Goal: Contribute content

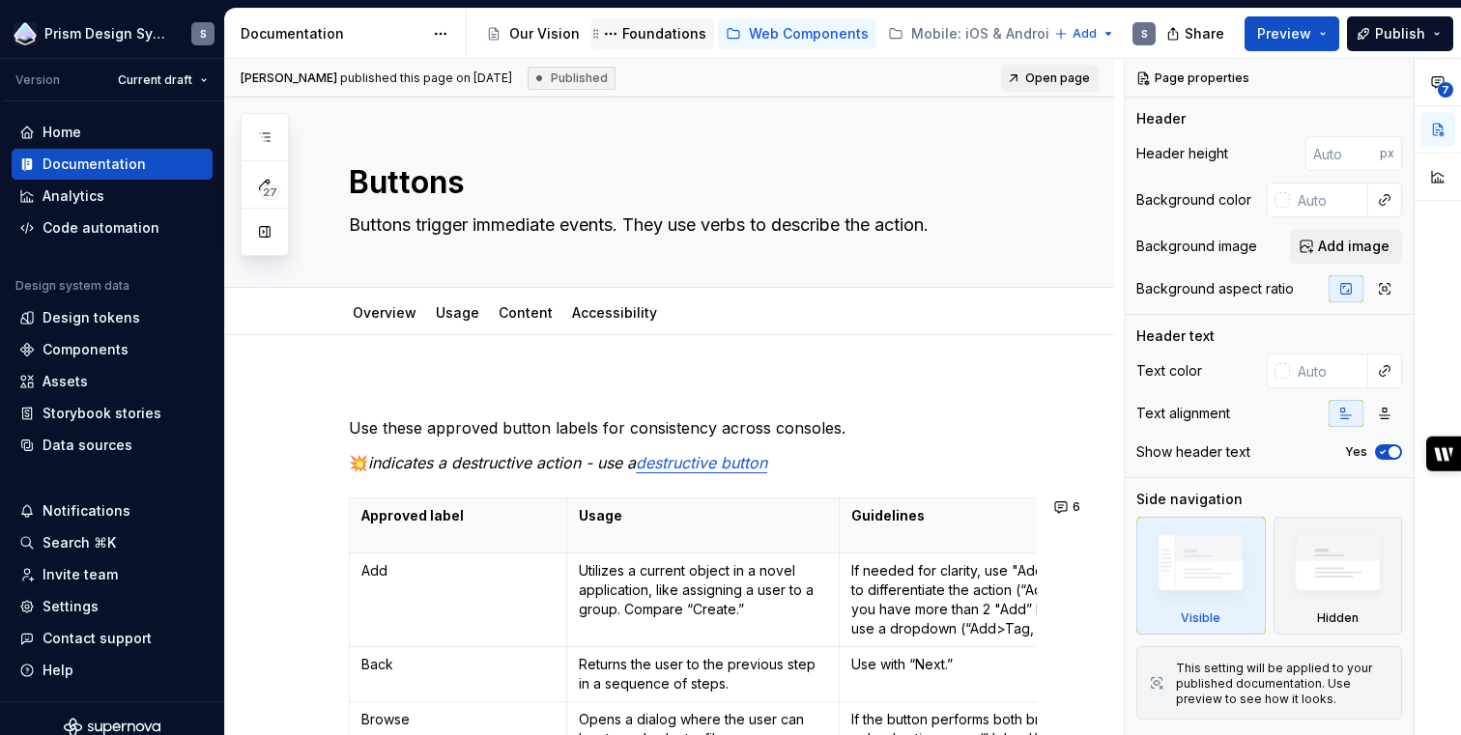
click at [667, 30] on div "Foundations" at bounding box center [664, 33] width 84 height 19
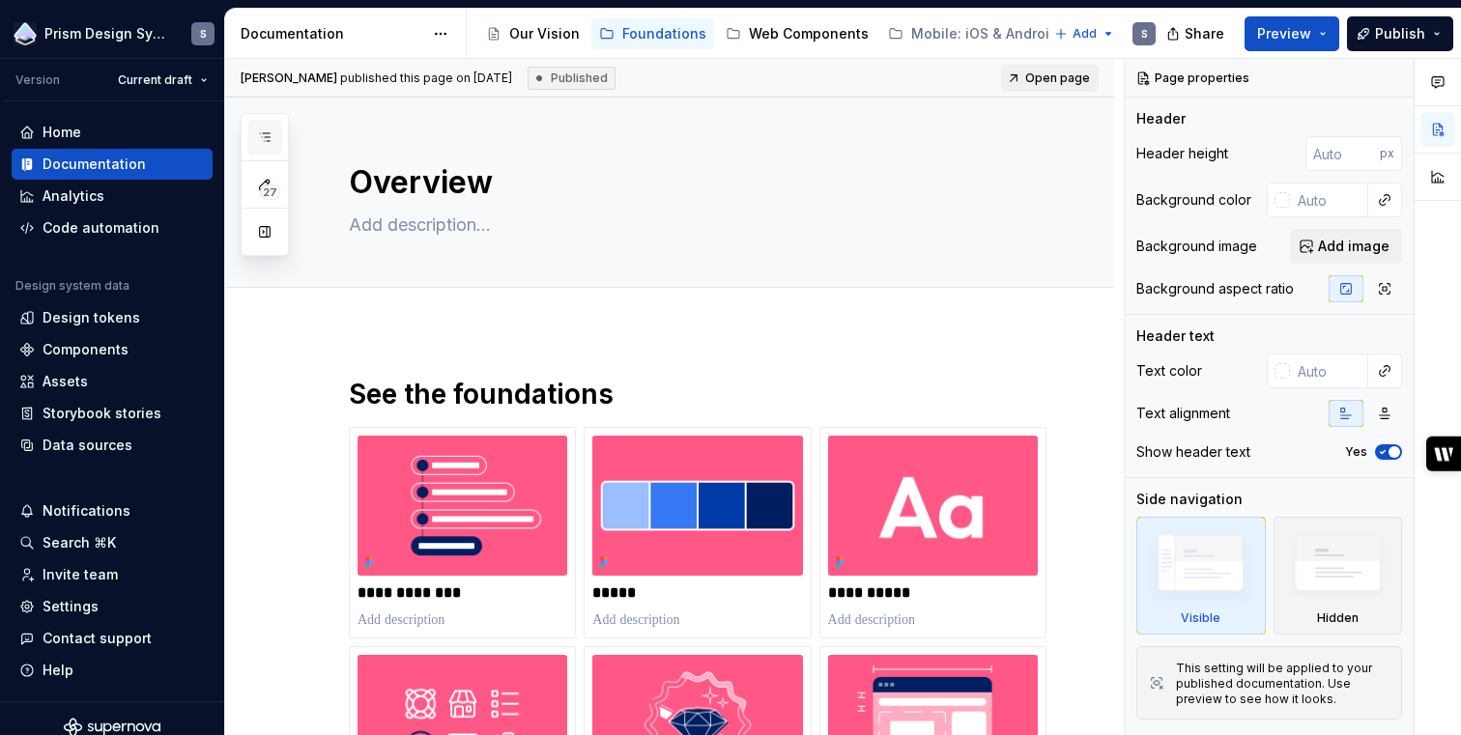
click at [269, 135] on icon "button" at bounding box center [264, 136] width 15 height 15
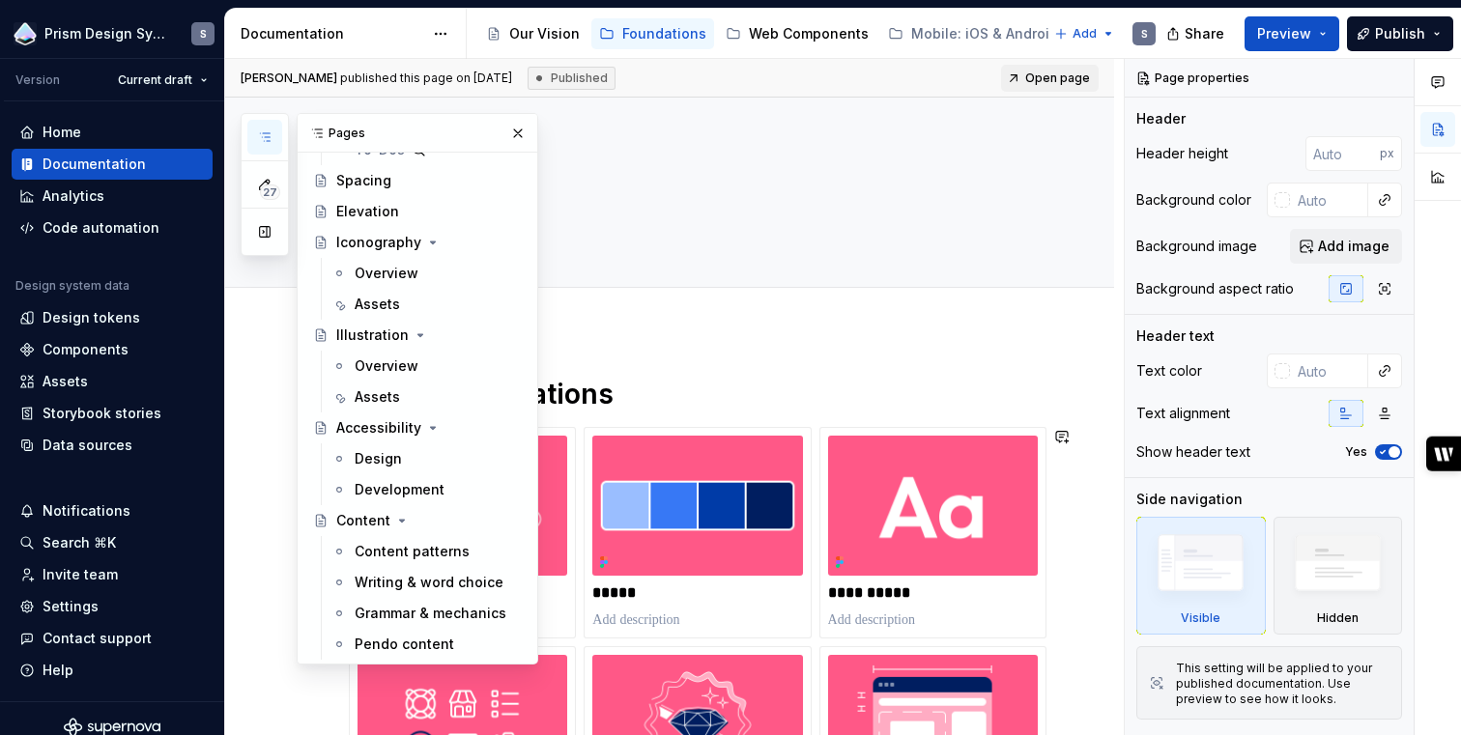
scroll to position [460, 0]
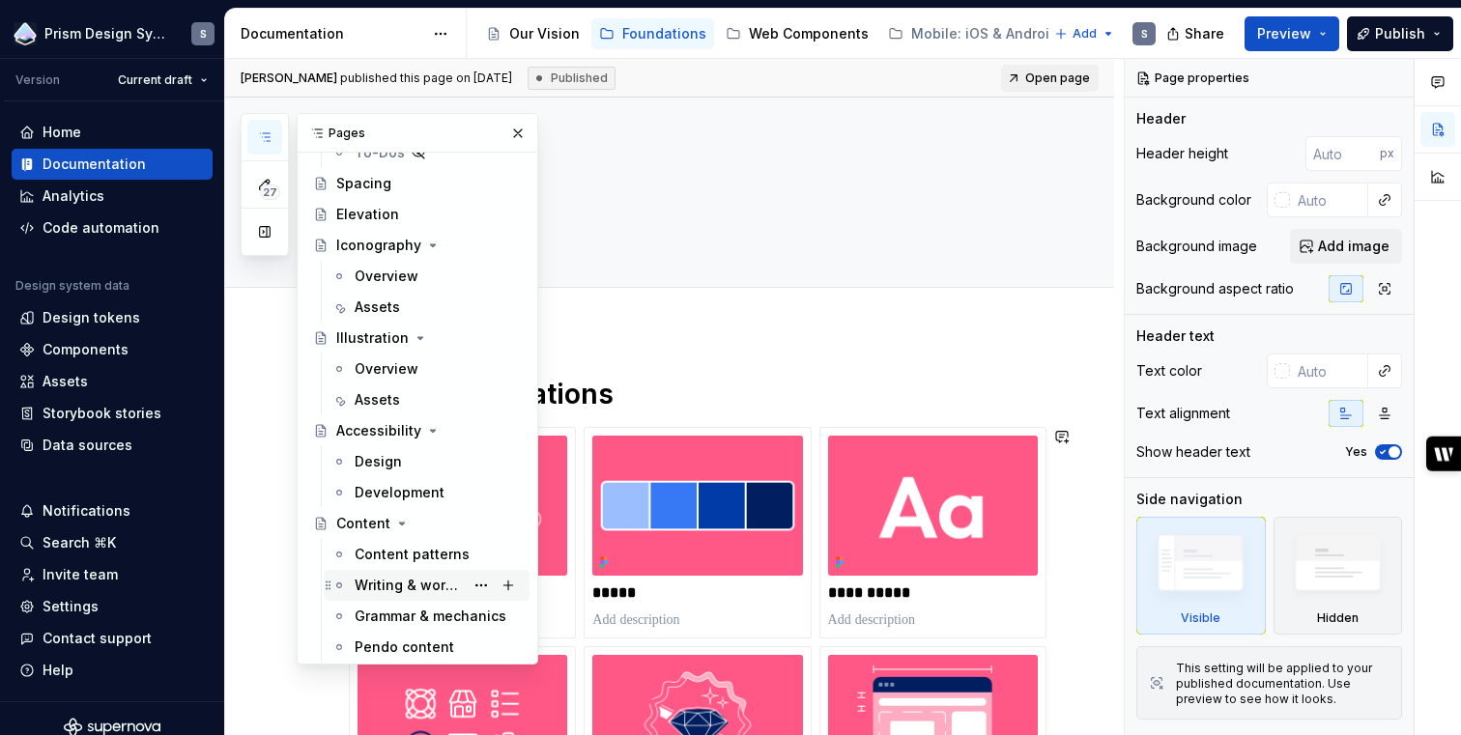
click at [420, 586] on div "Writing & word choice" at bounding box center [409, 585] width 109 height 19
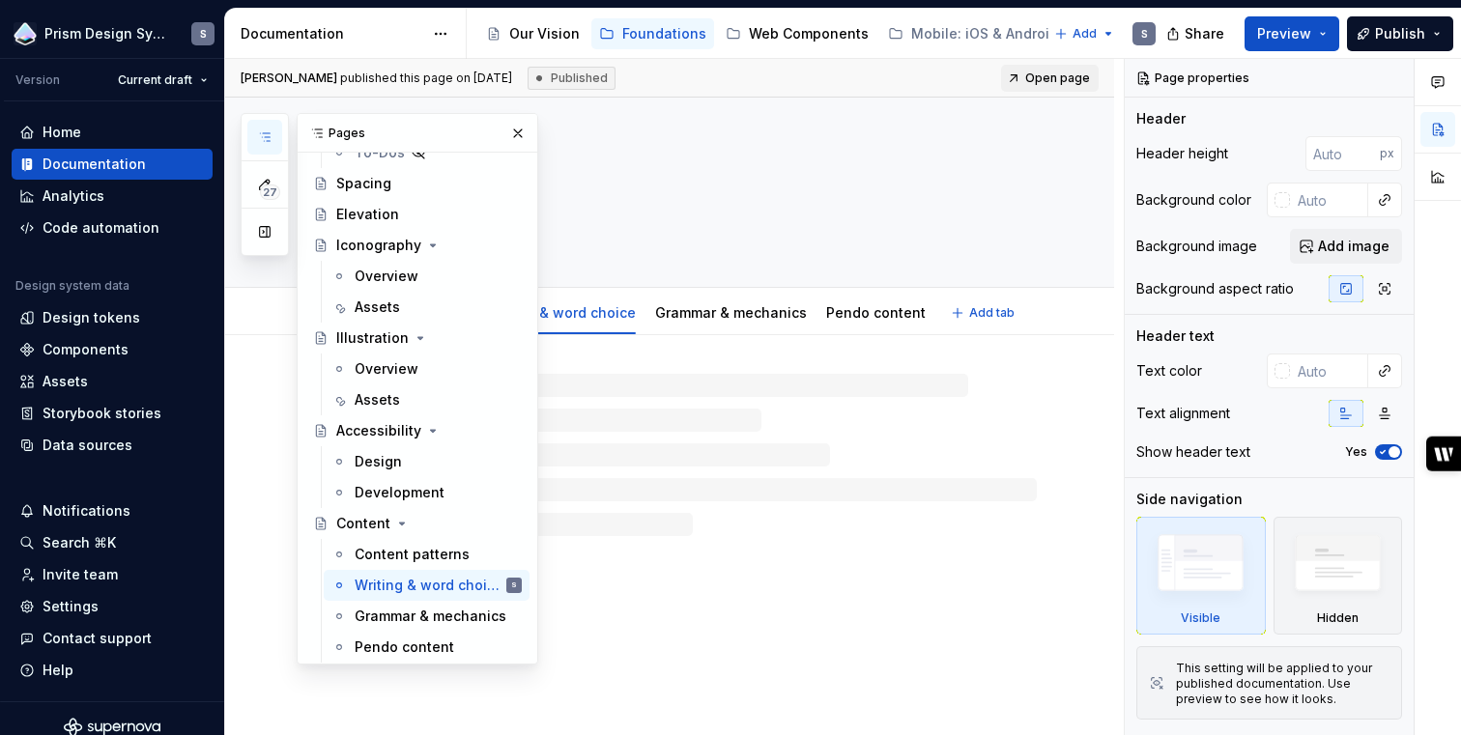
click at [759, 150] on div "Content" at bounding box center [693, 192] width 688 height 189
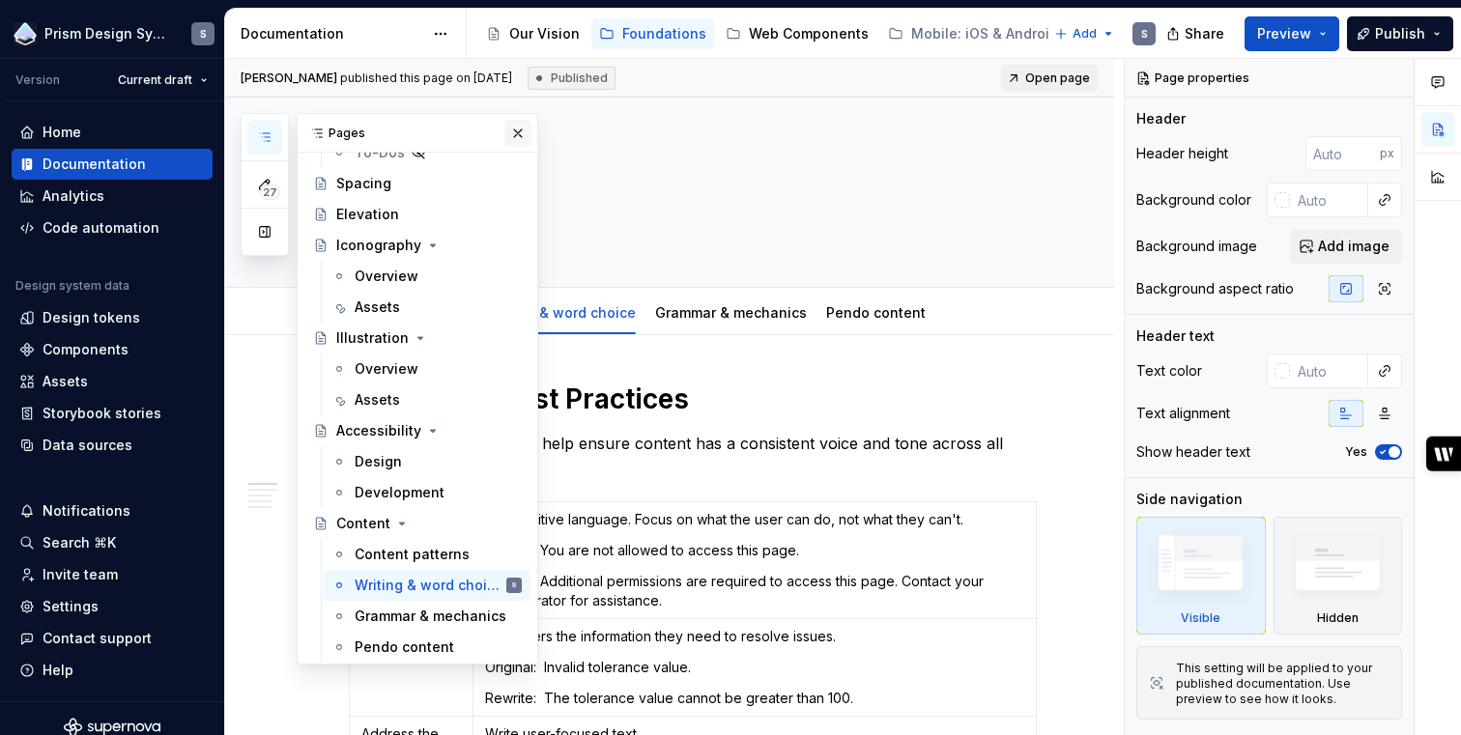
click at [517, 130] on button "button" at bounding box center [517, 133] width 27 height 27
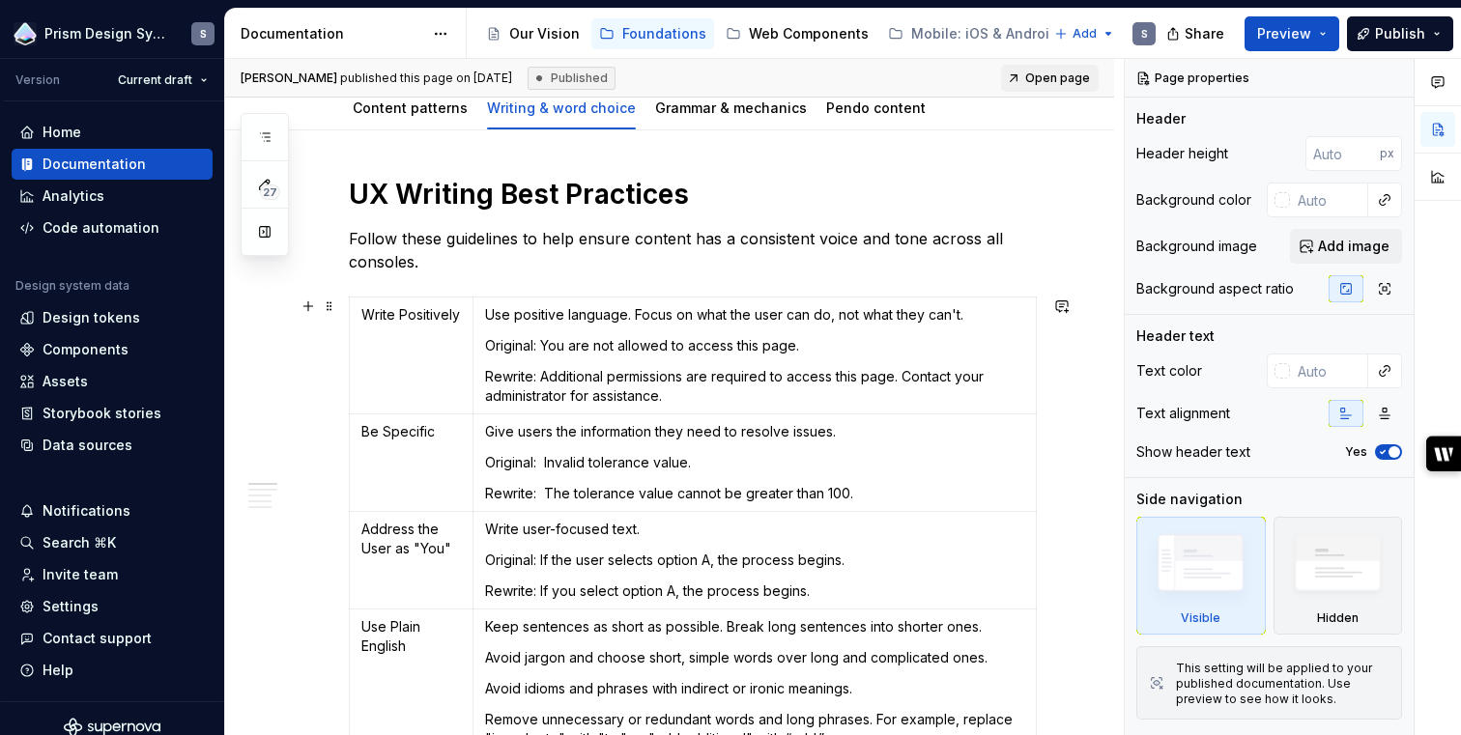
scroll to position [201, 0]
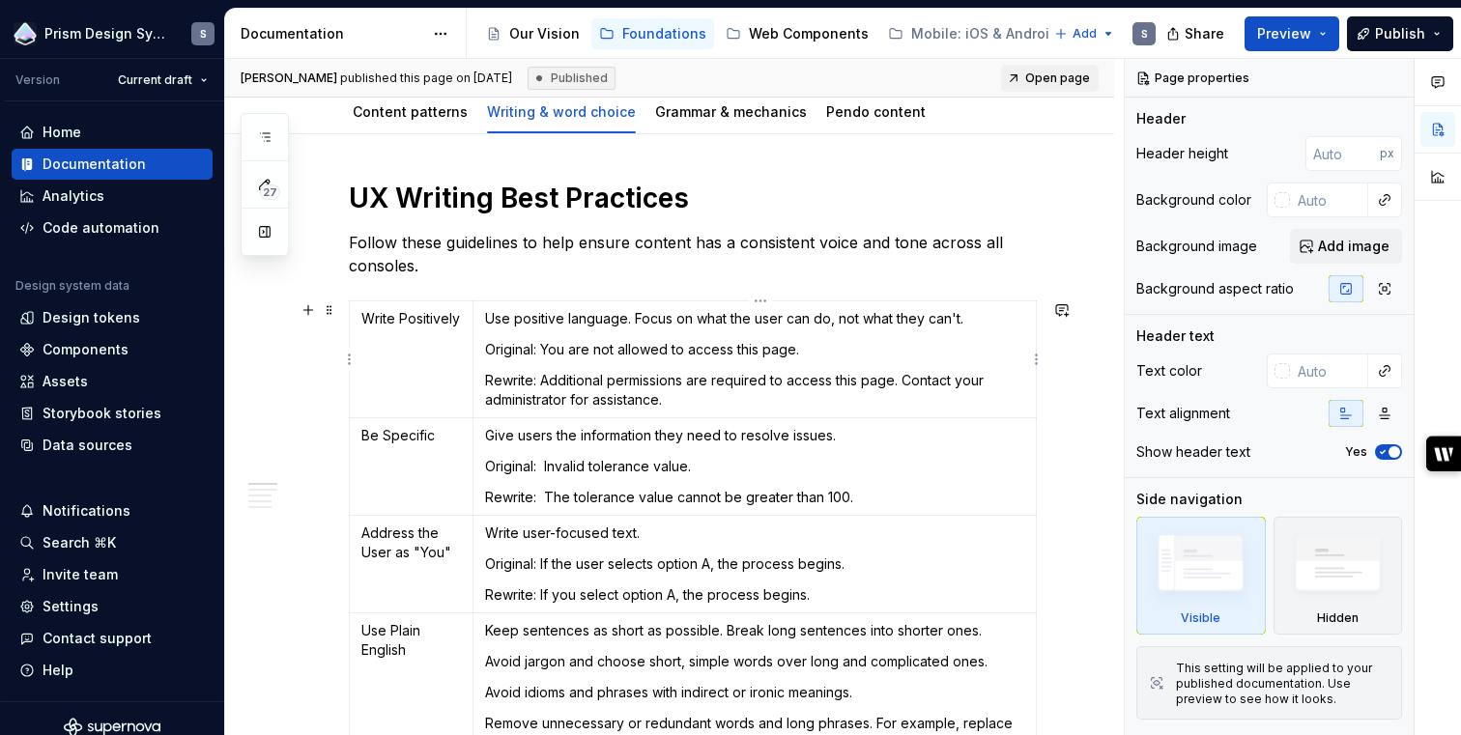
click at [848, 375] on p "Rewrite: Additional permissions are required to access this page. Contact your …" at bounding box center [754, 390] width 539 height 39
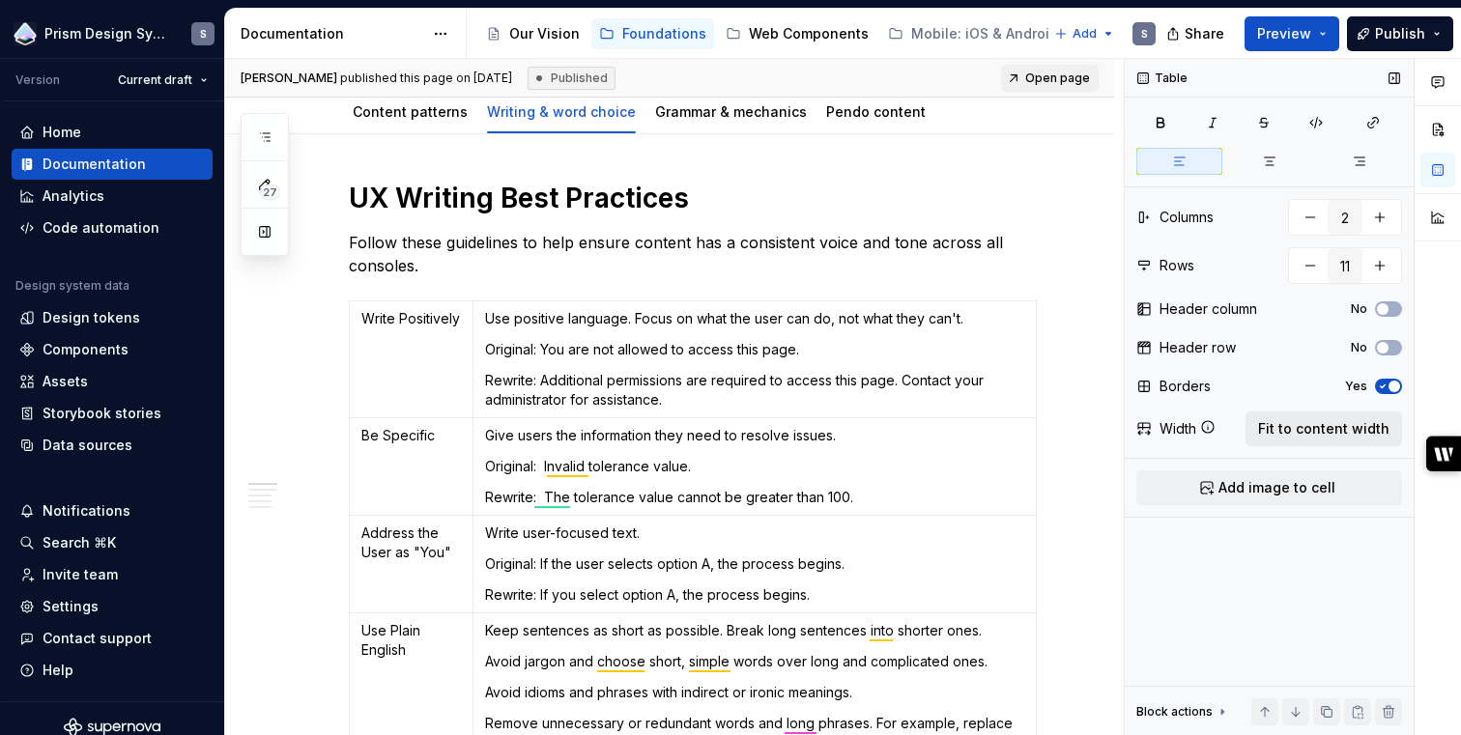
click at [1338, 426] on span "Fit to content width" at bounding box center [1323, 428] width 131 height 19
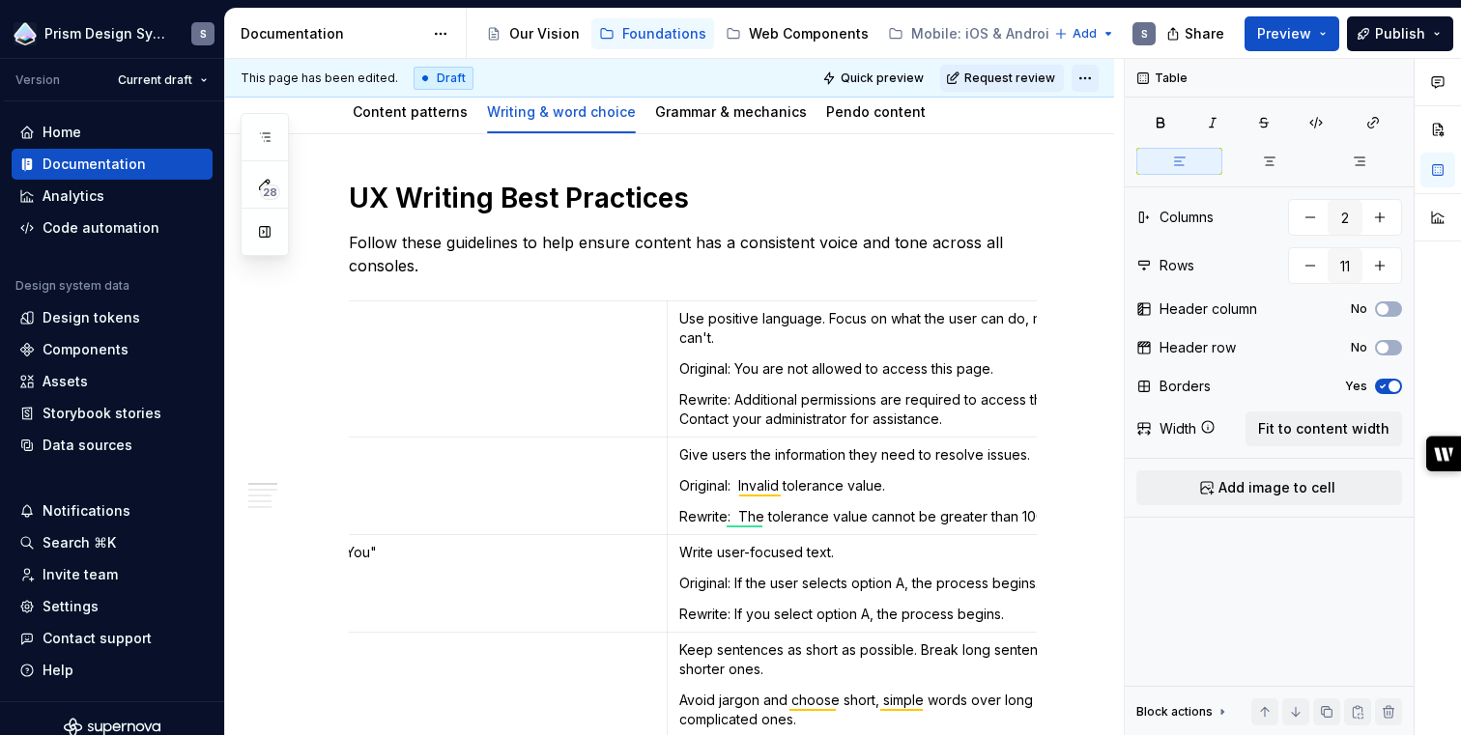
click at [1097, 75] on html "Prism Design System S Version Current draft Home Documentation Analytics Code a…" at bounding box center [730, 367] width 1461 height 735
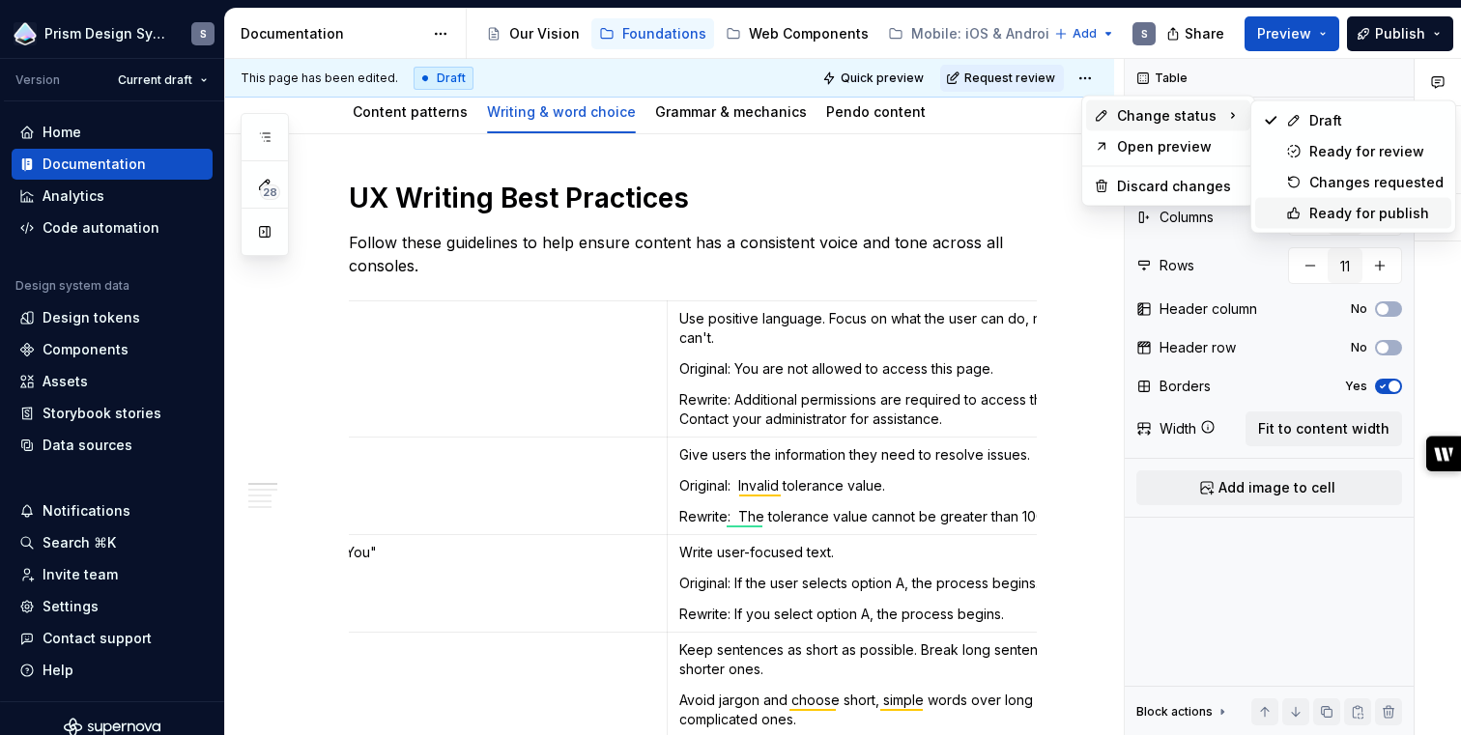
click at [1335, 211] on div "Ready for publish" at bounding box center [1376, 213] width 134 height 19
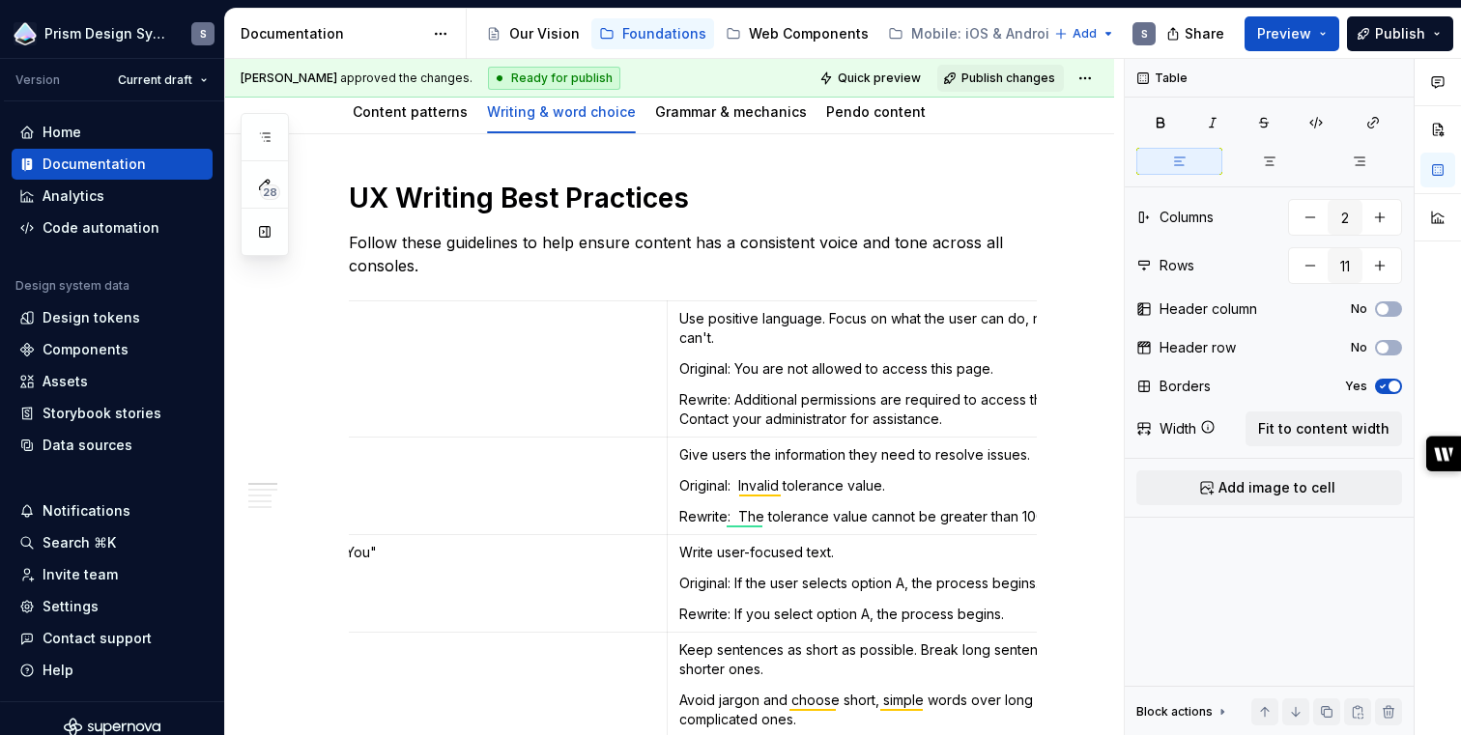
scroll to position [0, 0]
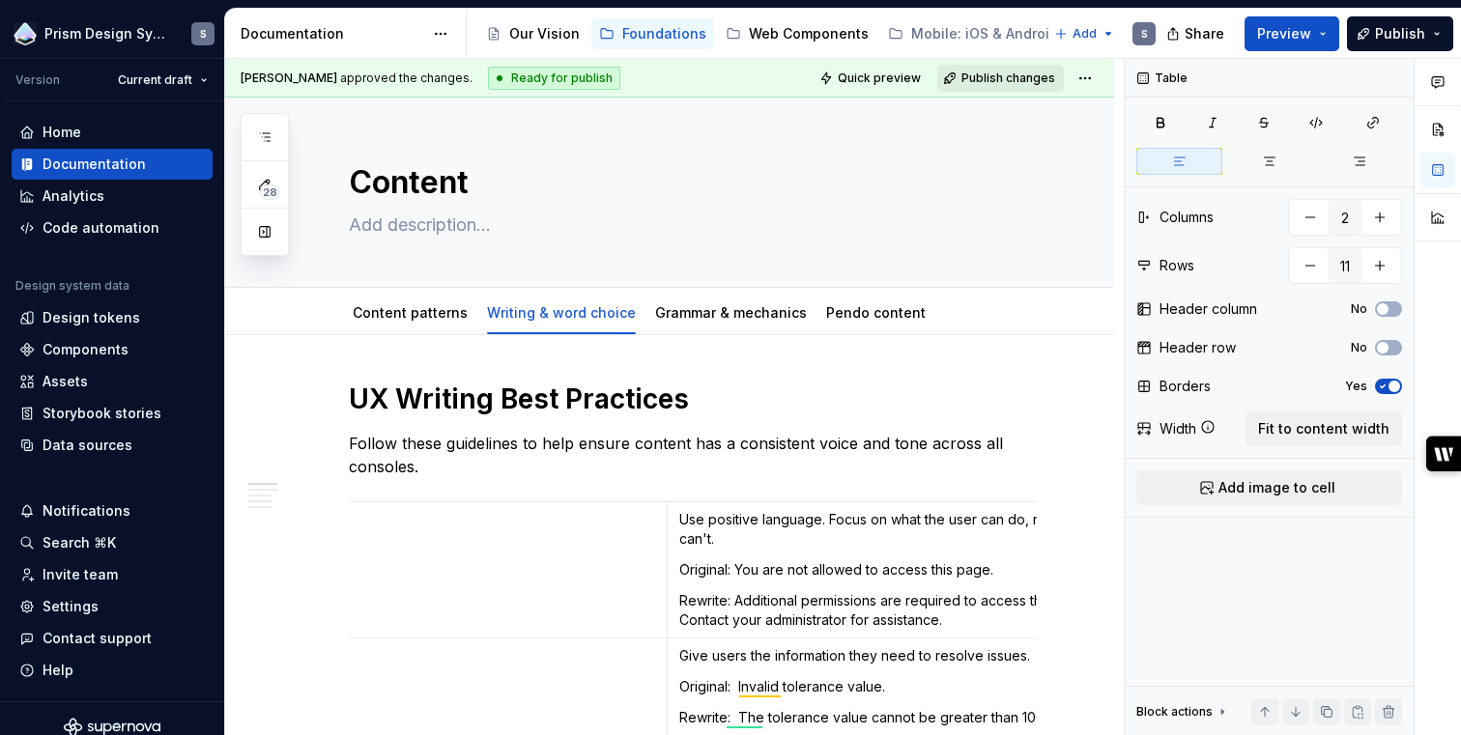
click at [1017, 81] on span "Publish changes" at bounding box center [1008, 78] width 94 height 15
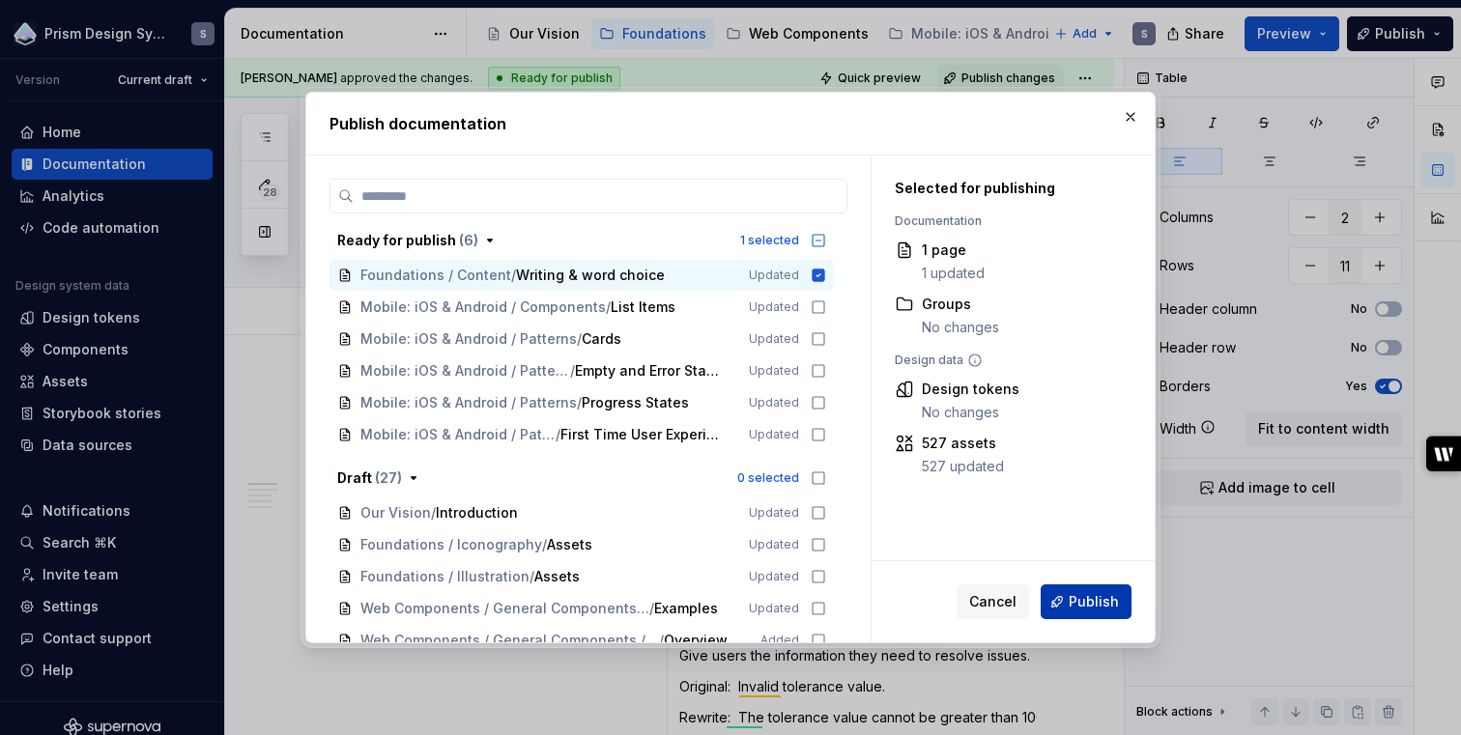
click at [1073, 593] on span "Publish" at bounding box center [1094, 601] width 50 height 19
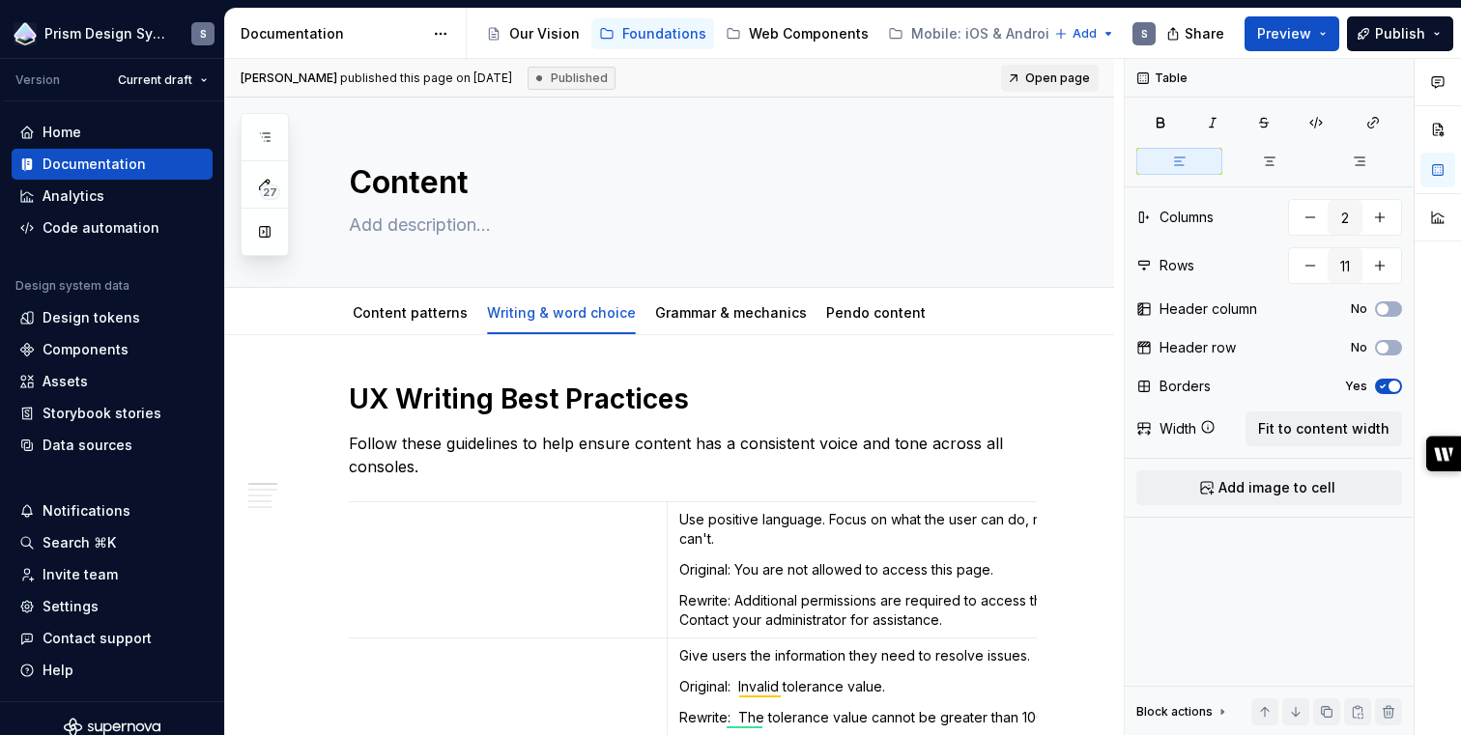
type textarea "*"
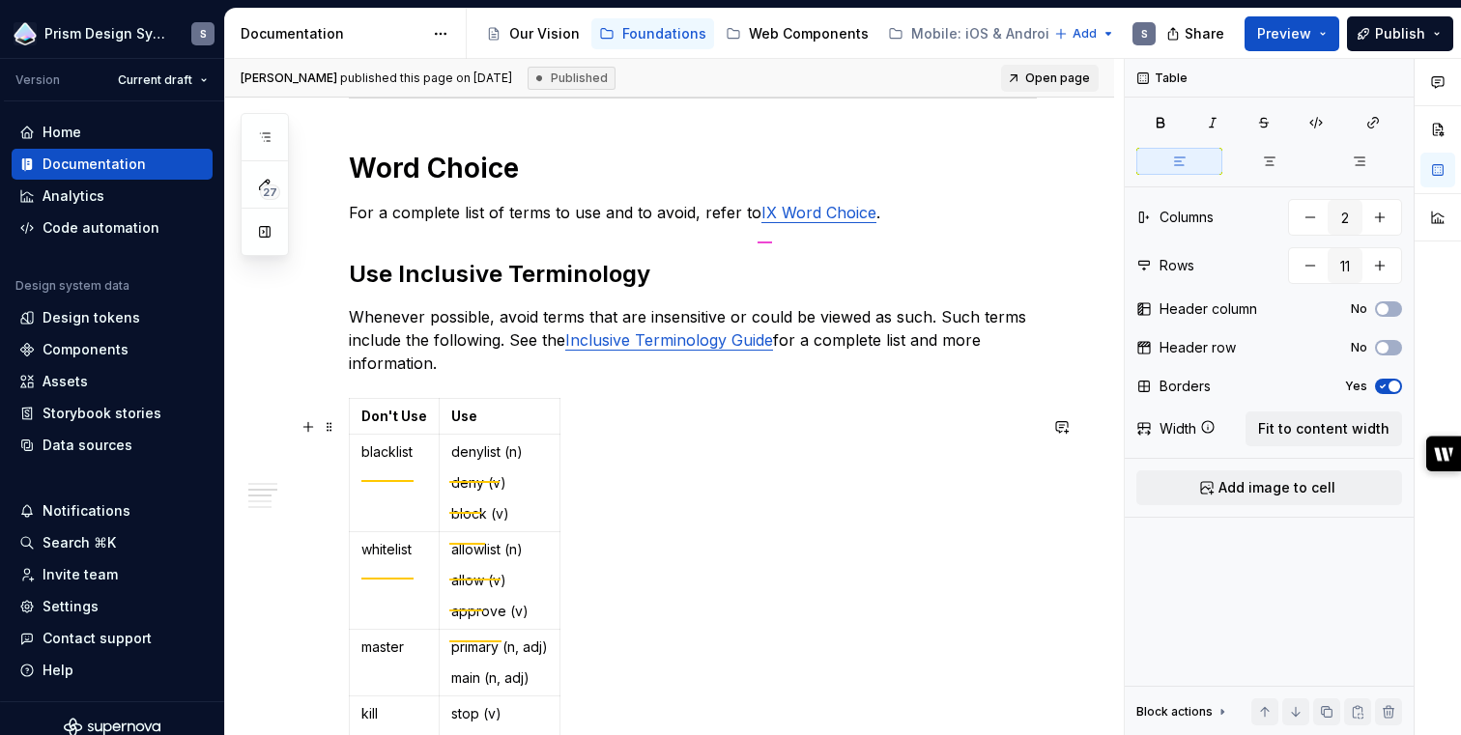
scroll to position [2175, 0]
click at [334, 431] on span at bounding box center [329, 428] width 15 height 27
type input "6"
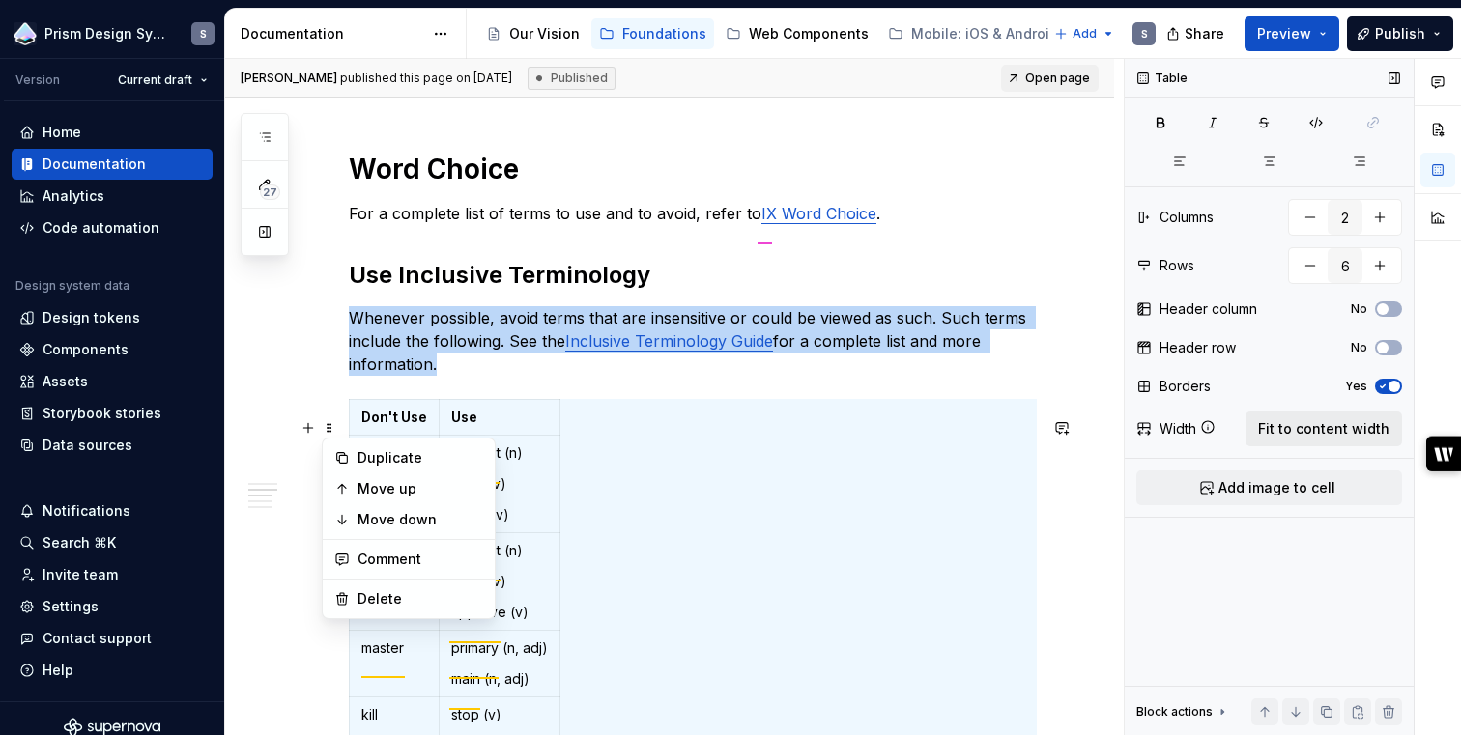
click at [1346, 430] on span "Fit to content width" at bounding box center [1323, 428] width 131 height 19
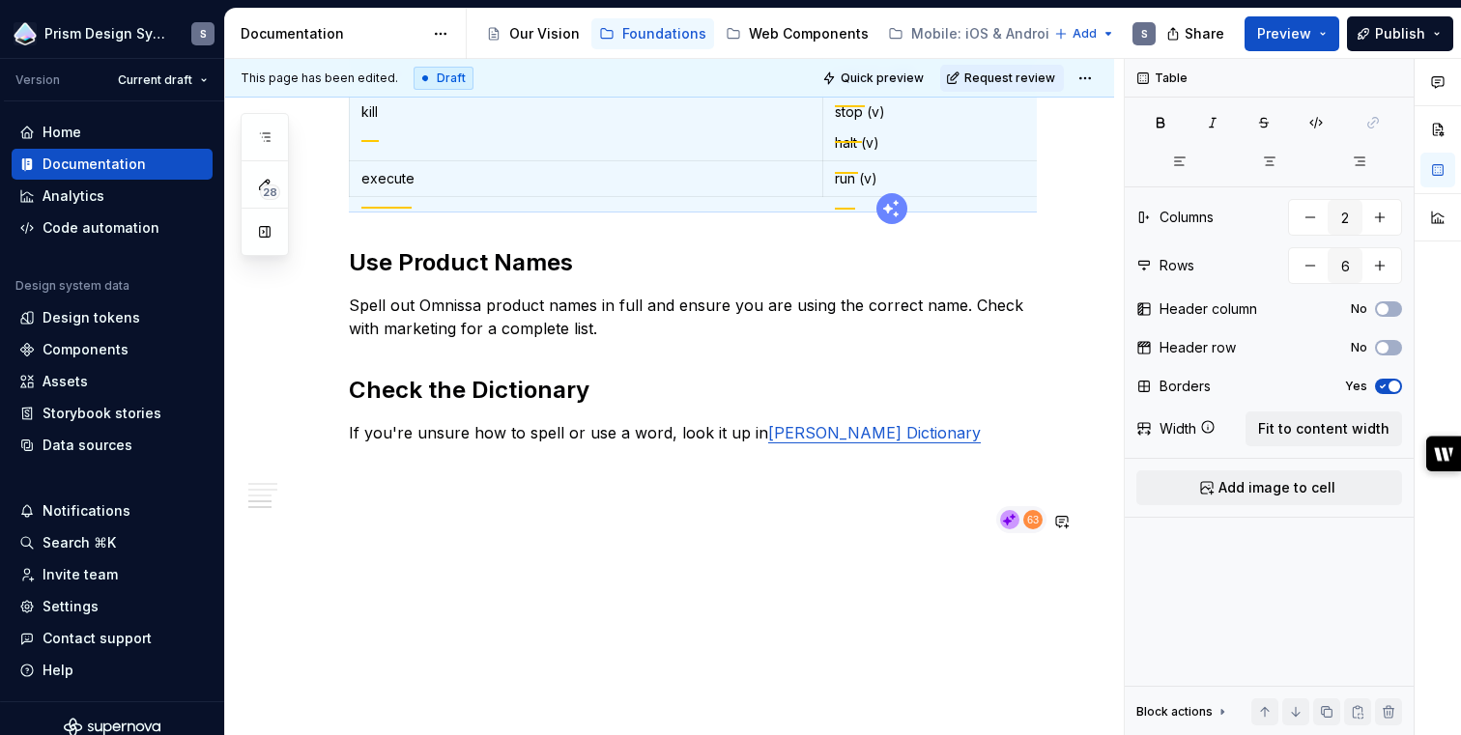
scroll to position [2811, 0]
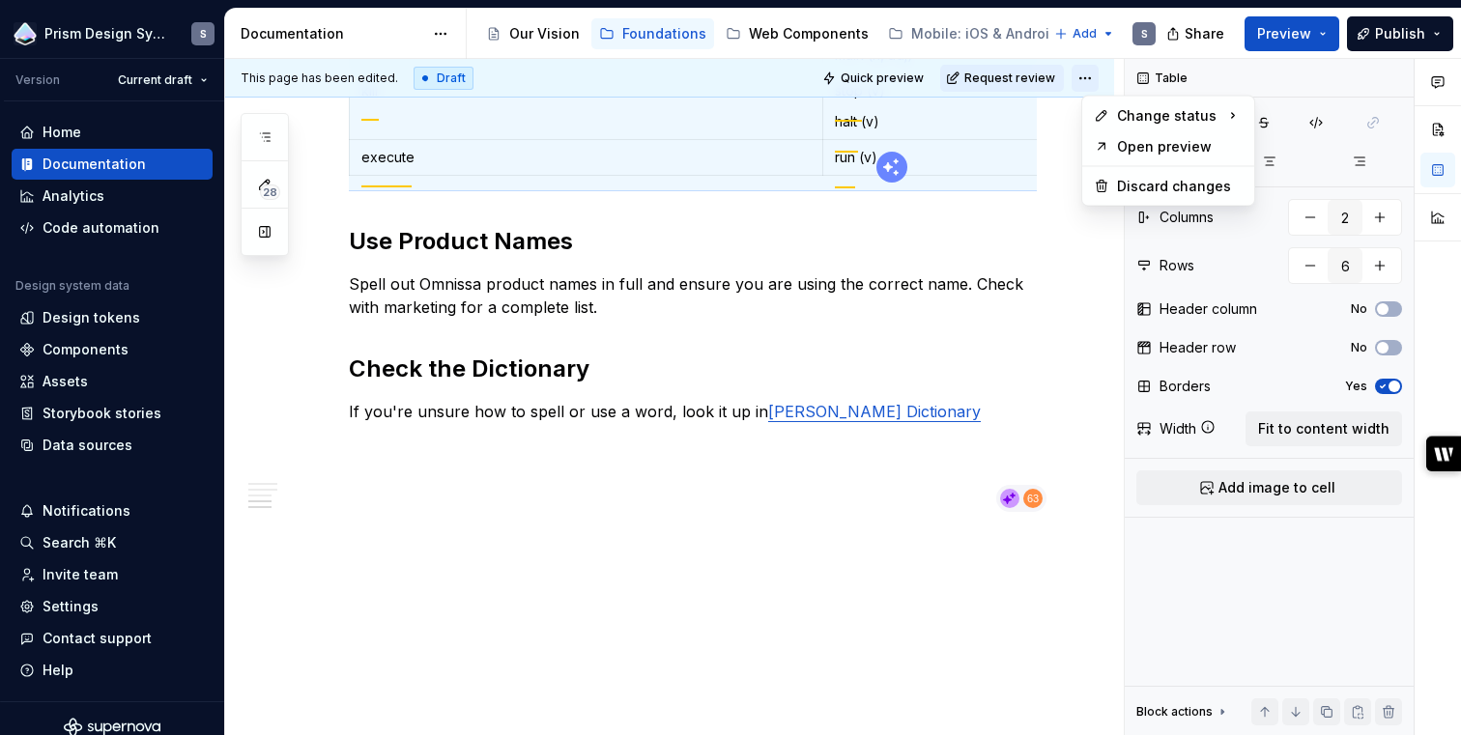
click at [1102, 83] on html "Prism Design System S Version Current draft Home Documentation Analytics Code a…" at bounding box center [730, 367] width 1461 height 735
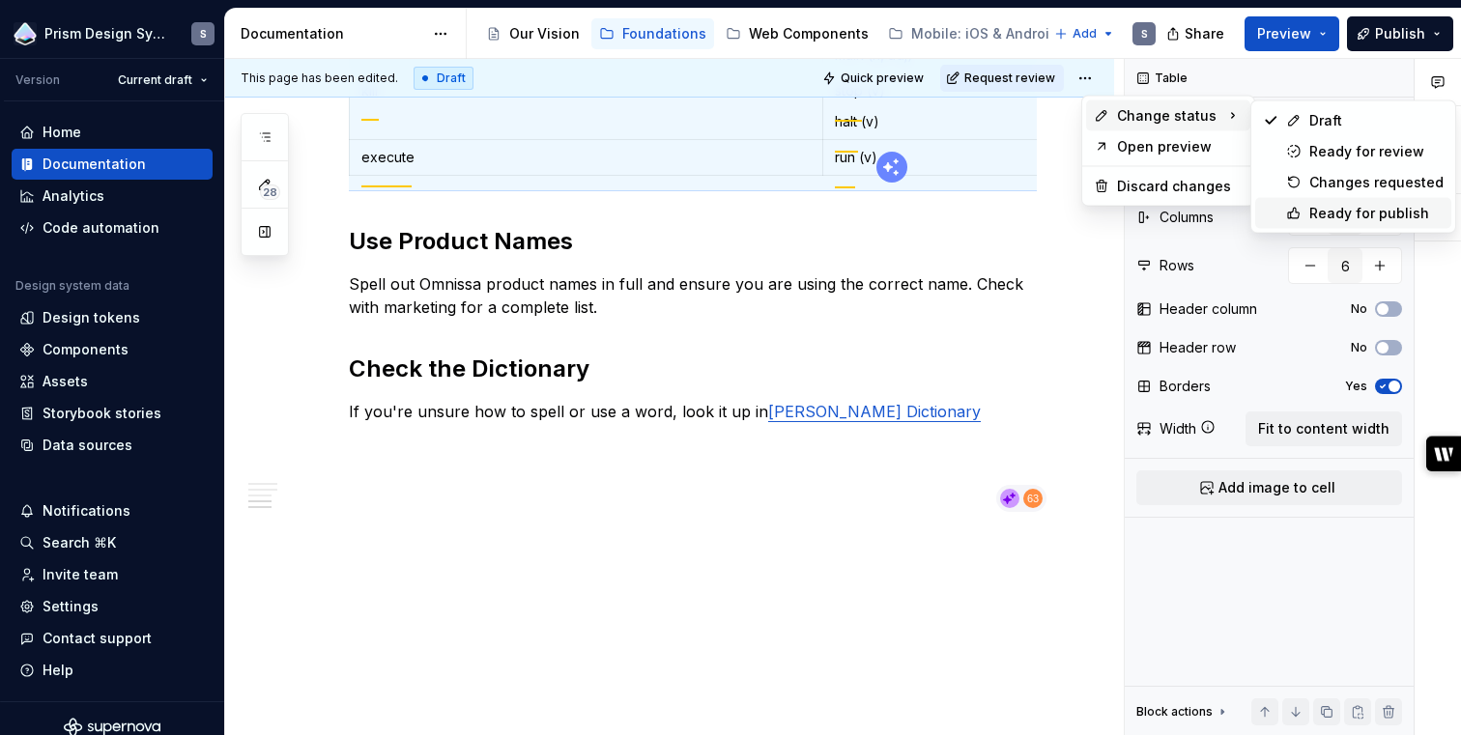
click at [1308, 211] on div "Ready for publish" at bounding box center [1353, 213] width 196 height 31
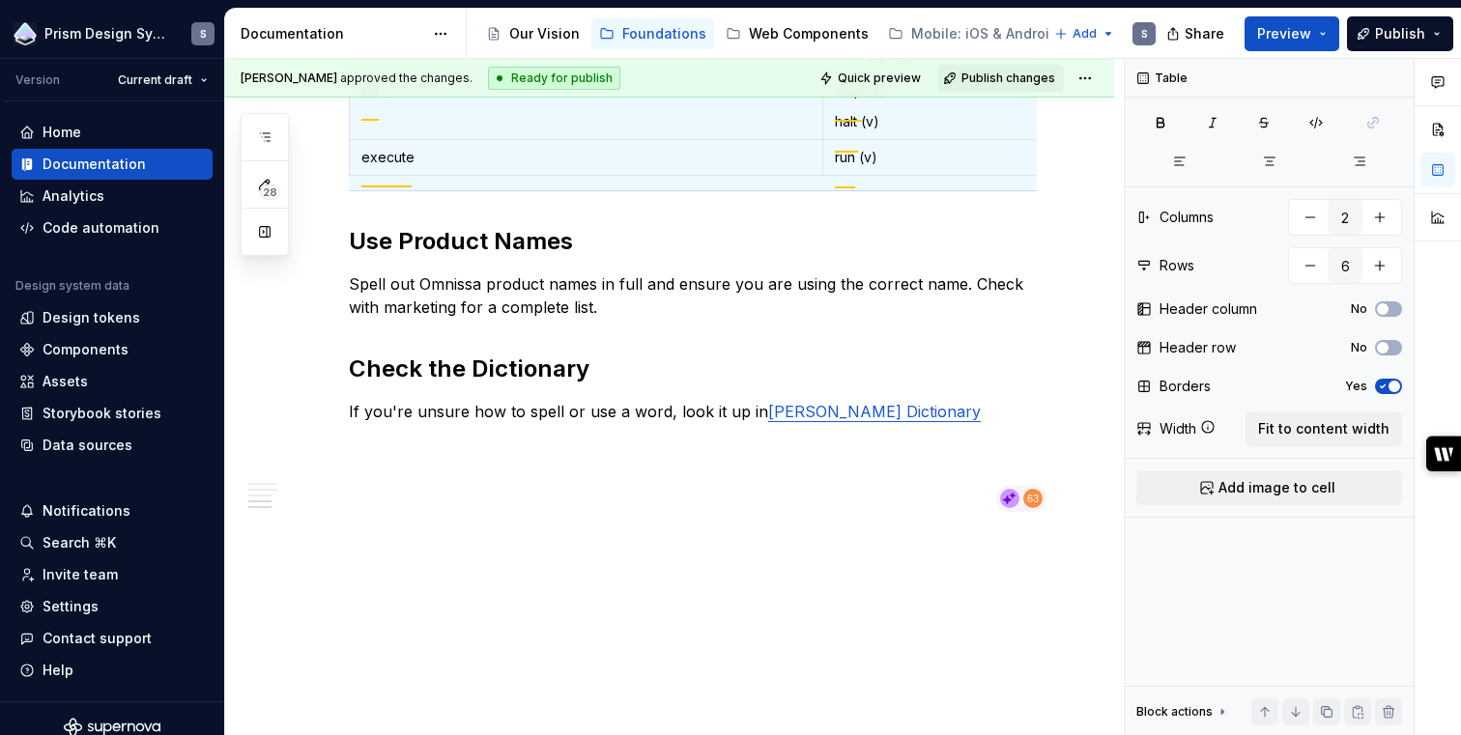
scroll to position [2491, 0]
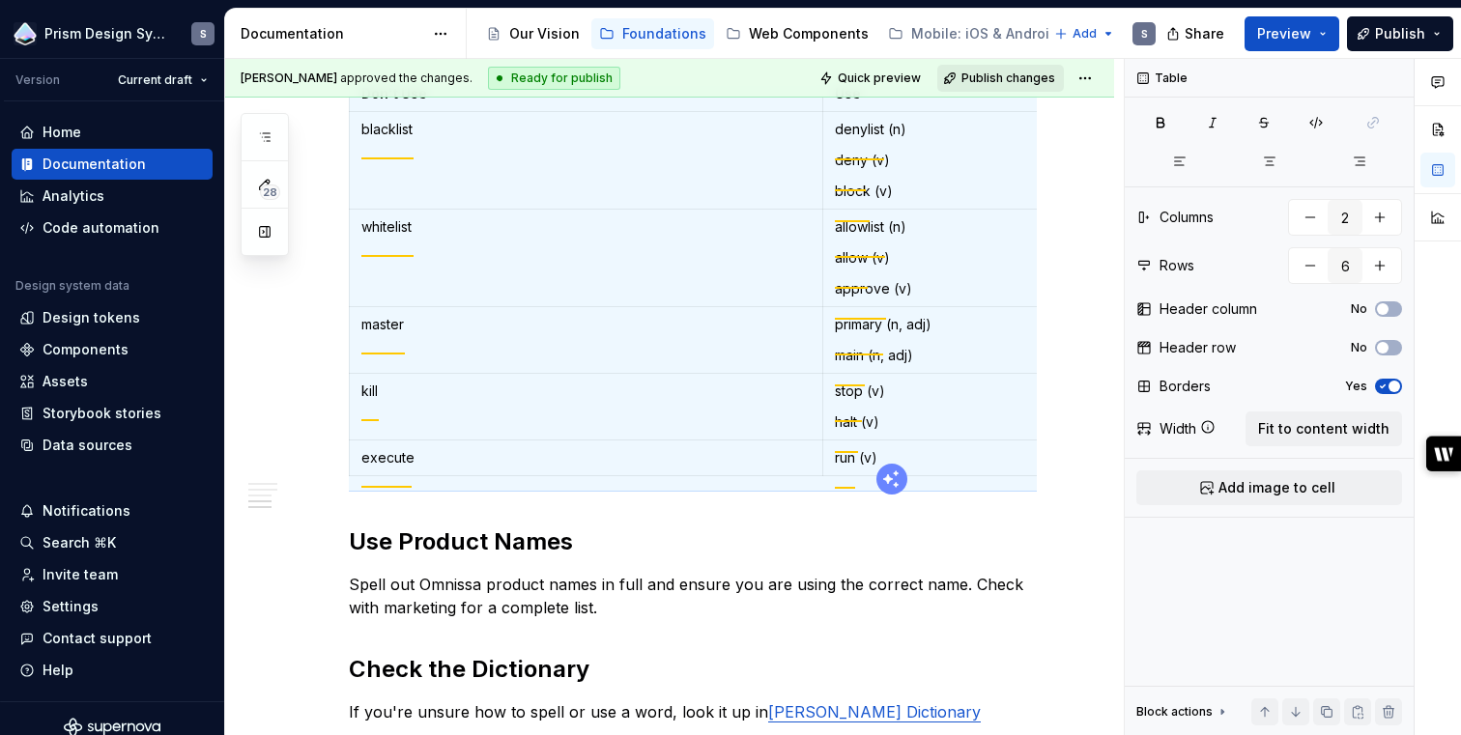
click at [999, 76] on span "Publish changes" at bounding box center [1008, 78] width 94 height 15
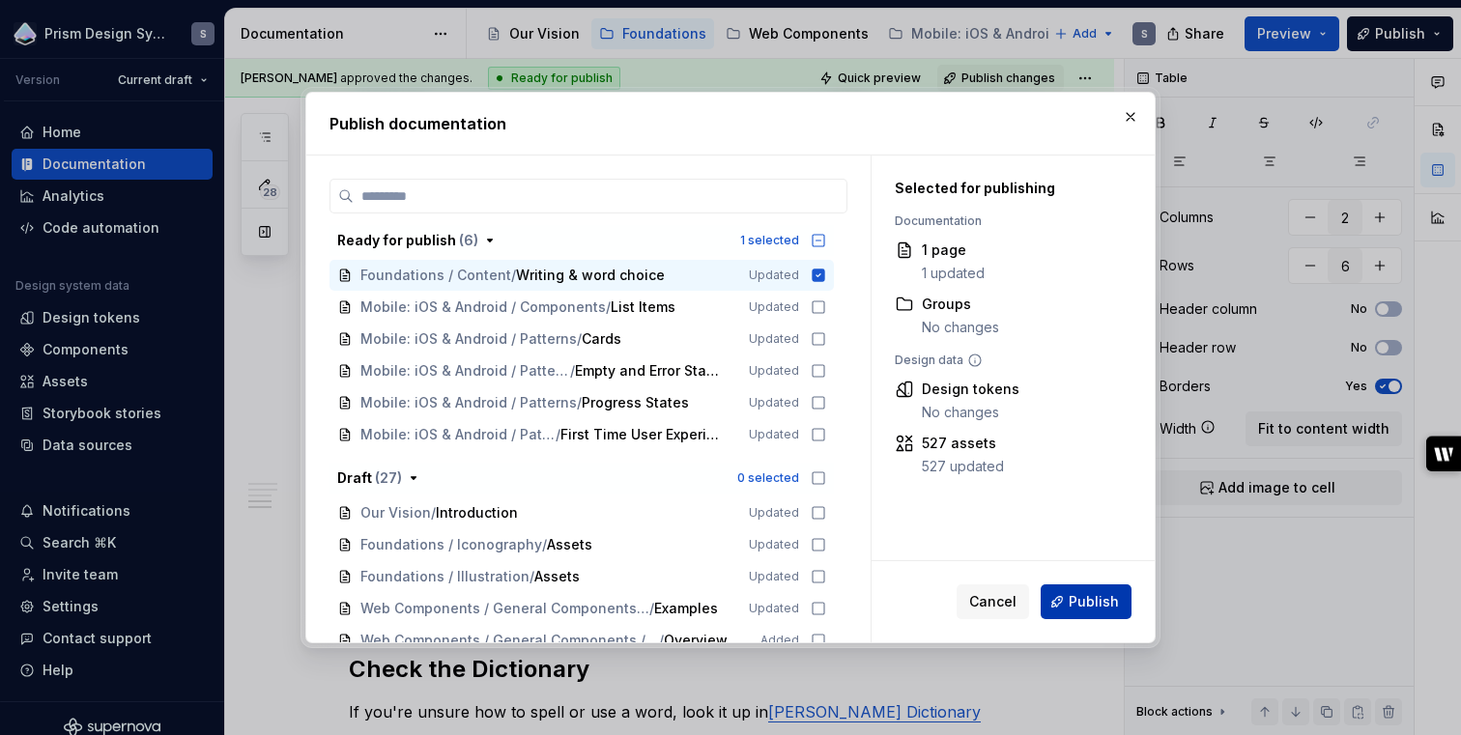
click at [1078, 601] on span "Publish" at bounding box center [1094, 601] width 50 height 19
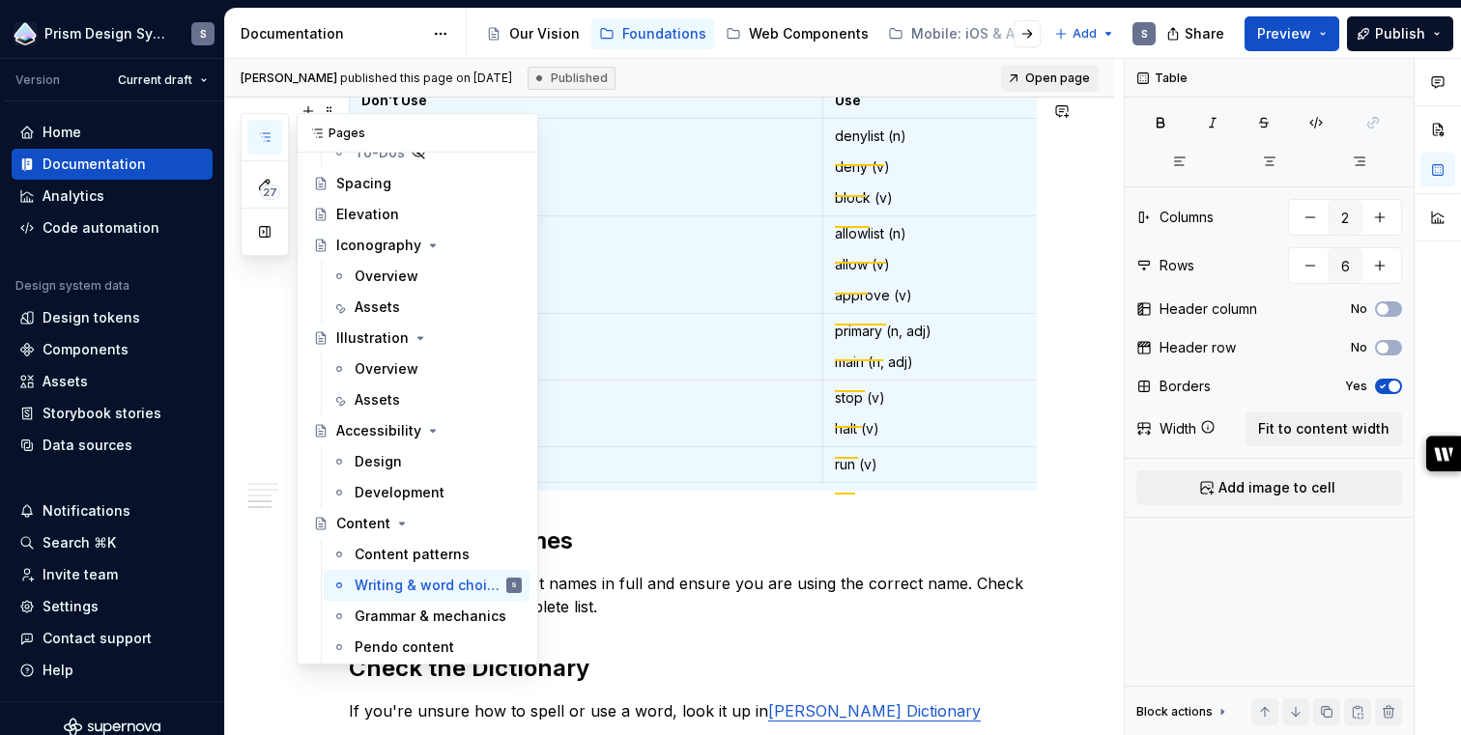
scroll to position [463, 0]
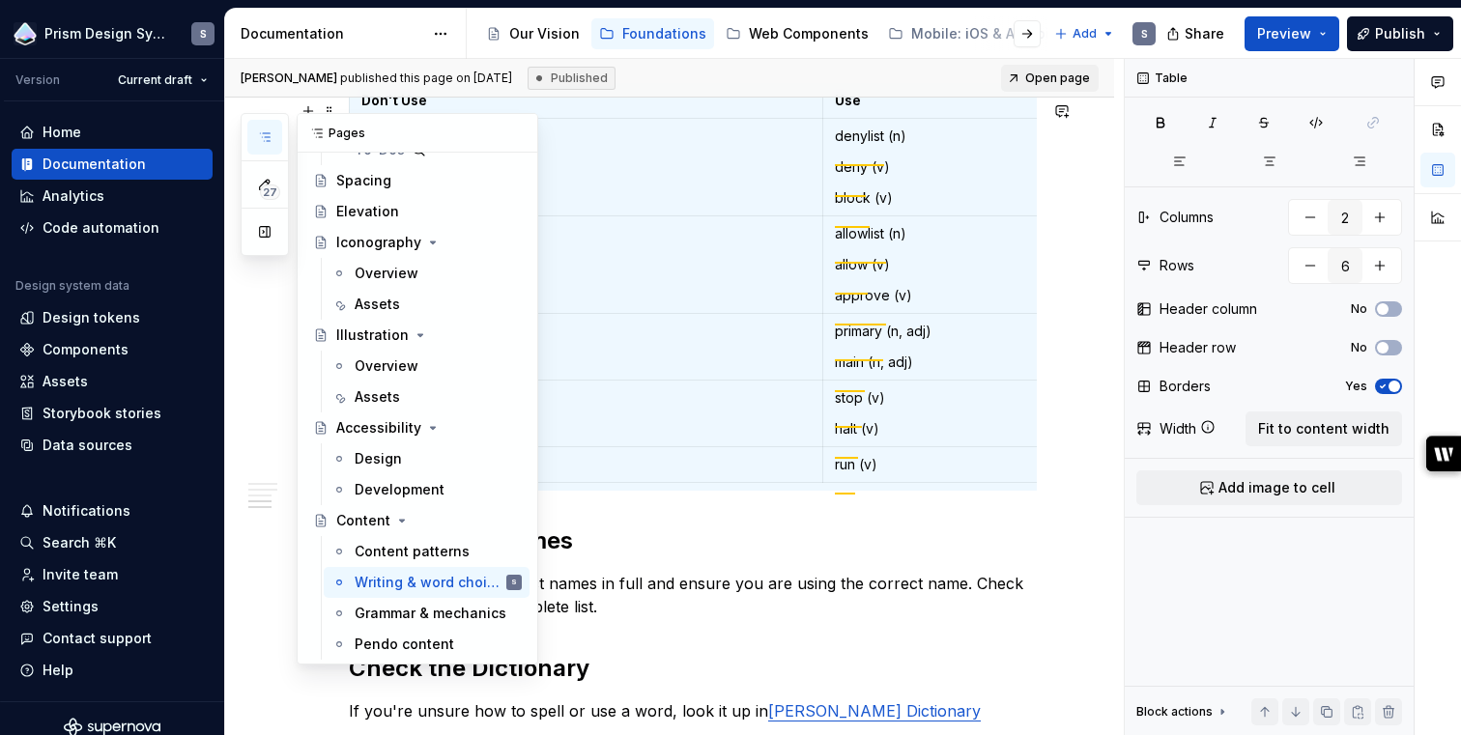
click at [259, 129] on icon "button" at bounding box center [264, 136] width 15 height 15
click at [417, 645] on div "Pendo content" at bounding box center [405, 644] width 100 height 19
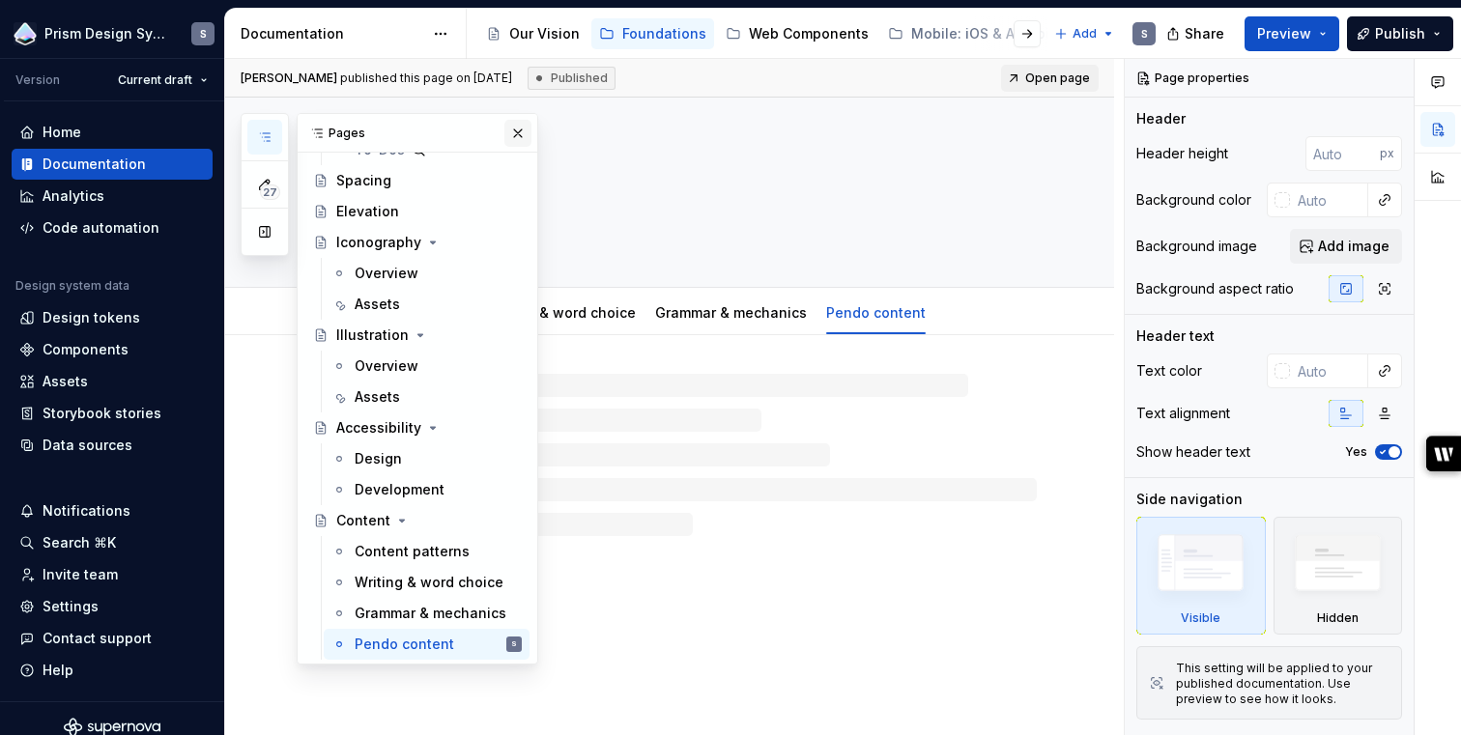
click at [518, 134] on button "button" at bounding box center [517, 133] width 27 height 27
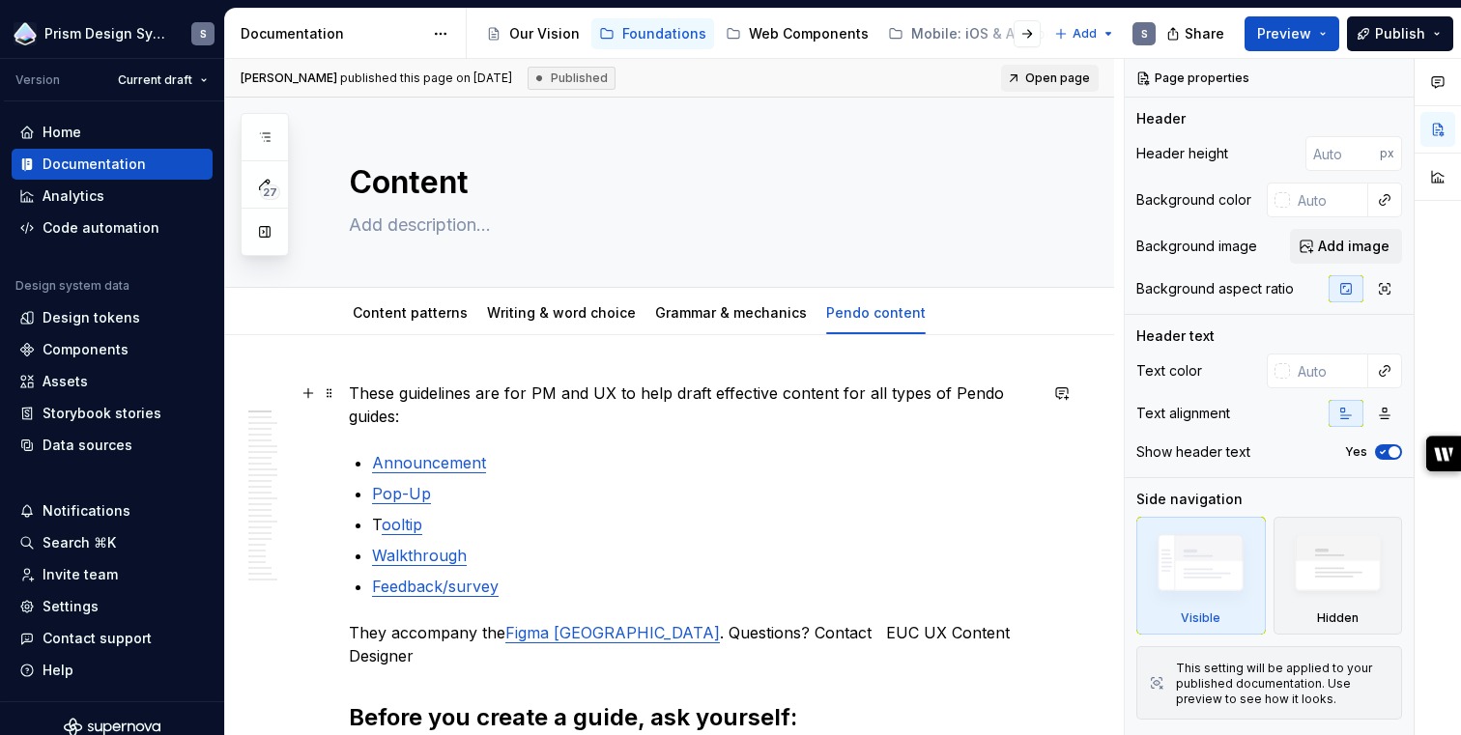
type textarea "*"
click at [387, 527] on link "ooltip" at bounding box center [402, 524] width 41 height 19
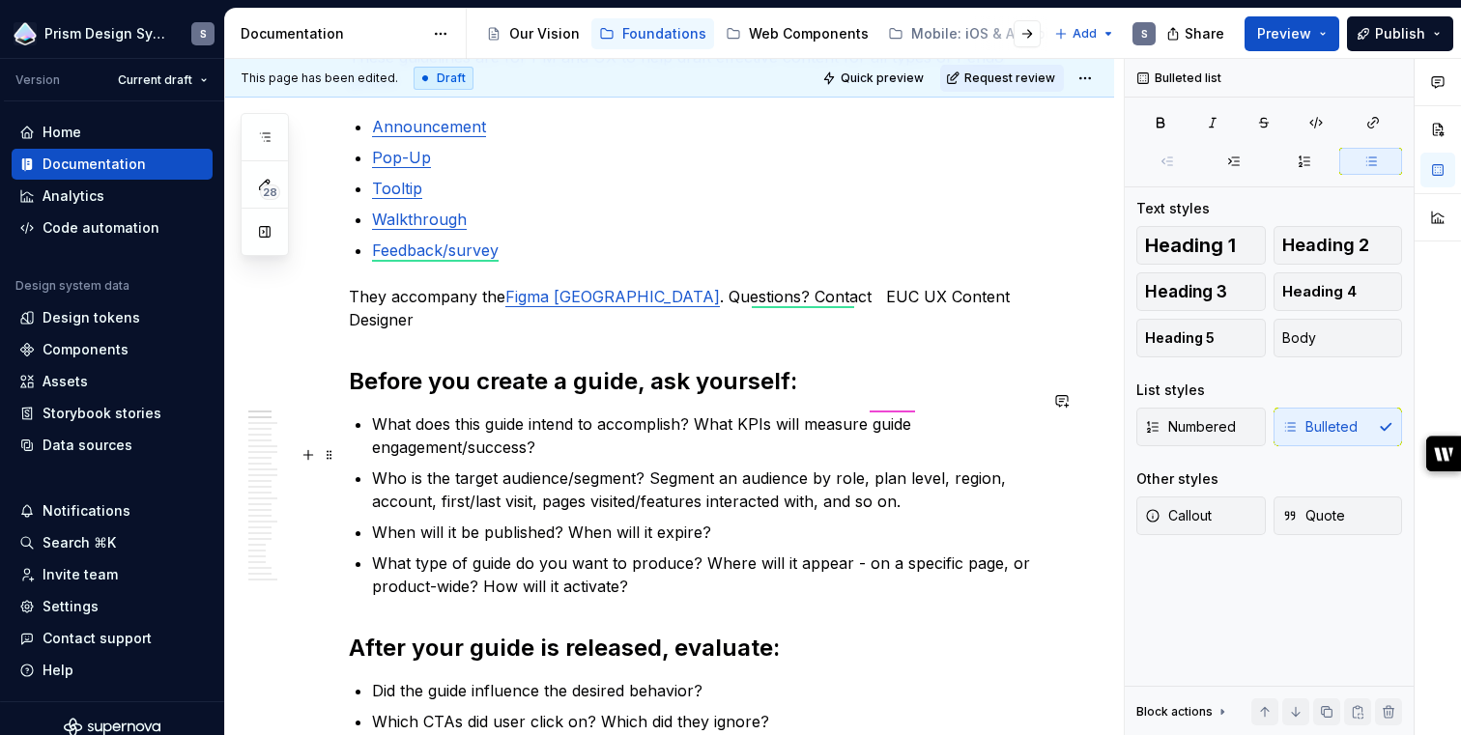
scroll to position [337, 0]
type textarea "*"
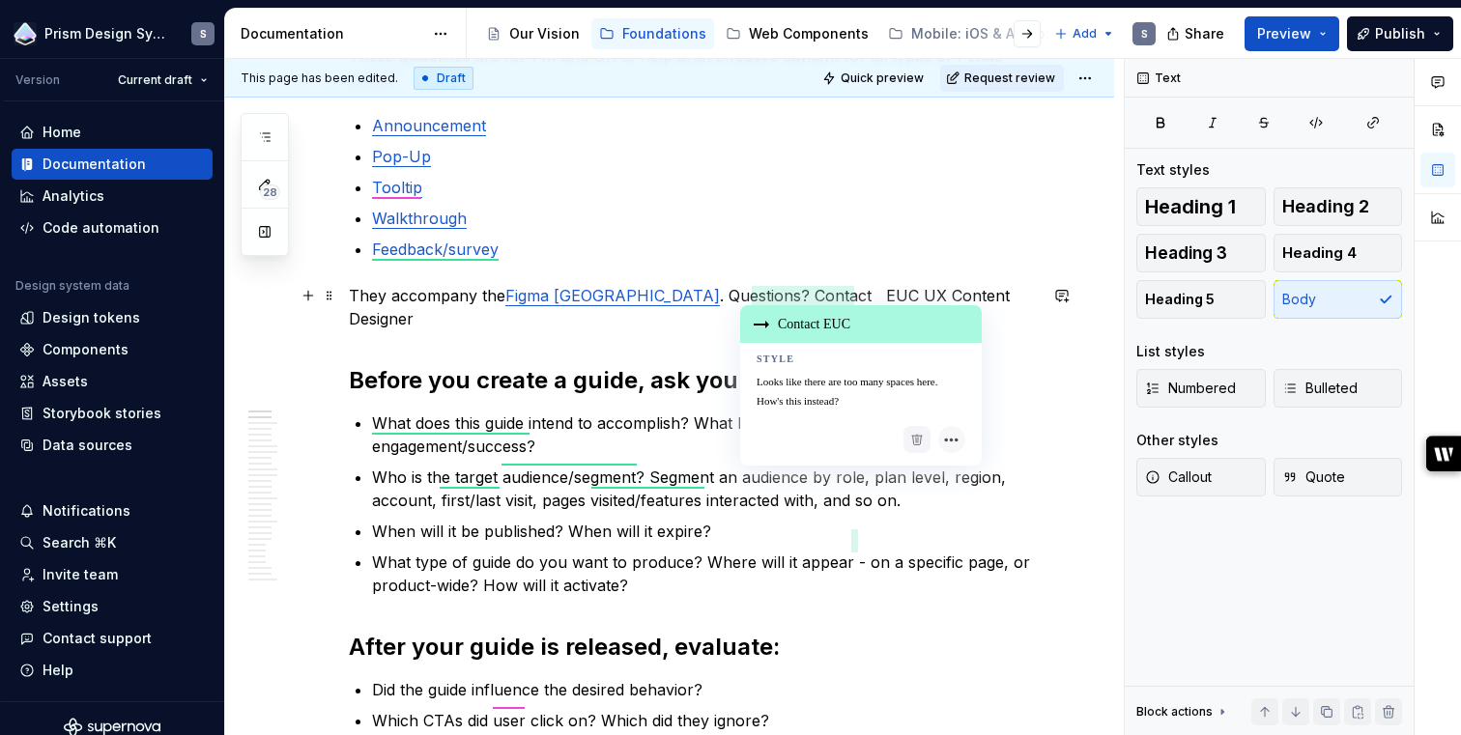
click at [821, 302] on p "They accompany the Figma Pendo Library . Questions? Contact EUC UX Content Desi…" at bounding box center [693, 307] width 688 height 46
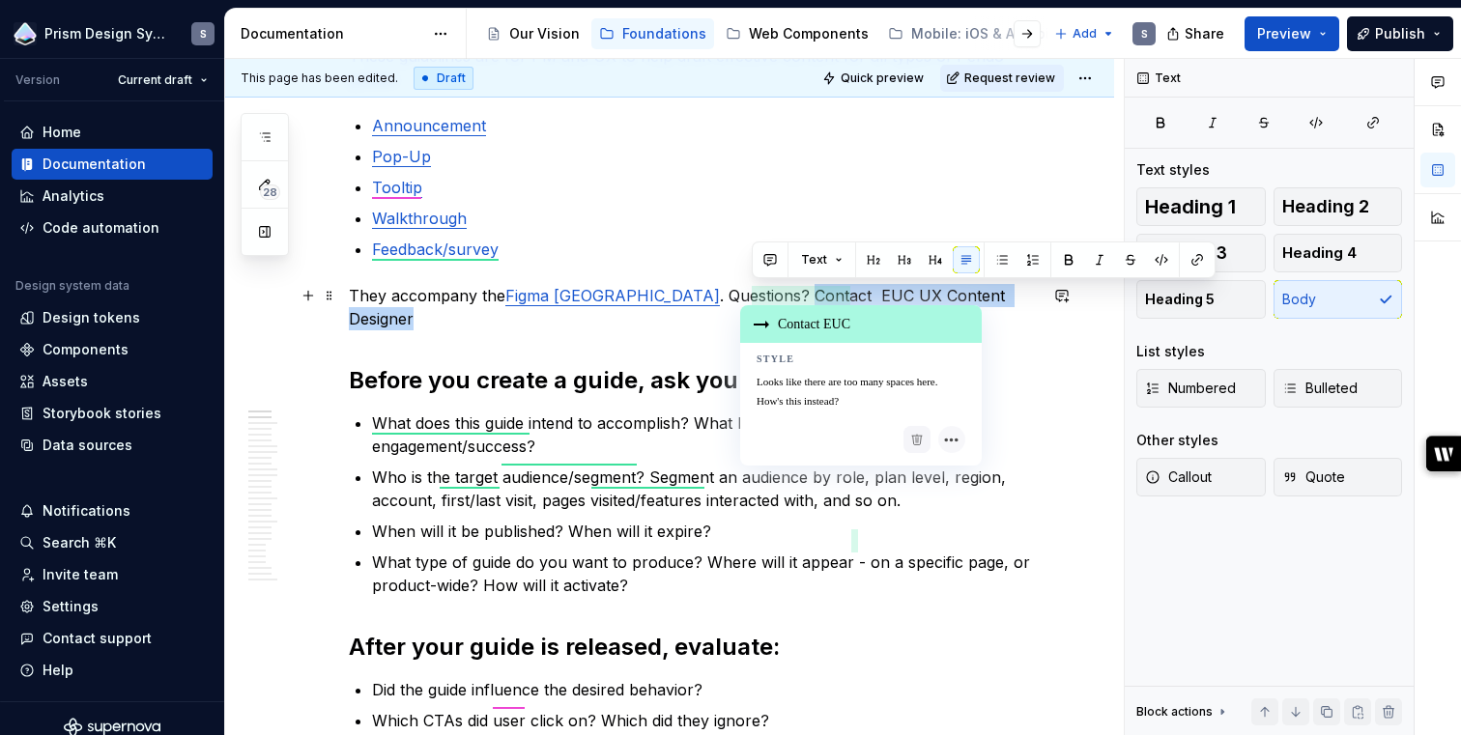
drag, startPoint x: 1023, startPoint y: 294, endPoint x: 755, endPoint y: 296, distance: 268.6
click at [755, 296] on p "They accompany the Figma Pendo Library . Questions? Contact EUC UX Content Desi…" at bounding box center [693, 307] width 688 height 46
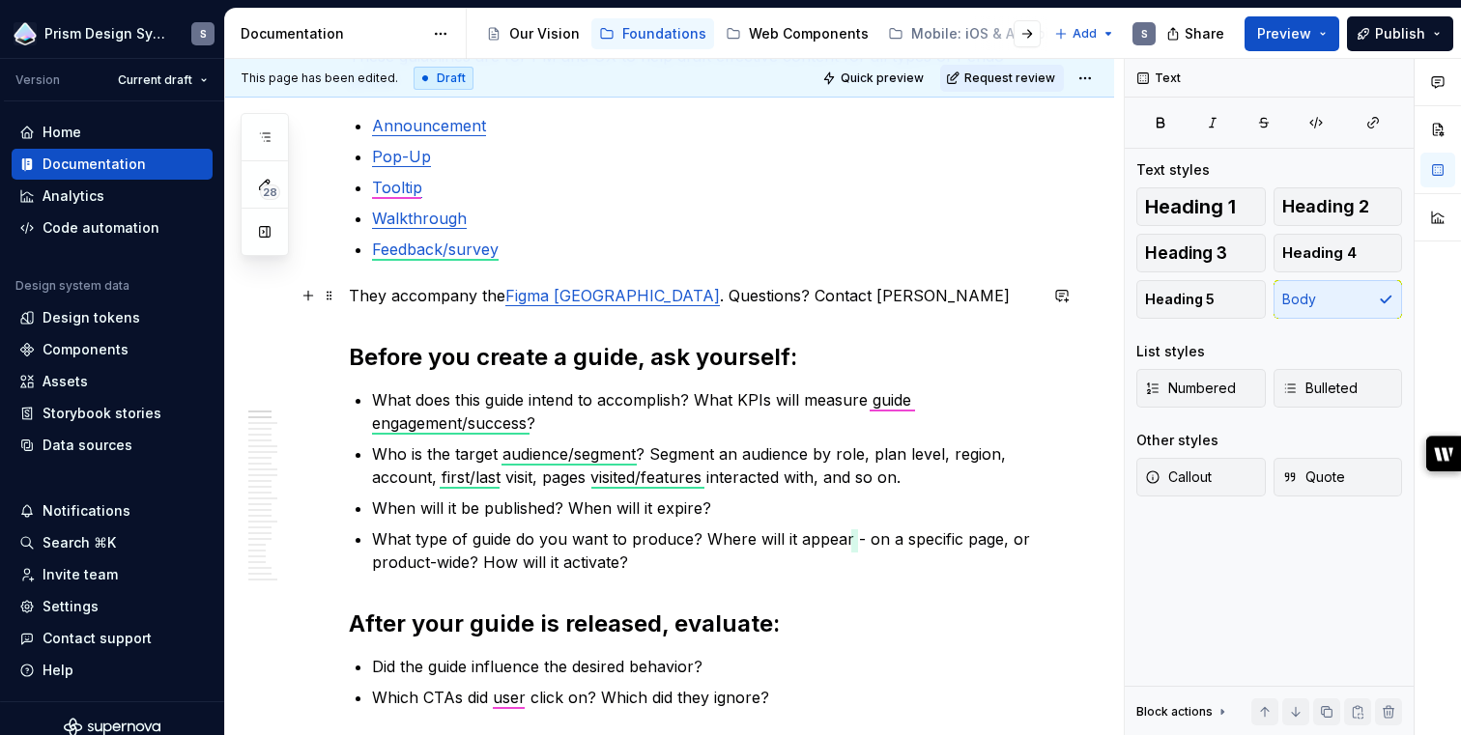
click at [827, 297] on p "They accompany the Figma Pendo Library . Questions? Contact [PERSON_NAME]" at bounding box center [693, 295] width 688 height 23
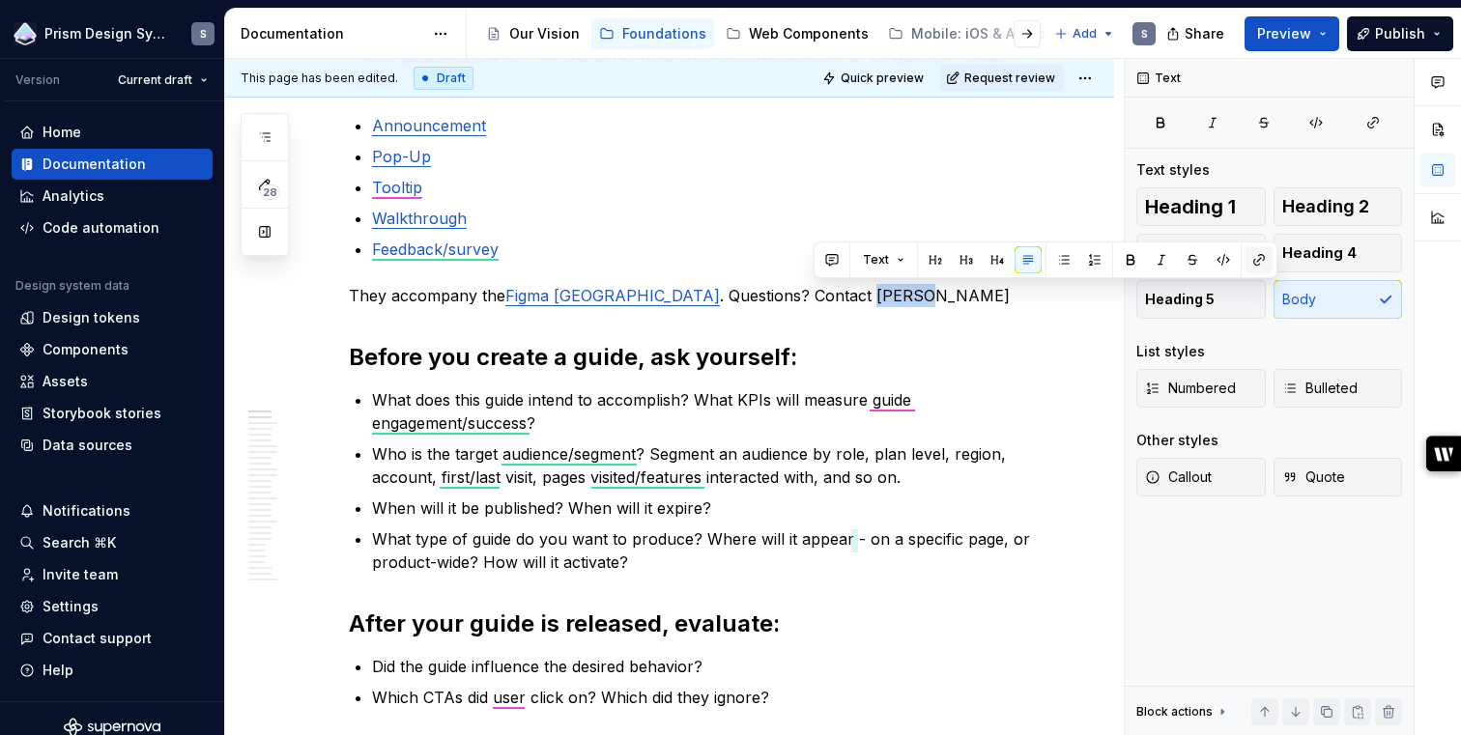
click at [1251, 259] on button "button" at bounding box center [1258, 259] width 27 height 27
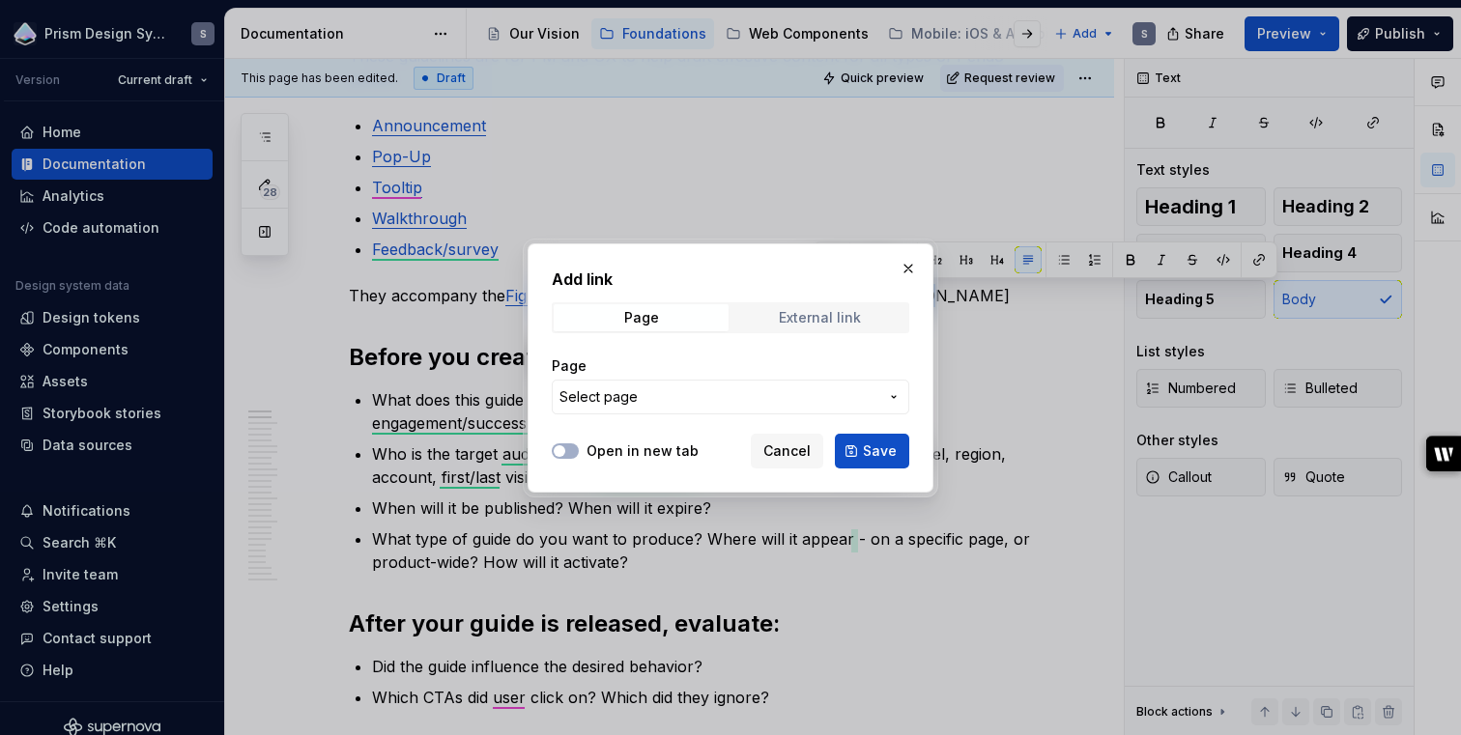
click at [799, 310] on div "External link" at bounding box center [820, 317] width 82 height 15
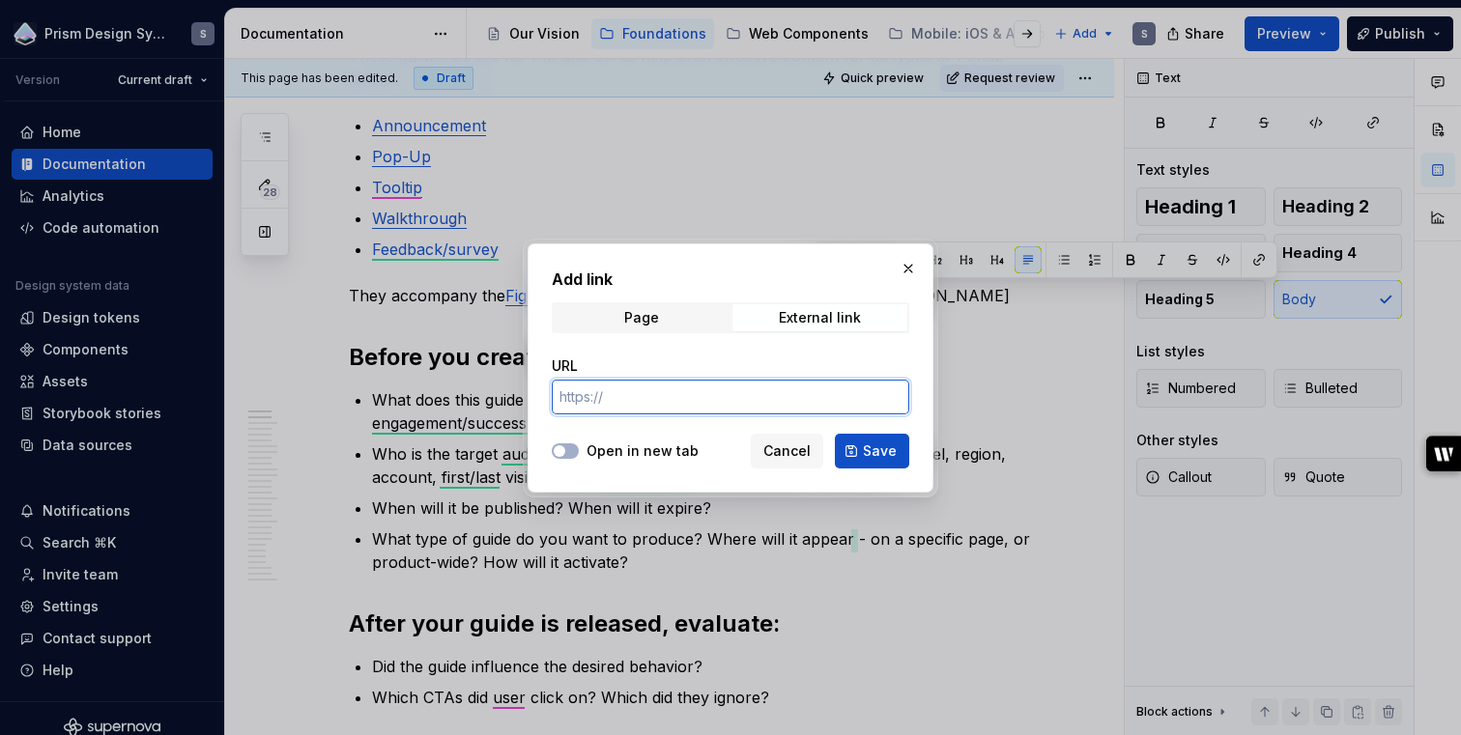
click at [690, 400] on input "URL" at bounding box center [731, 397] width 358 height 35
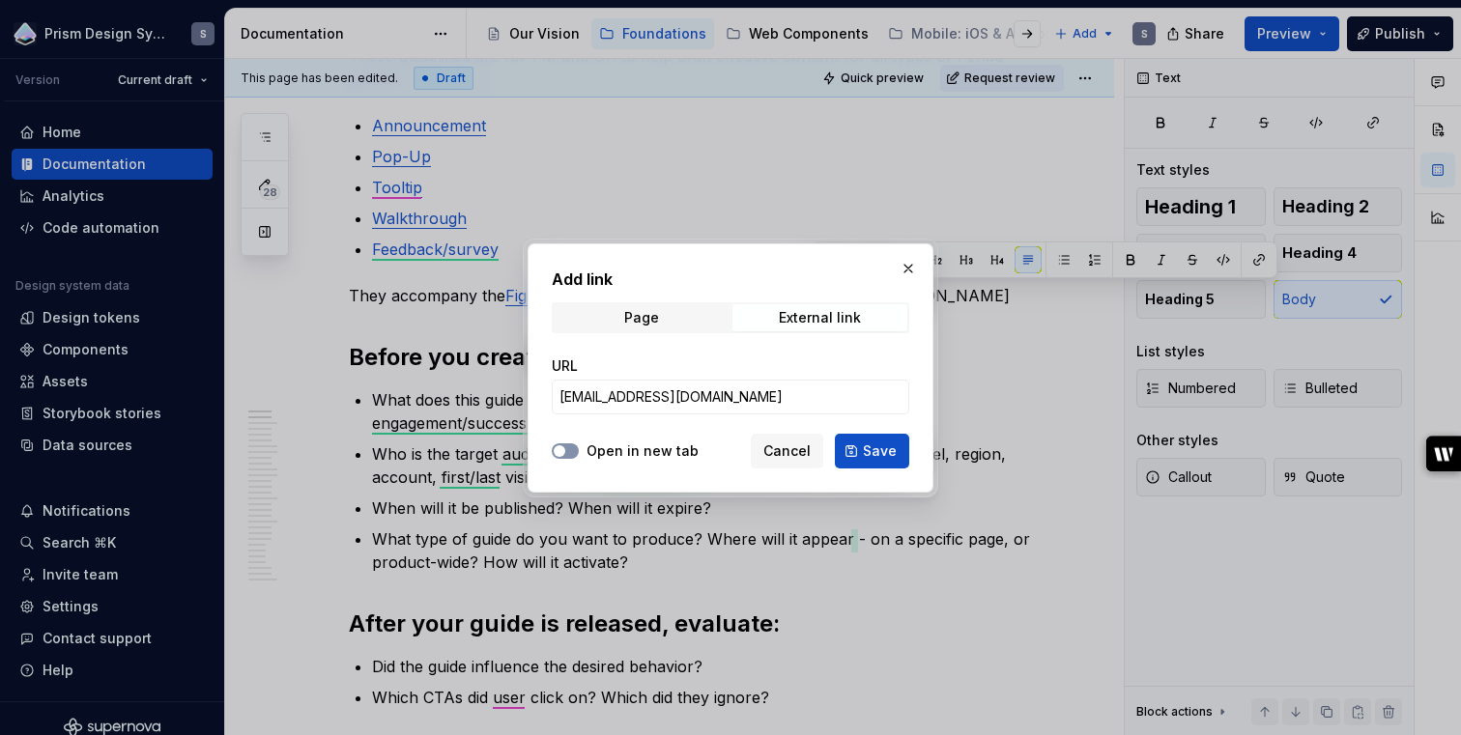
click at [575, 448] on button "Open in new tab" at bounding box center [565, 450] width 27 height 15
click at [883, 447] on span "Save" at bounding box center [880, 451] width 34 height 19
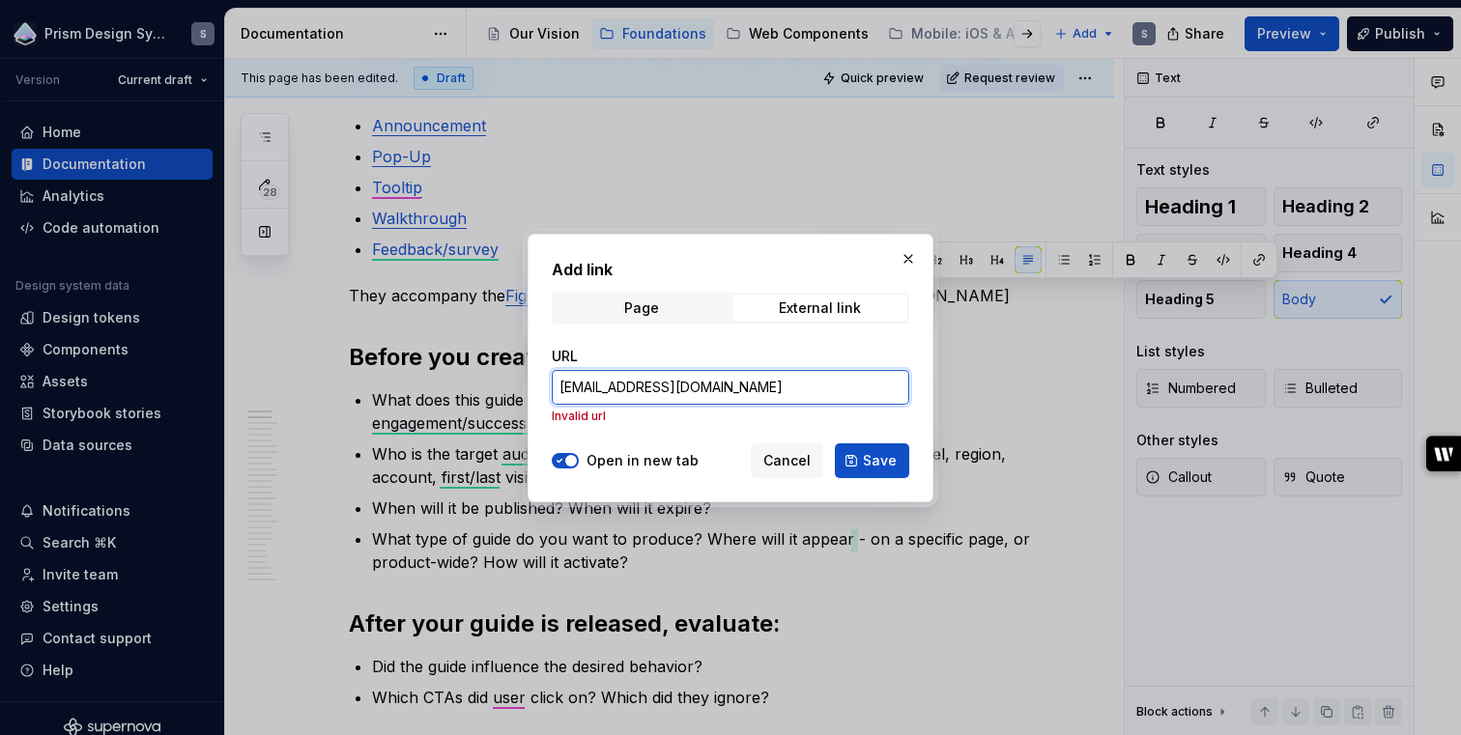
click at [559, 393] on input "[EMAIL_ADDRESS][DOMAIN_NAME]" at bounding box center [731, 387] width 358 height 35
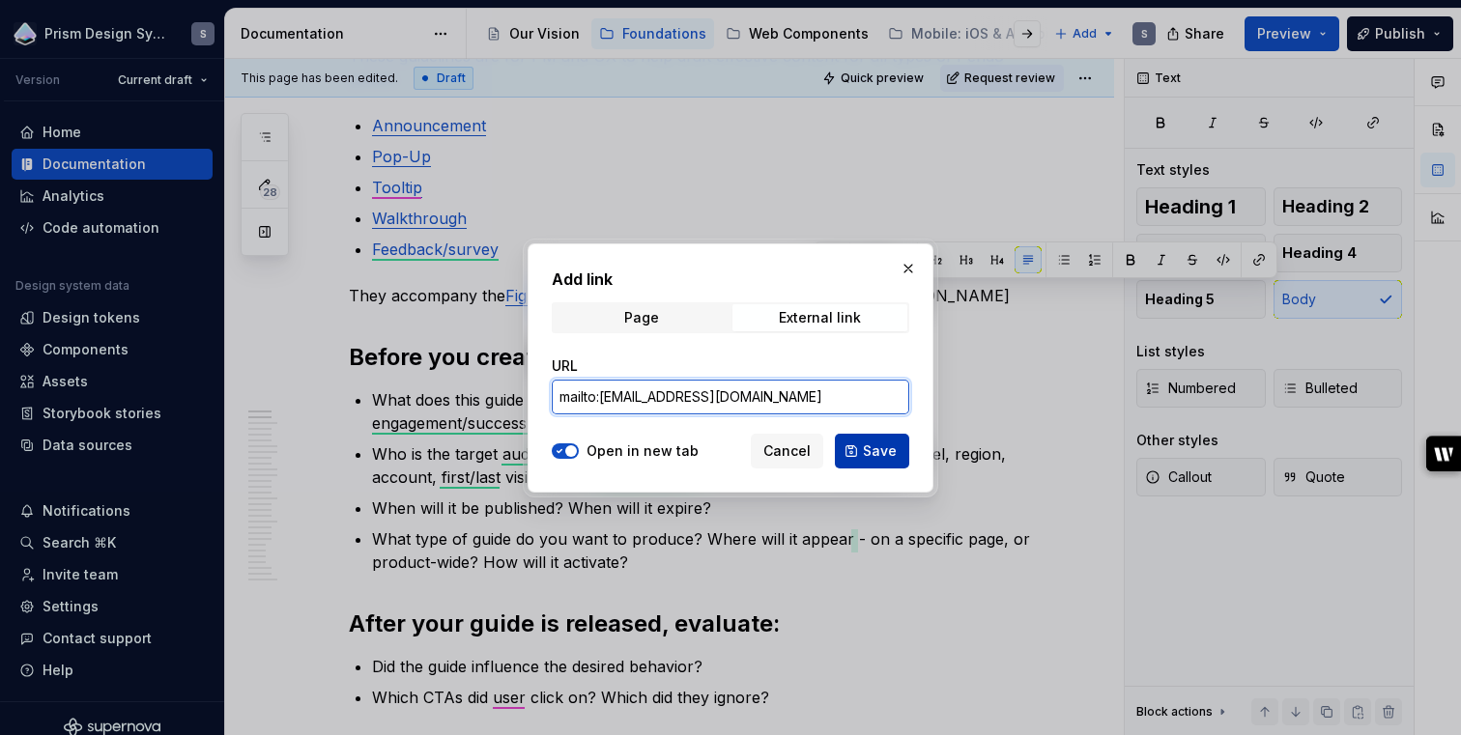
type input "mailto:[EMAIL_ADDRESS][DOMAIN_NAME]"
click at [857, 449] on button "Save" at bounding box center [872, 451] width 74 height 35
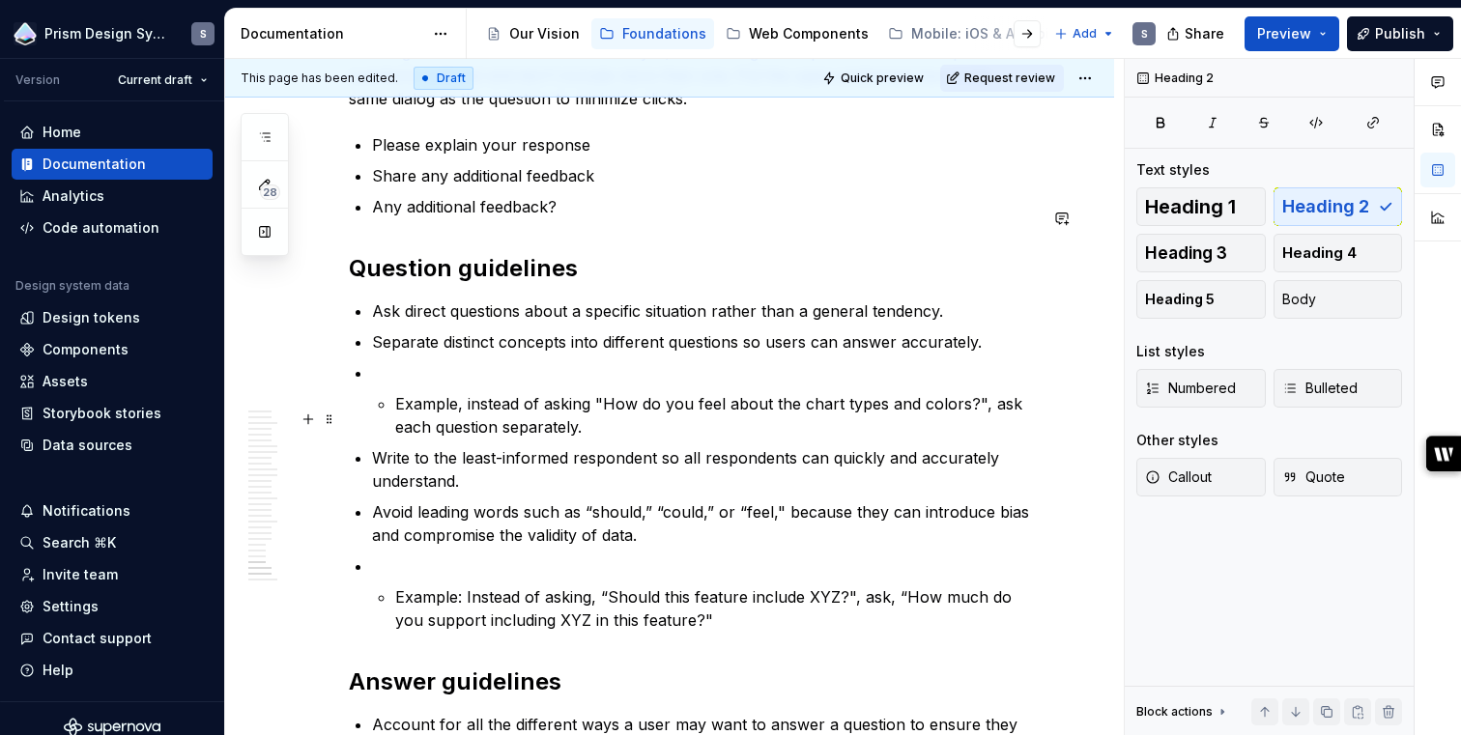
scroll to position [7236, 0]
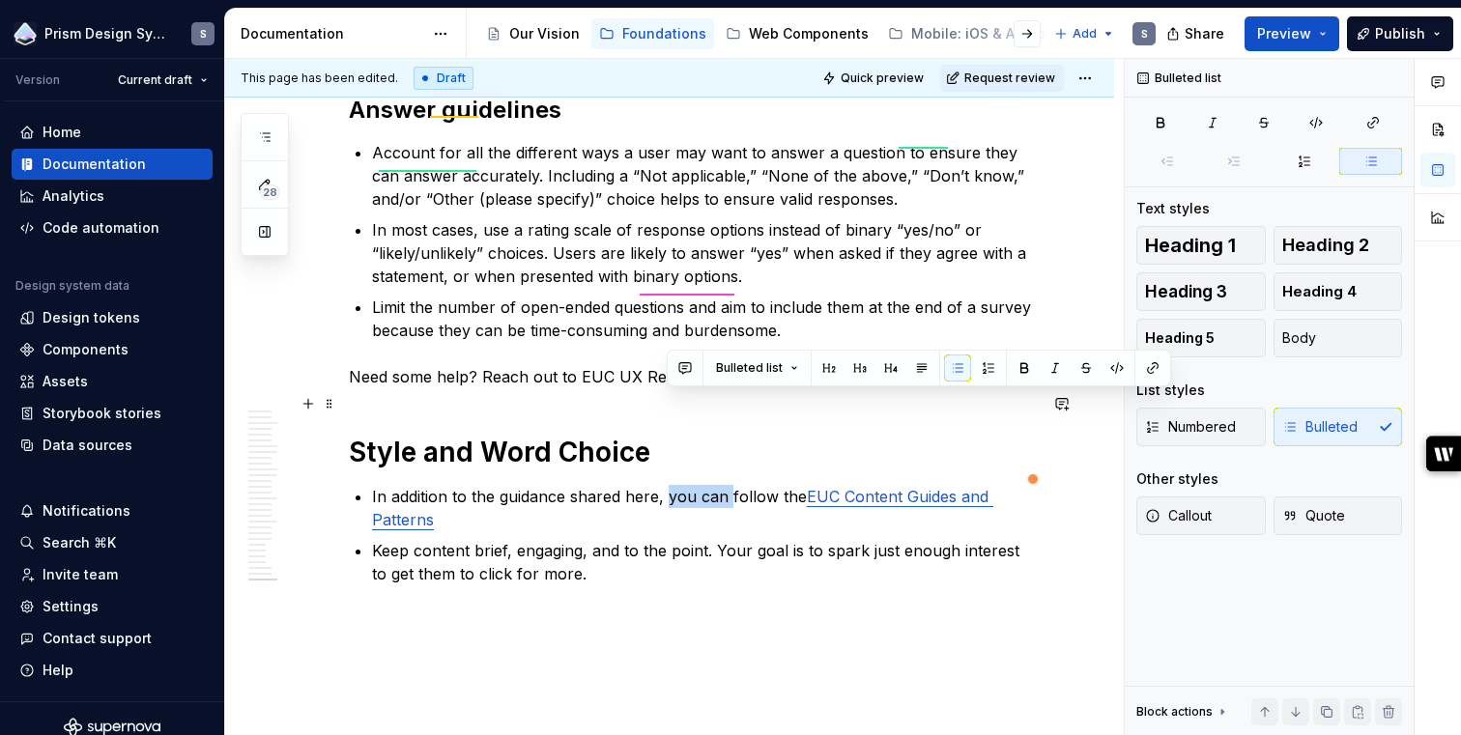
drag, startPoint x: 669, startPoint y: 403, endPoint x: 729, endPoint y: 404, distance: 59.9
click at [729, 485] on p "In addition to the guidance shared here, you can follow the EUC Content Guides …" at bounding box center [704, 508] width 665 height 46
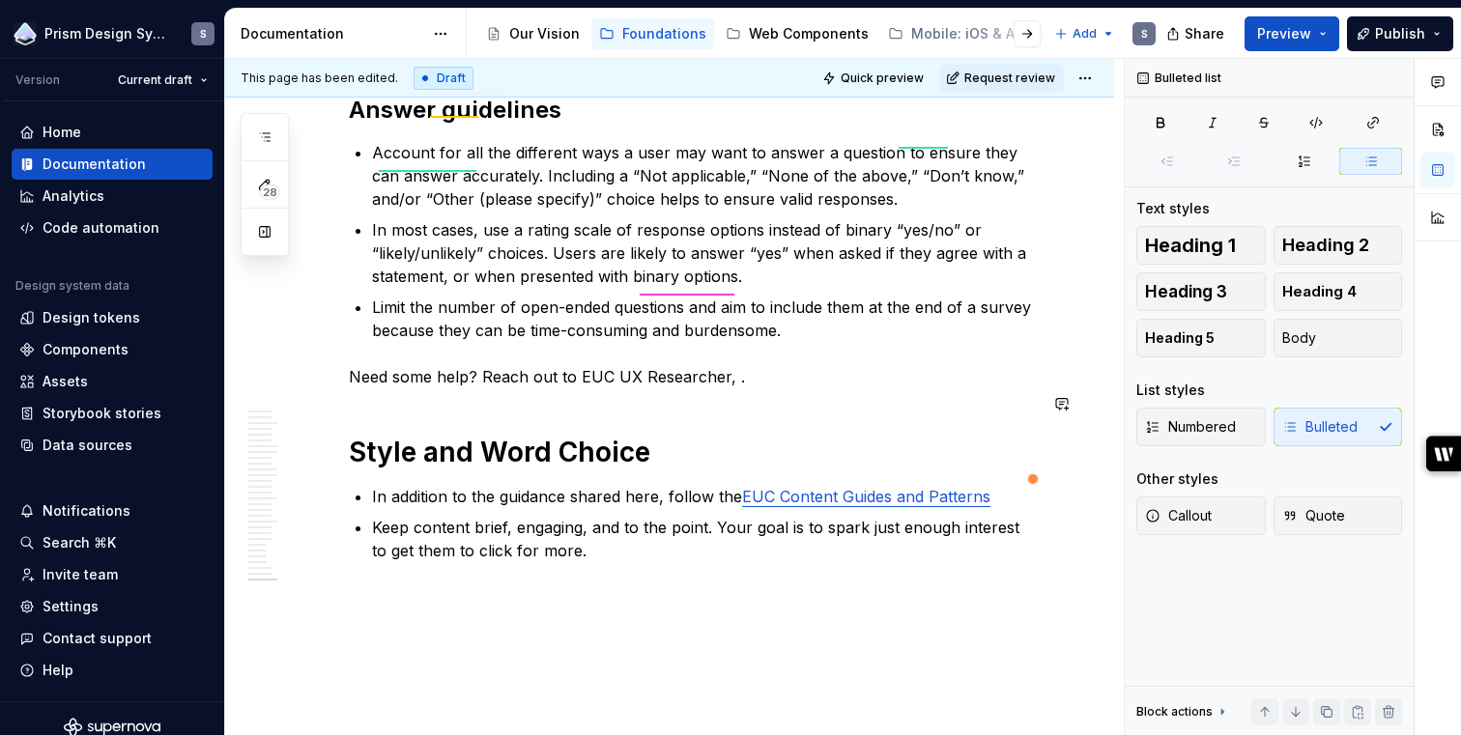
scroll to position [7213, 0]
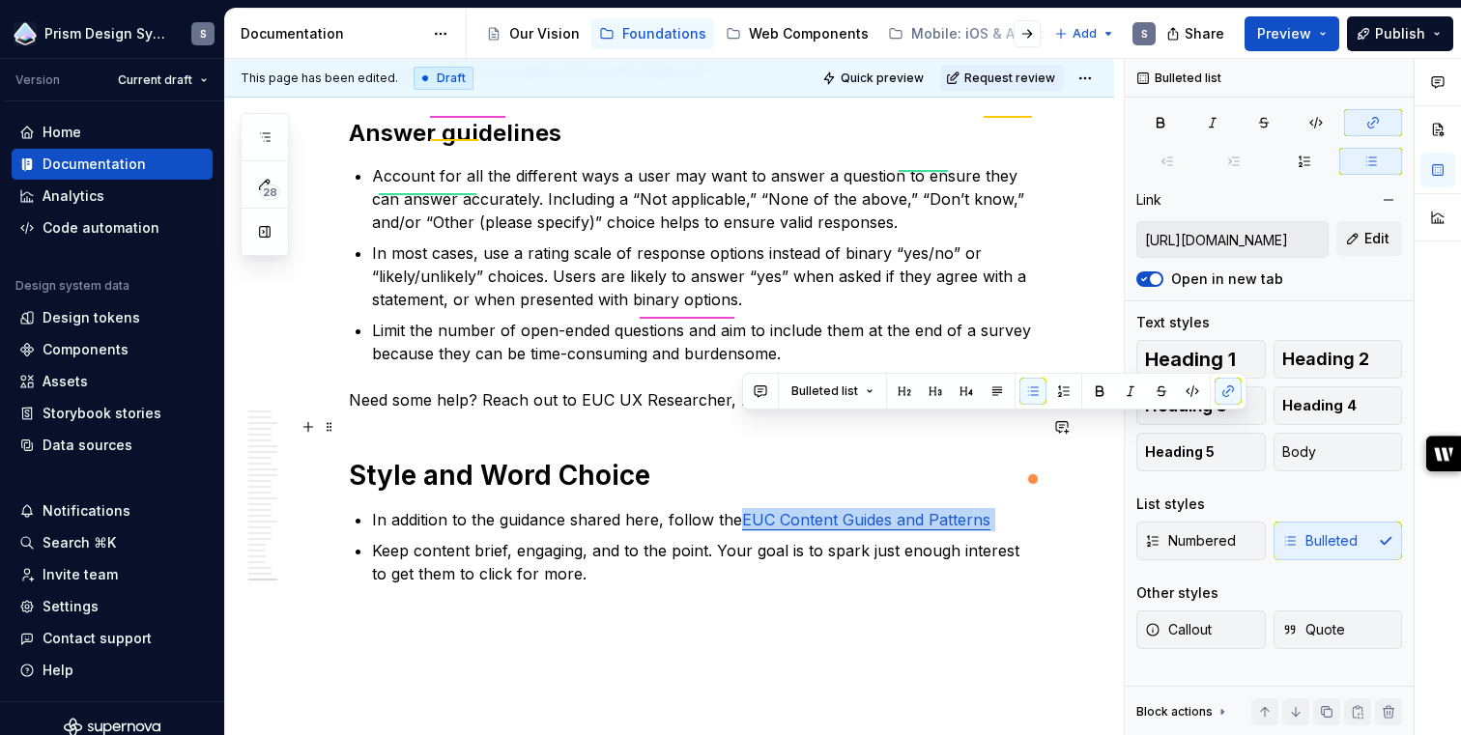
drag, startPoint x: 1012, startPoint y: 424, endPoint x: 742, endPoint y: 433, distance: 269.7
click at [742, 508] on p "In addition to the guidance shared here, follow the EUC Content Guides and Patt…" at bounding box center [704, 519] width 665 height 23
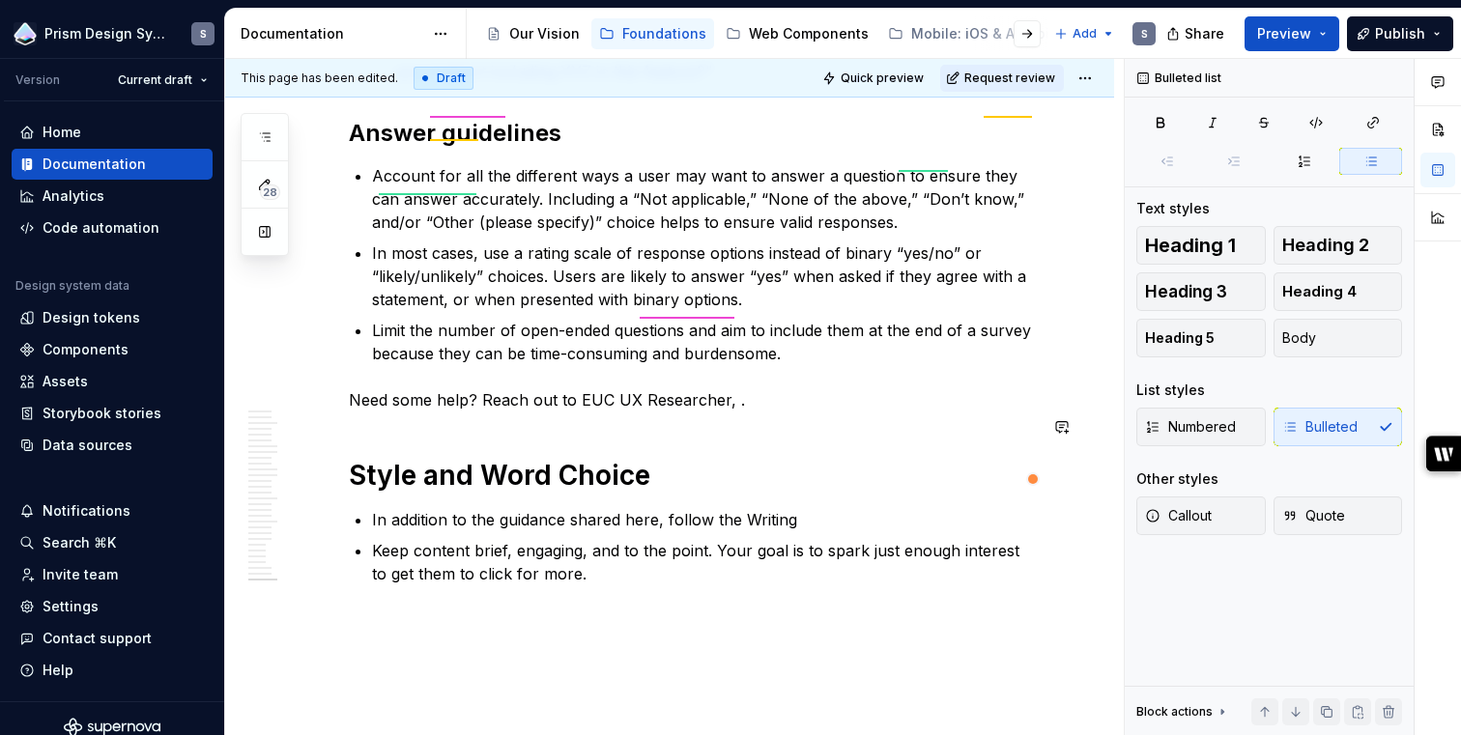
type textarea "*"
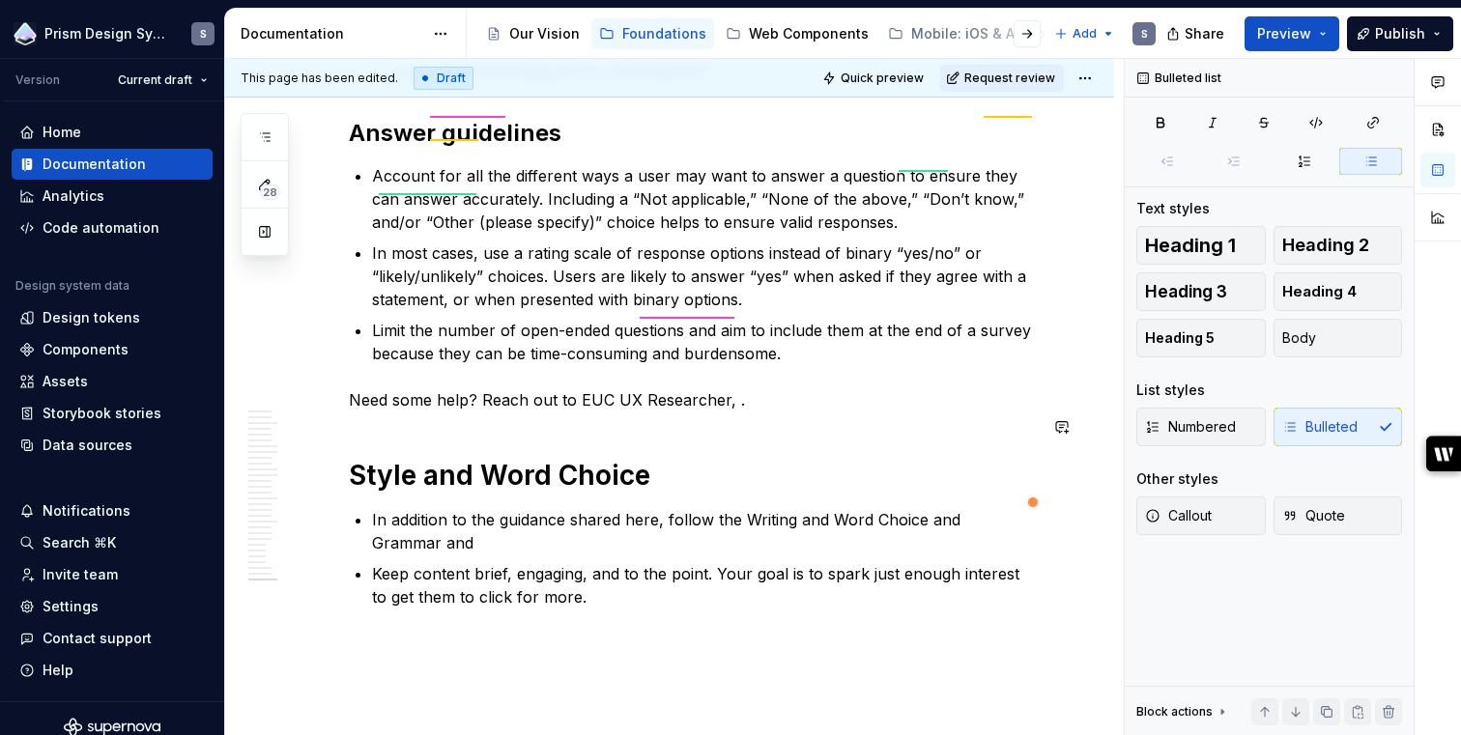
scroll to position [7236, 0]
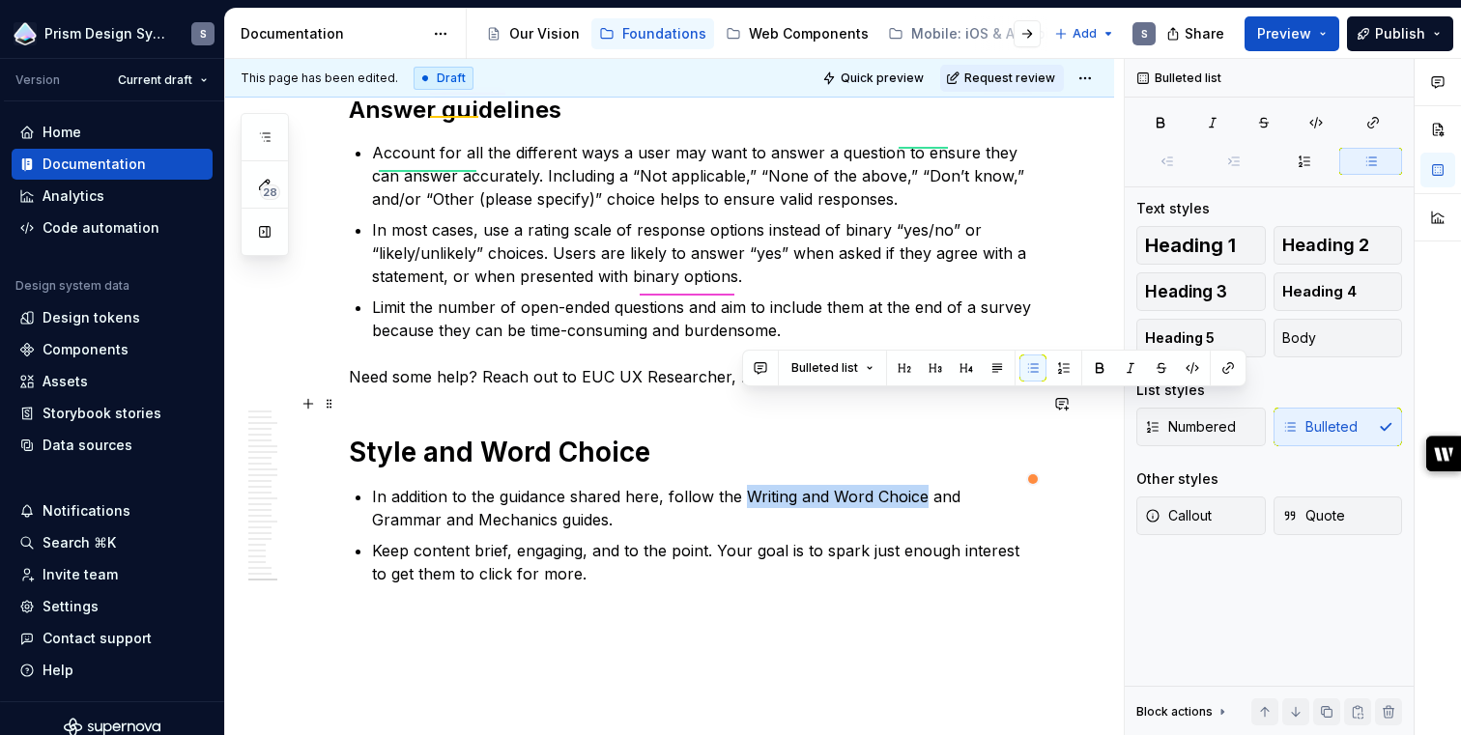
drag, startPoint x: 745, startPoint y: 407, endPoint x: 925, endPoint y: 404, distance: 179.7
click at [925, 485] on p "In addition to the guidance shared here, follow the Writing and Word Choice and…" at bounding box center [704, 508] width 665 height 46
click at [1220, 367] on button "button" at bounding box center [1228, 368] width 27 height 27
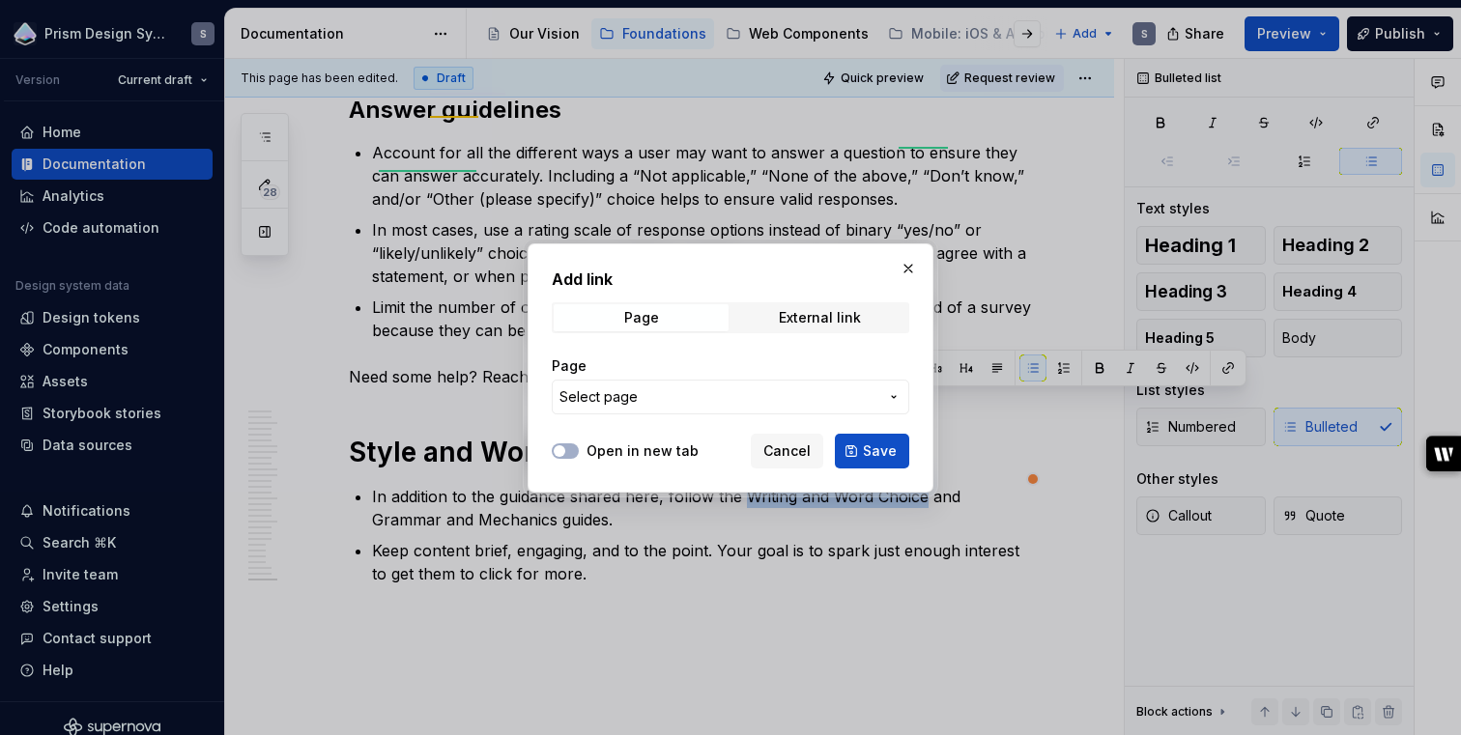
click at [632, 405] on span "Select page" at bounding box center [598, 396] width 78 height 19
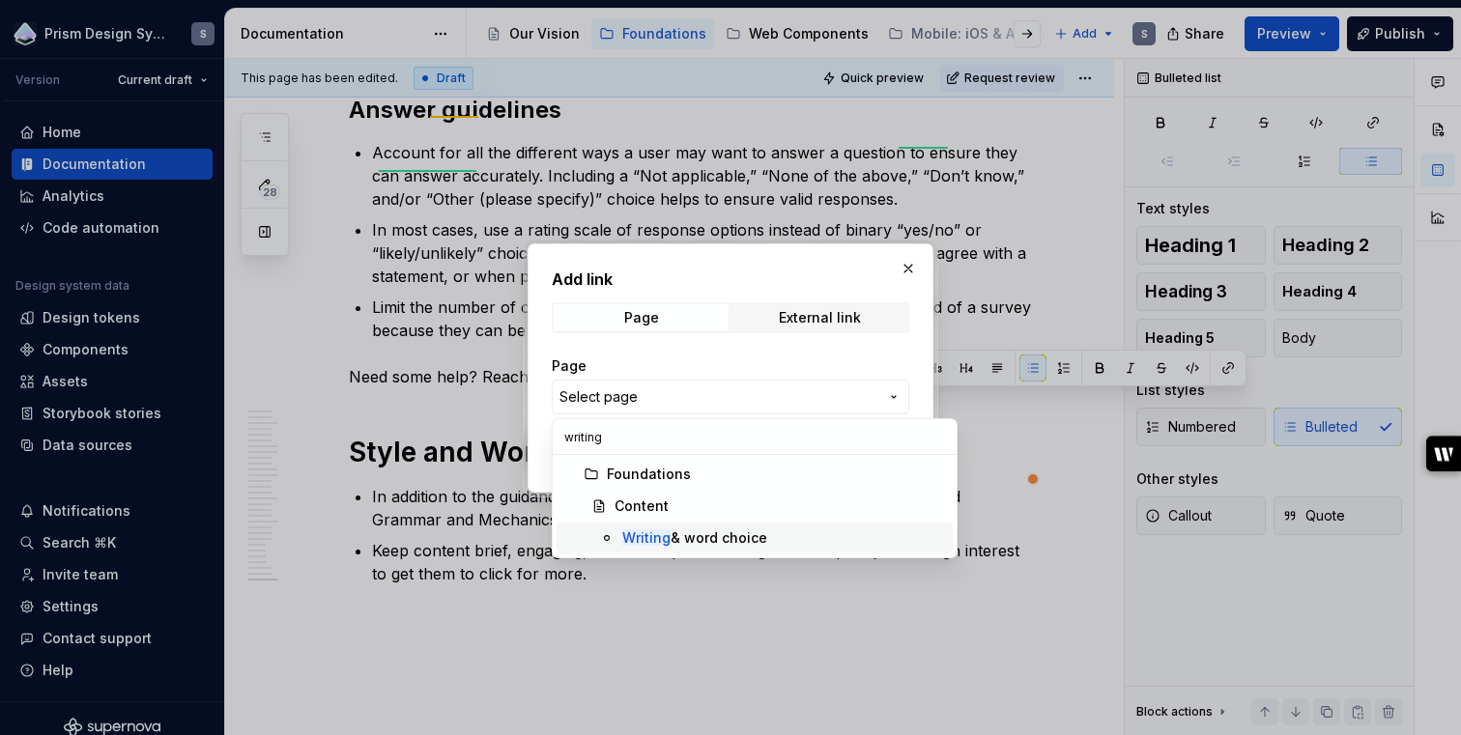
type input "writing"
click at [692, 536] on div "Writing & word choice" at bounding box center [694, 538] width 145 height 19
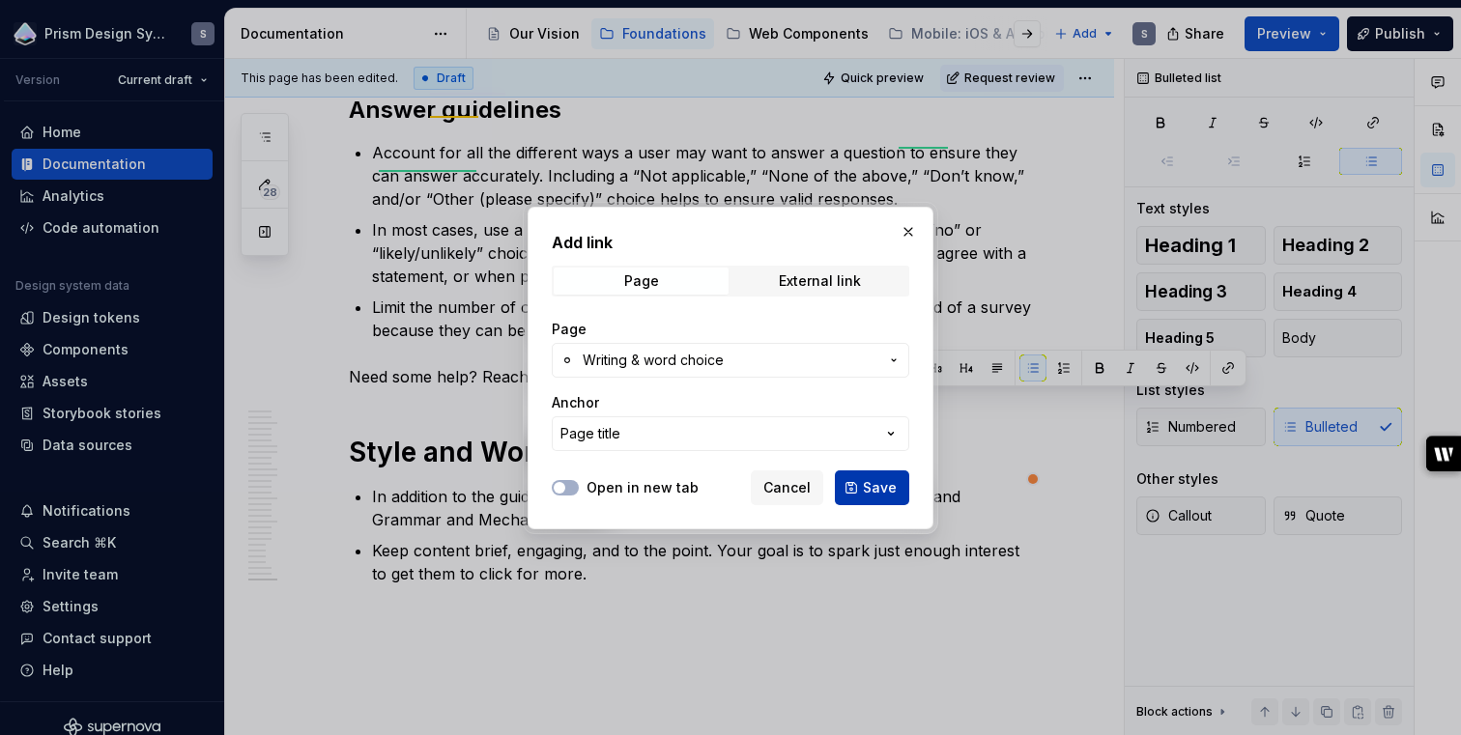
click at [881, 482] on span "Save" at bounding box center [880, 487] width 34 height 19
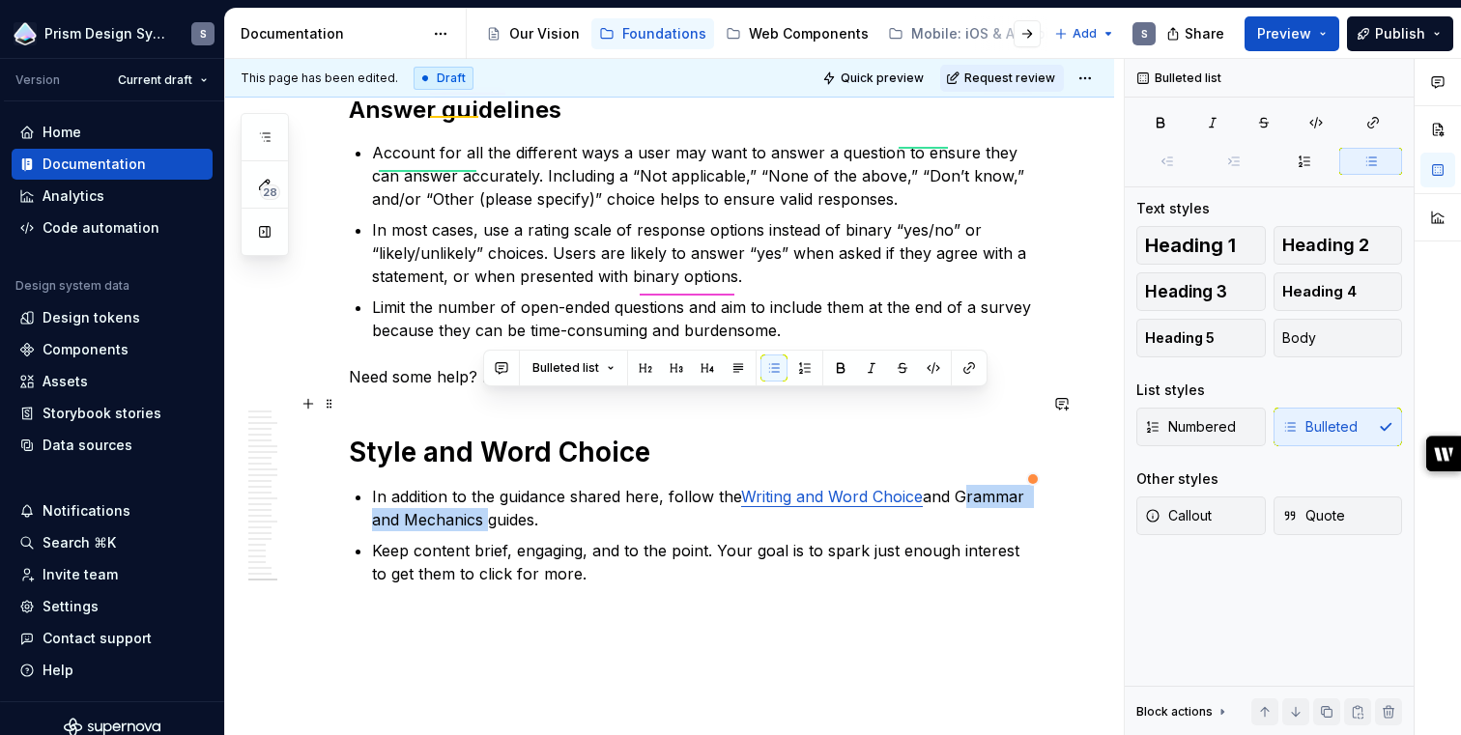
drag, startPoint x: 964, startPoint y: 404, endPoint x: 484, endPoint y: 430, distance: 480.9
click at [484, 485] on p "In addition to the guidance shared here, follow the Writing and Word Choice and…" at bounding box center [704, 508] width 665 height 46
click at [968, 363] on button "button" at bounding box center [969, 368] width 27 height 27
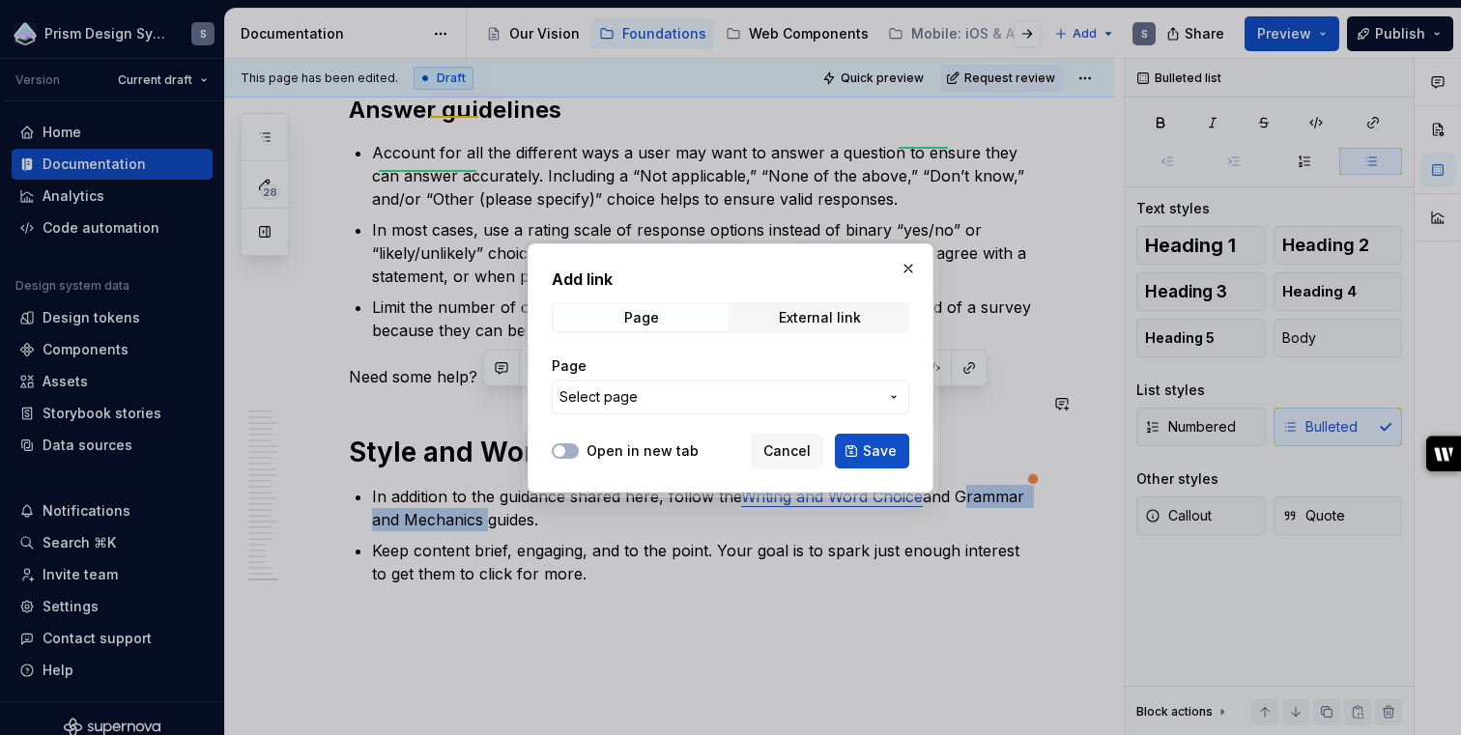
click at [666, 401] on span "Select page" at bounding box center [718, 396] width 319 height 19
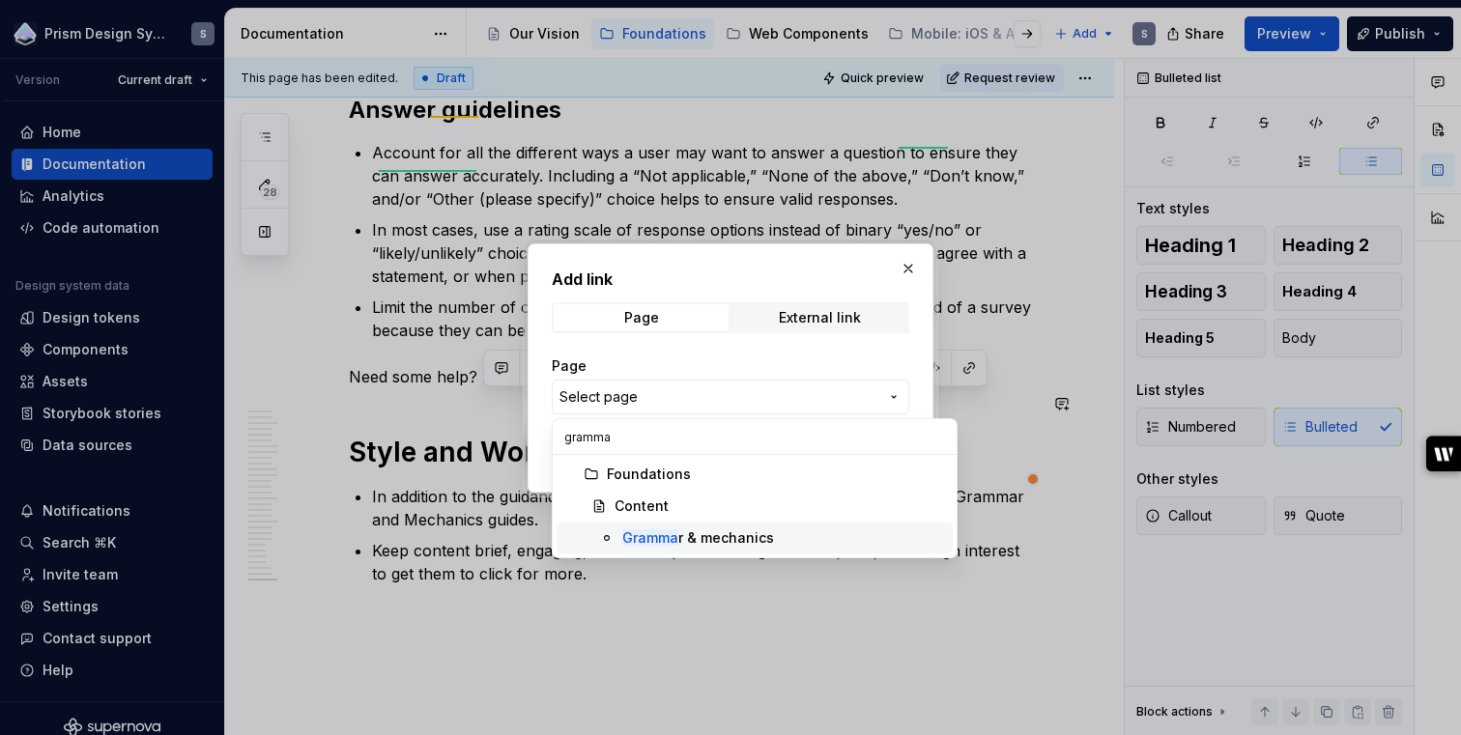
type input "gramma"
click at [704, 541] on div "Gramma r & mechanics" at bounding box center [698, 538] width 152 height 19
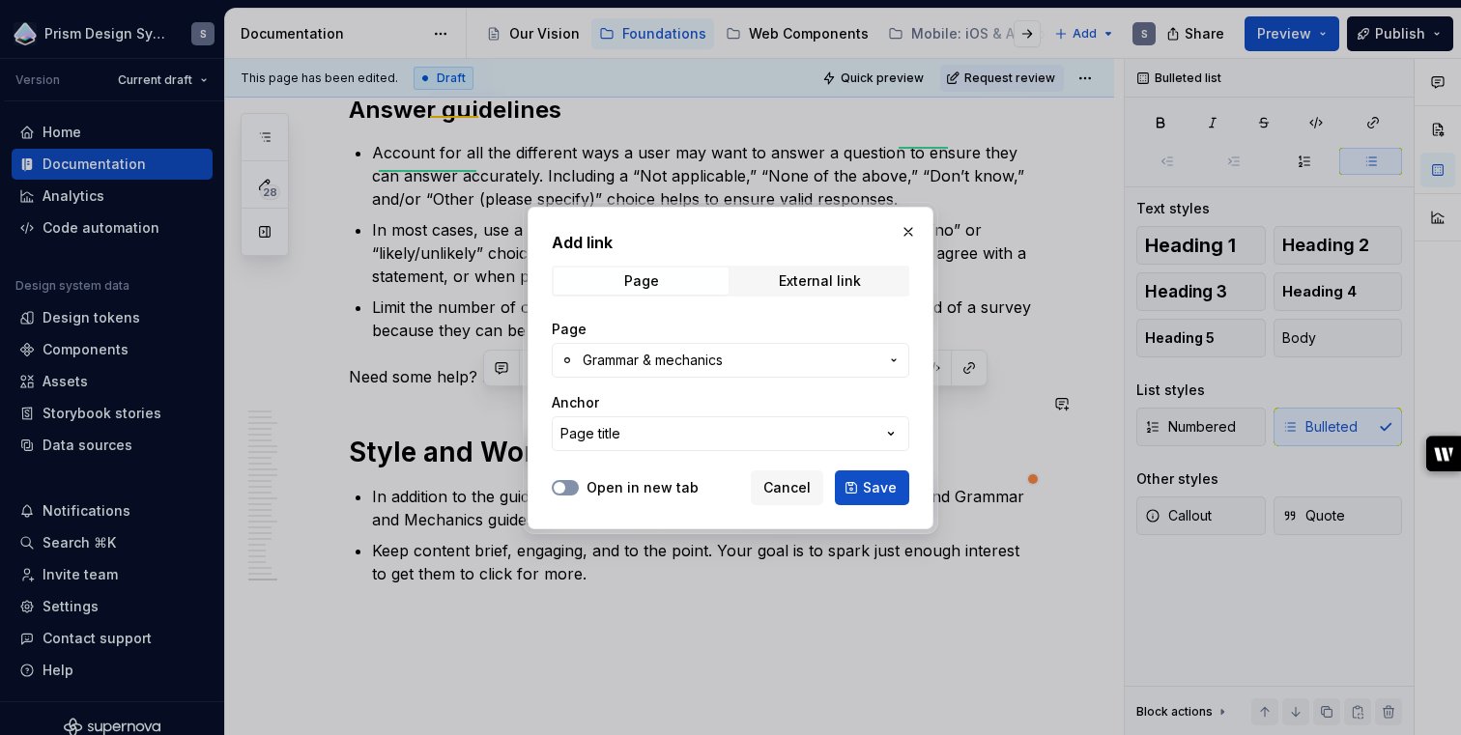
click at [571, 490] on button "Open in new tab" at bounding box center [565, 487] width 27 height 15
click at [882, 484] on span "Save" at bounding box center [880, 487] width 34 height 19
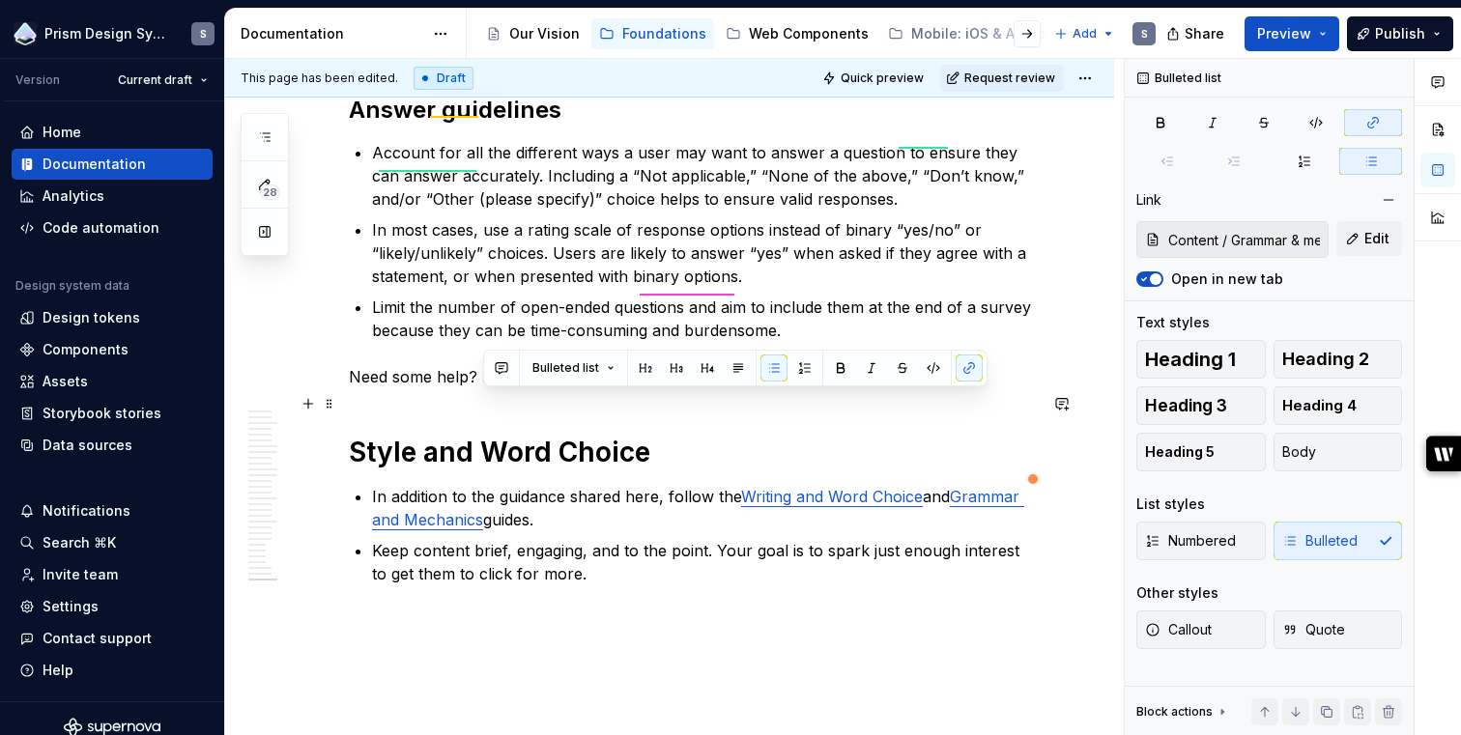
click at [846, 487] on link "Writing and Word Choice" at bounding box center [832, 496] width 182 height 19
type input "Content / Writing & word choice"
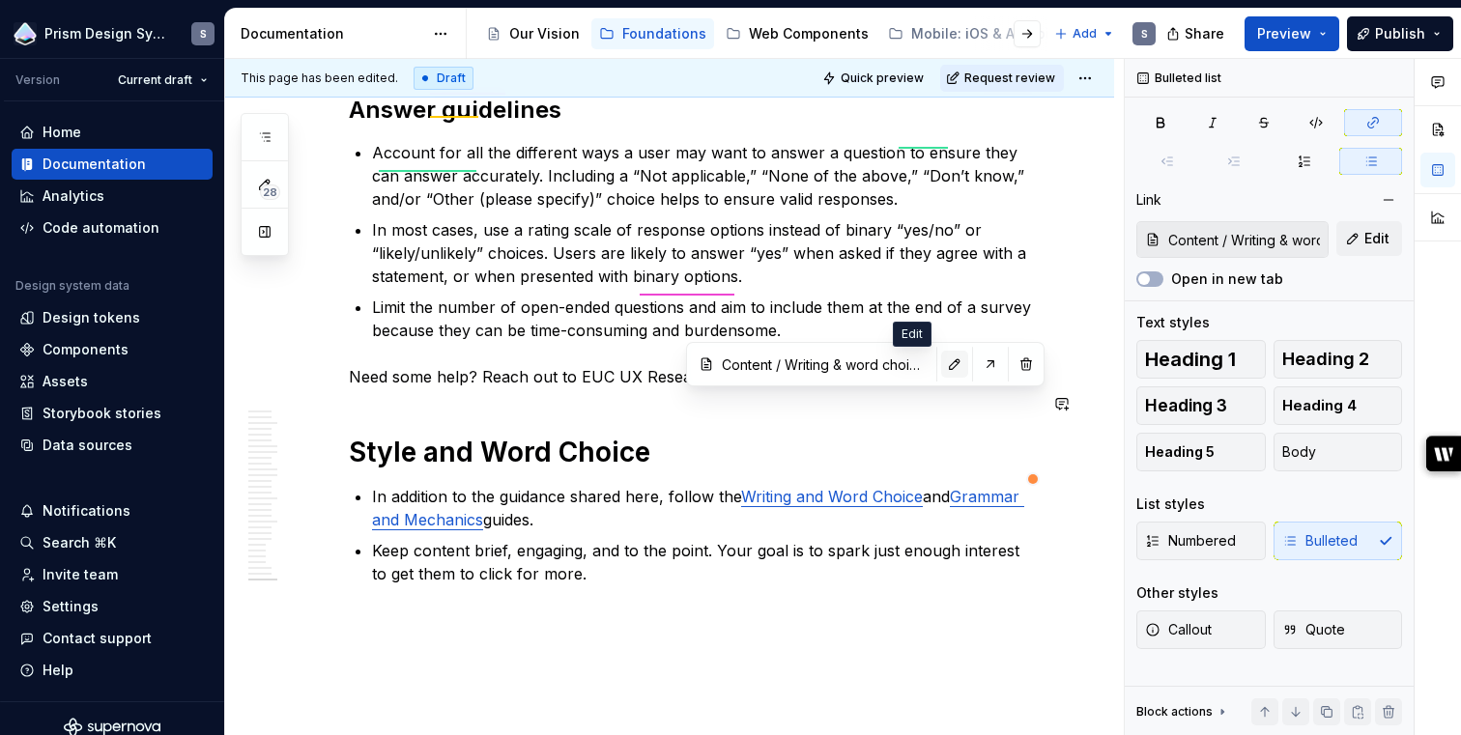
click at [941, 363] on button "button" at bounding box center [954, 364] width 27 height 27
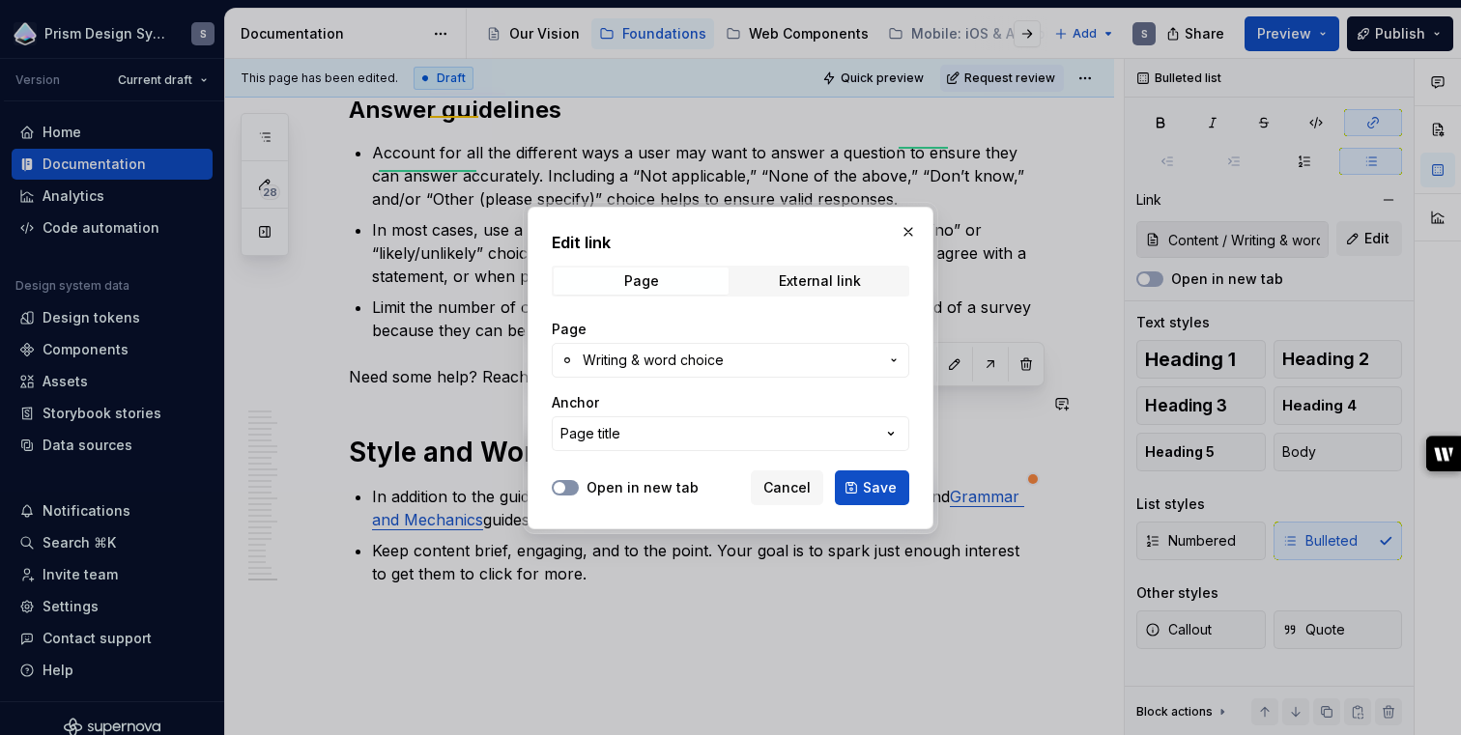
click at [572, 489] on button "Open in new tab" at bounding box center [565, 487] width 27 height 15
click at [850, 485] on button "Save" at bounding box center [872, 488] width 74 height 35
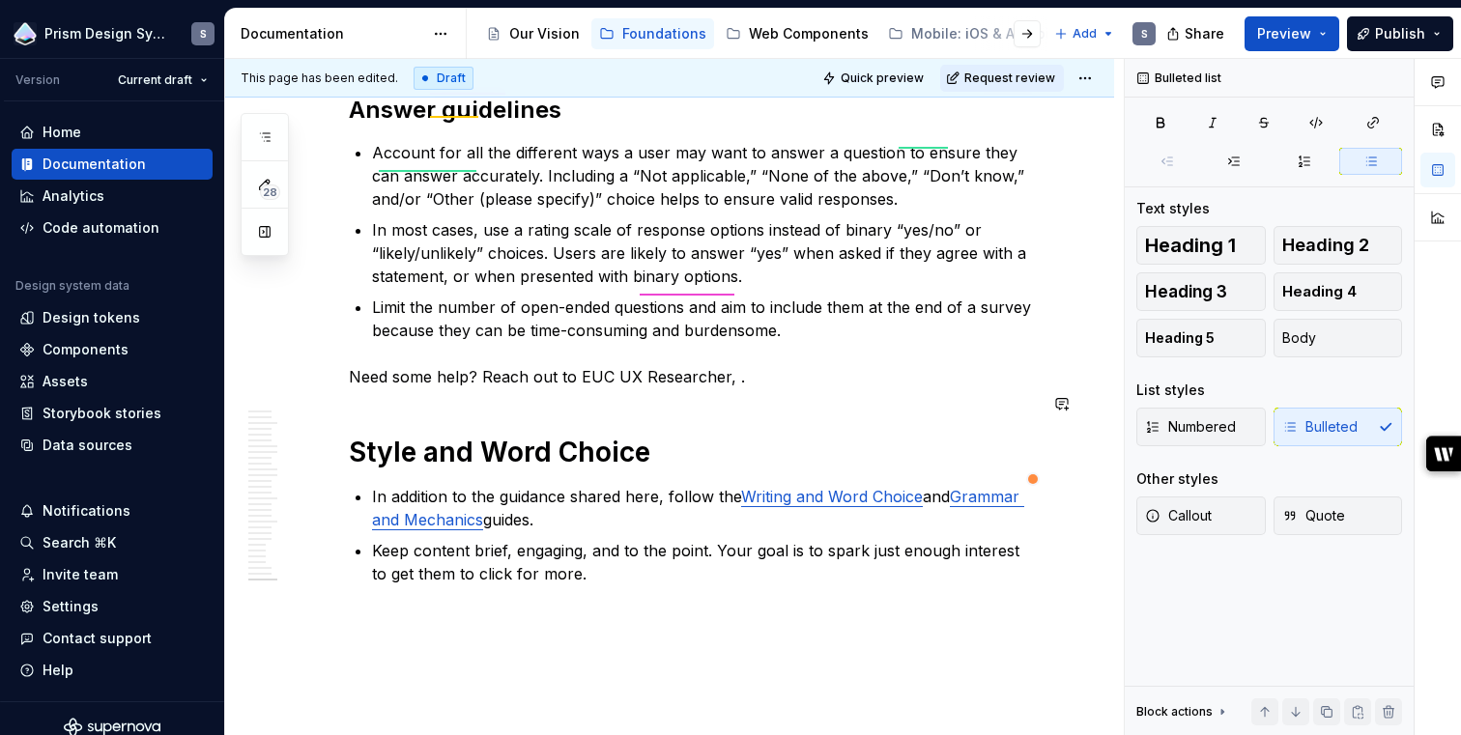
click at [718, 539] on p "Keep content brief, engaging, and to the point. Your goal is to spark just enou…" at bounding box center [704, 562] width 665 height 46
click at [701, 539] on p "Keep content brief, engaging, and to the point. Your goal is to spark just enou…" at bounding box center [704, 562] width 665 height 46
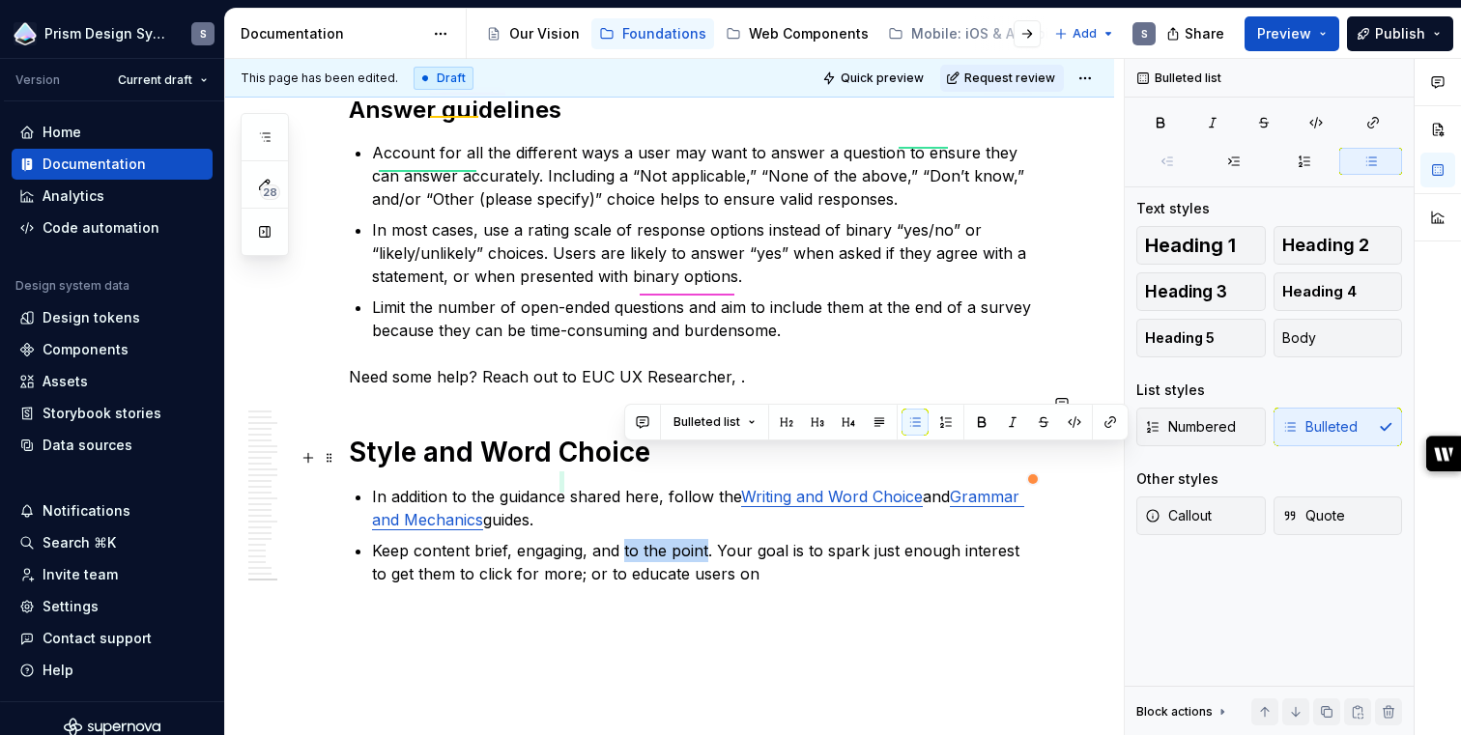
drag, startPoint x: 706, startPoint y: 460, endPoint x: 624, endPoint y: 464, distance: 82.2
click at [624, 539] on p "Keep content brief, engaging, and to the point. Your goal is to spark just enou…" at bounding box center [704, 562] width 665 height 46
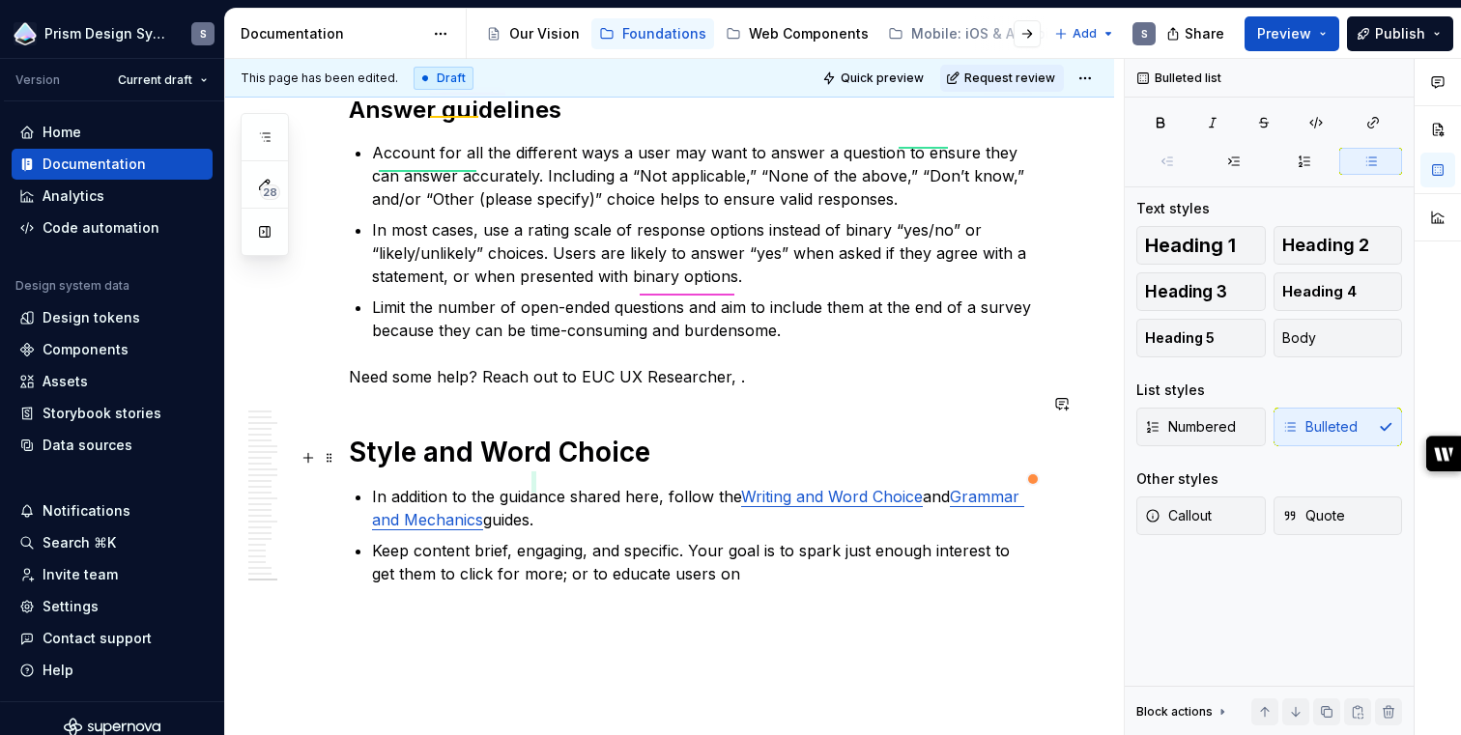
click at [813, 539] on p "Keep content brief, engaging, and specific. Your goal is to spark just enough i…" at bounding box center [704, 562] width 665 height 46
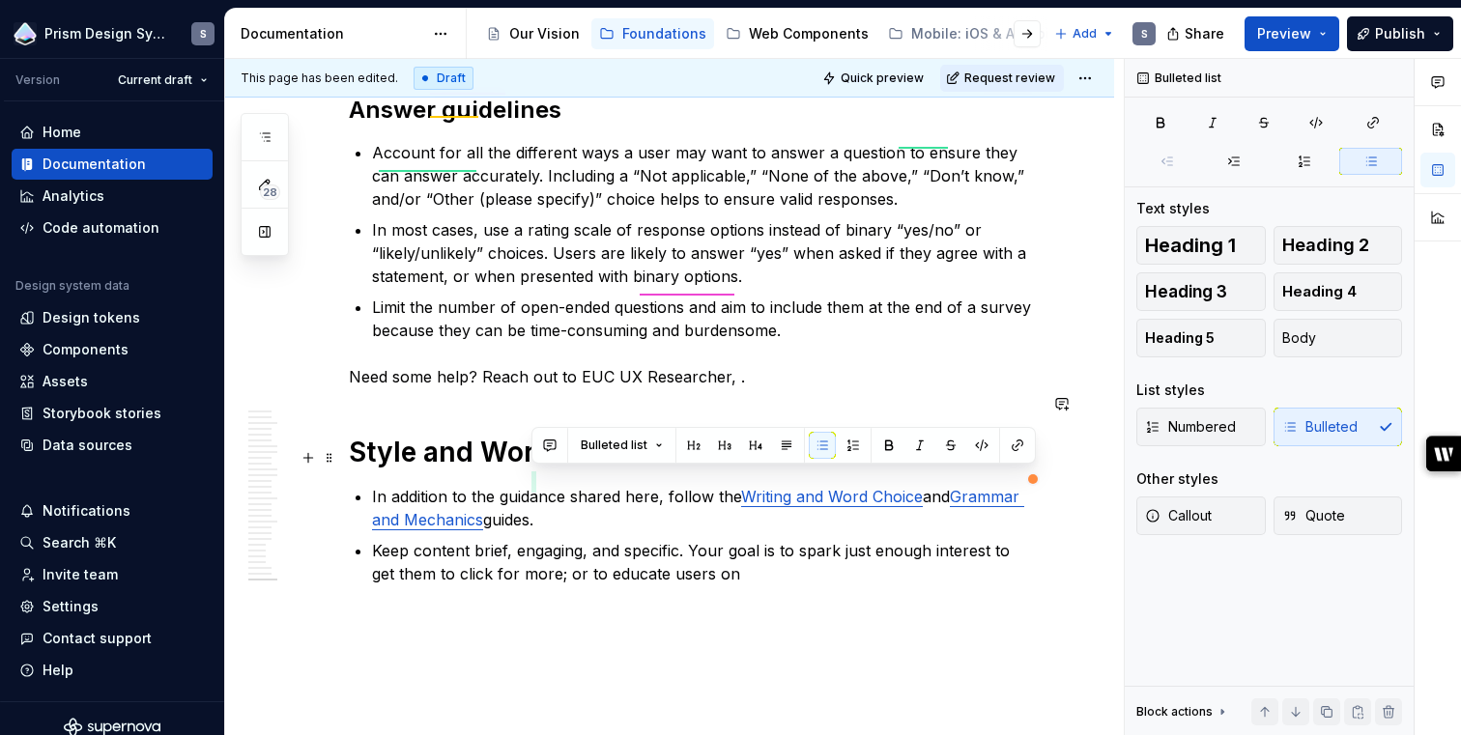
drag, startPoint x: 798, startPoint y: 483, endPoint x: 531, endPoint y: 488, distance: 266.7
click at [531, 539] on p "Keep content brief, engaging, and specific. Your goal is to spark just enough i…" at bounding box center [704, 562] width 665 height 46
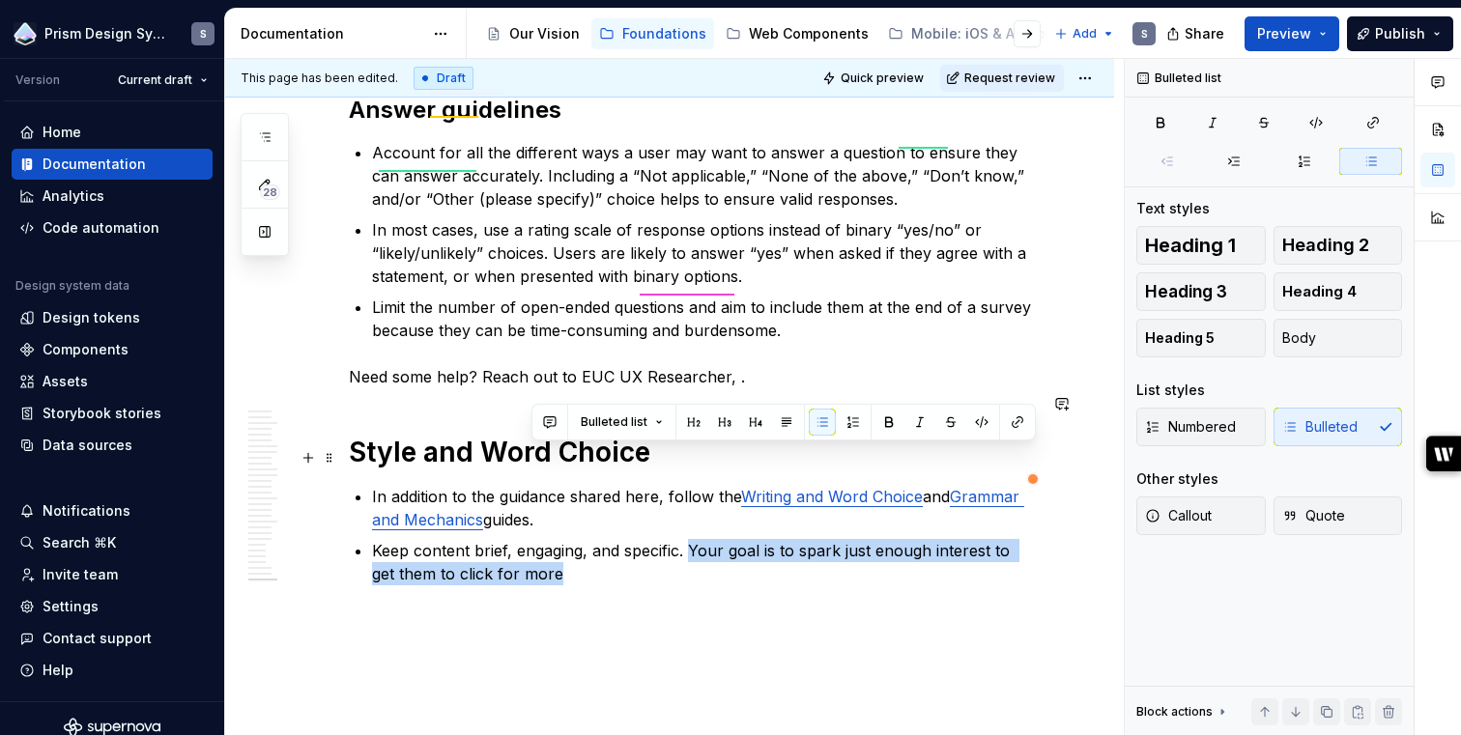
drag, startPoint x: 689, startPoint y: 455, endPoint x: 713, endPoint y: 485, distance: 38.5
click at [713, 539] on p "Keep content brief, engaging, and specific. Your goal is to spark just enough i…" at bounding box center [704, 562] width 665 height 46
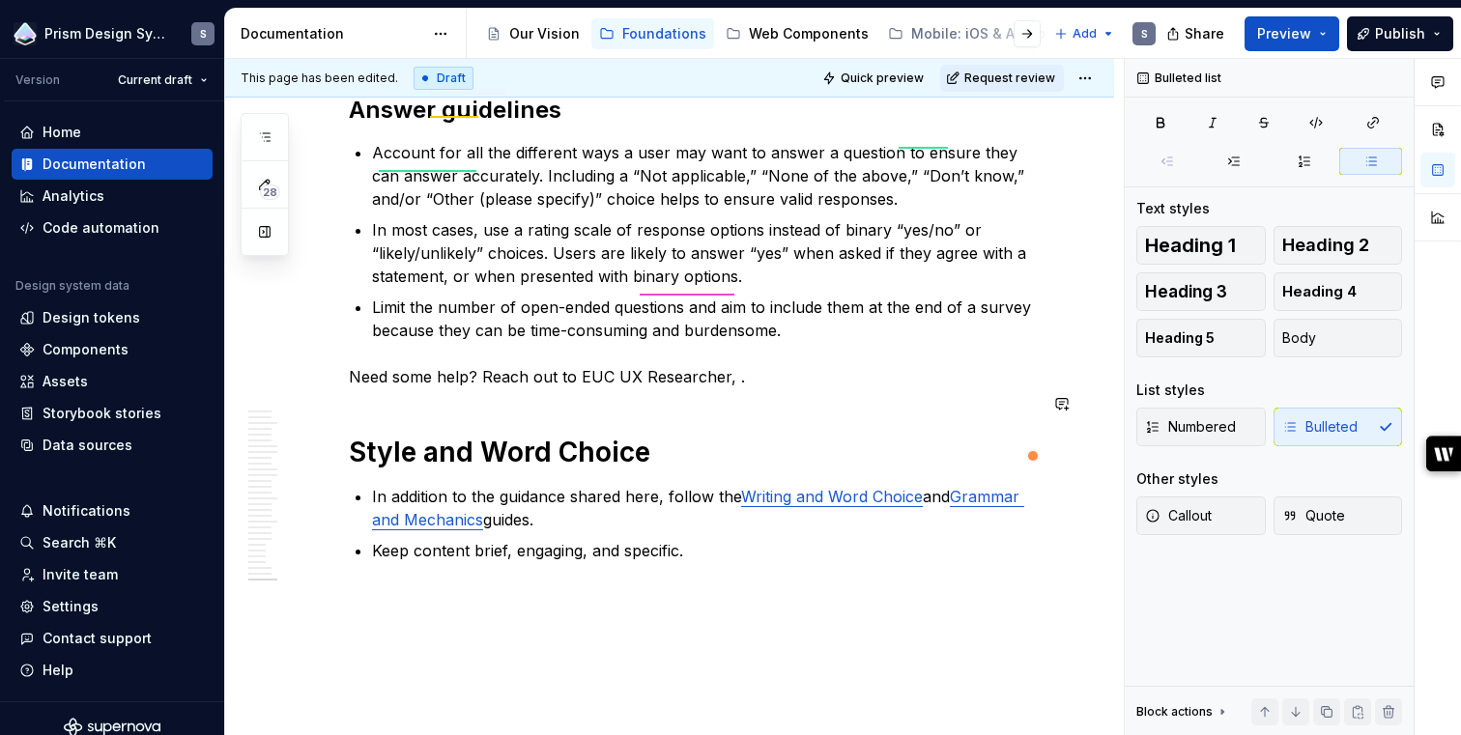
scroll to position [7213, 0]
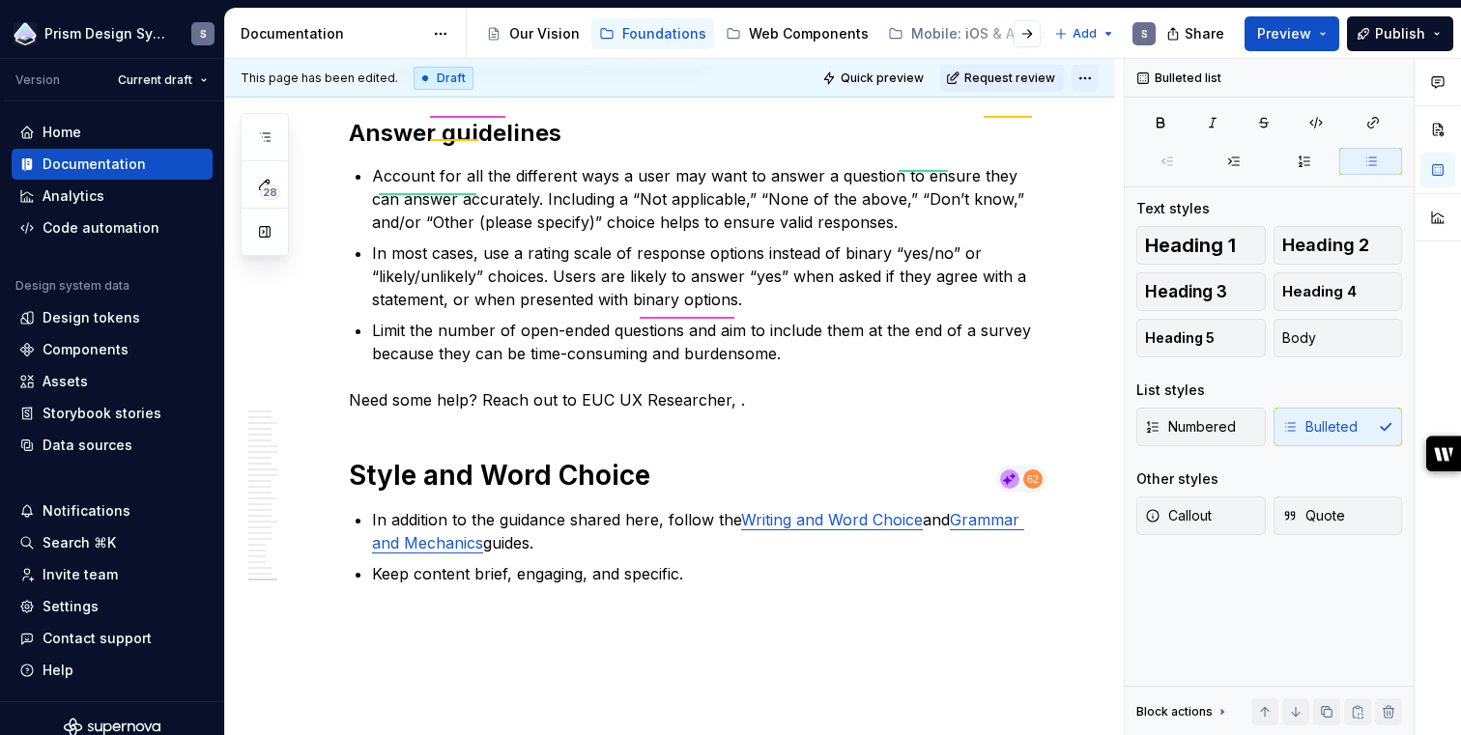
click at [1103, 74] on html "Prism Design System S Version Current draft Home Documentation Analytics Code a…" at bounding box center [730, 367] width 1461 height 735
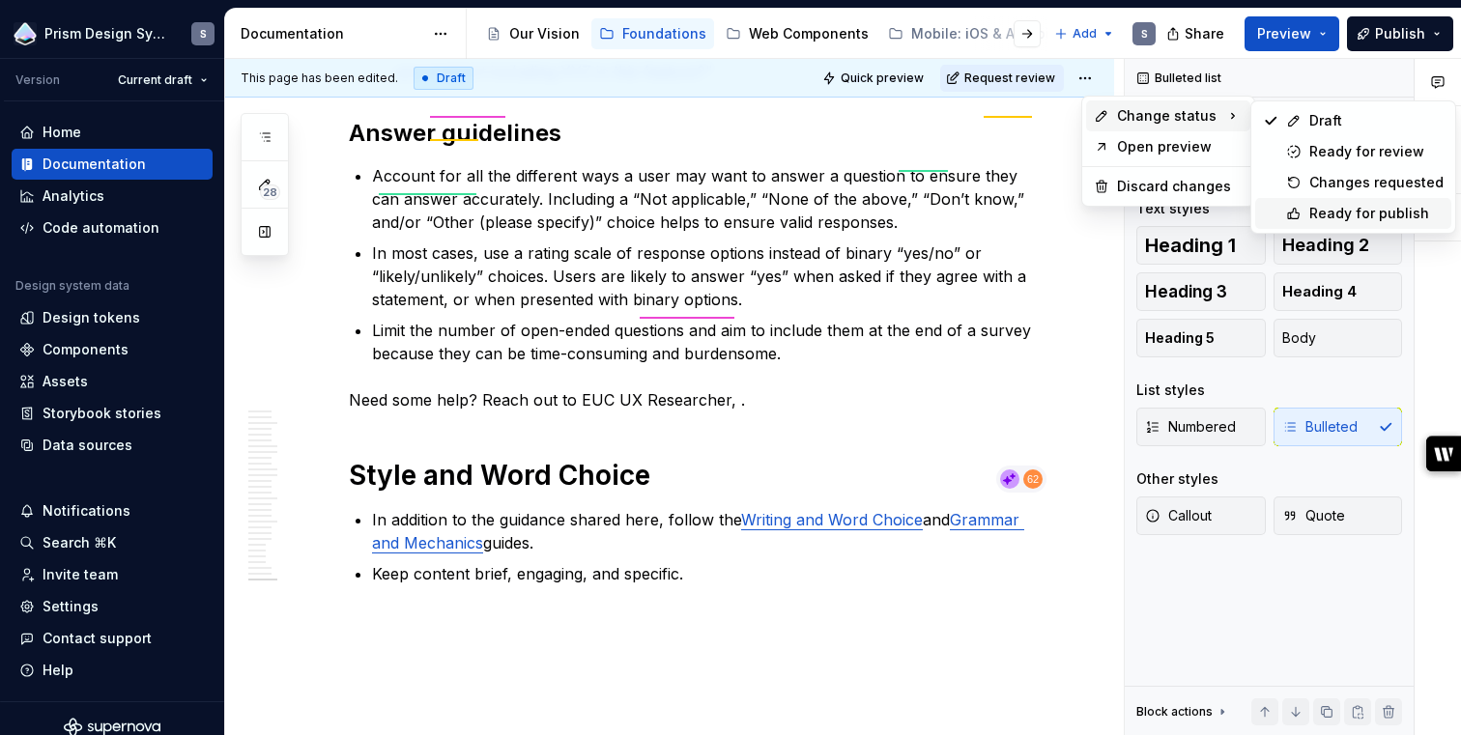
click at [1341, 206] on div "Ready for publish" at bounding box center [1376, 213] width 134 height 19
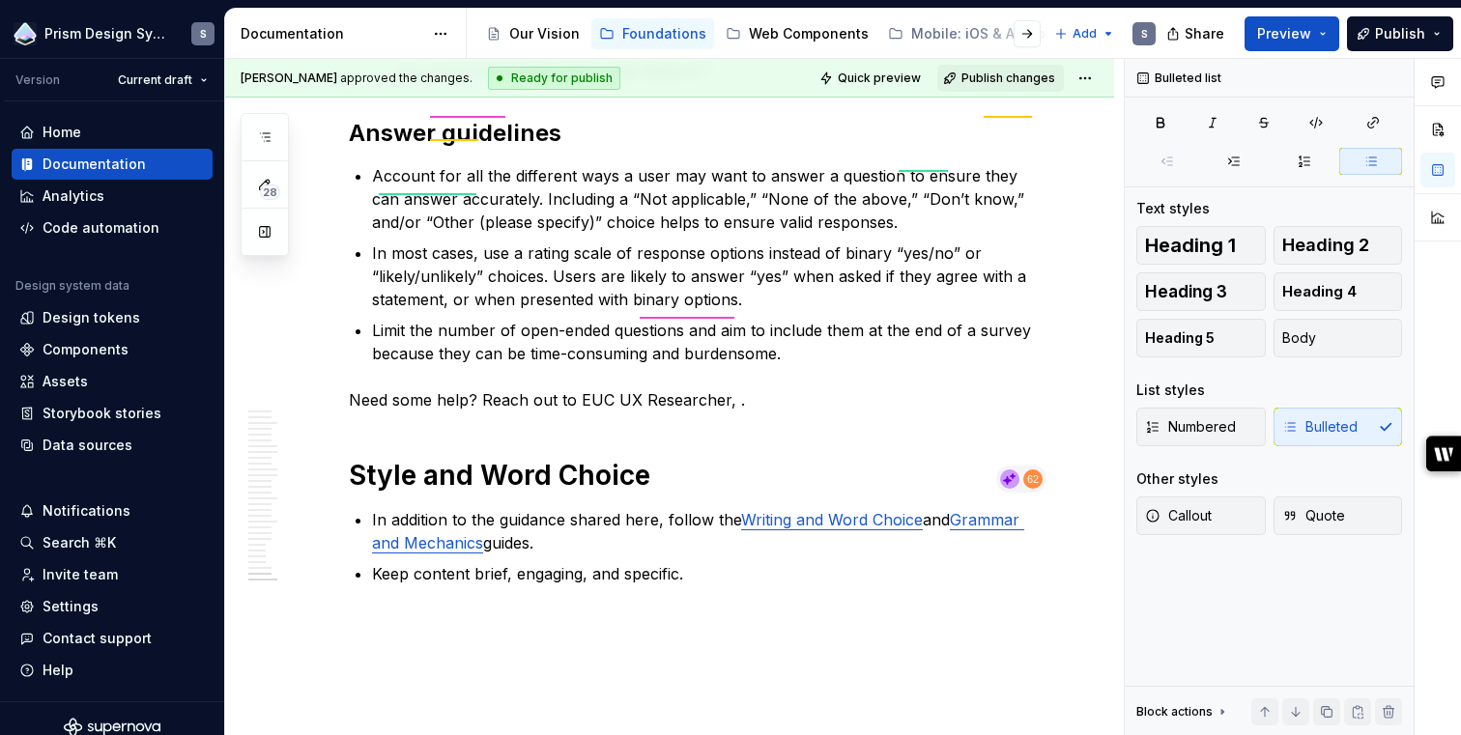
scroll to position [6893, 0]
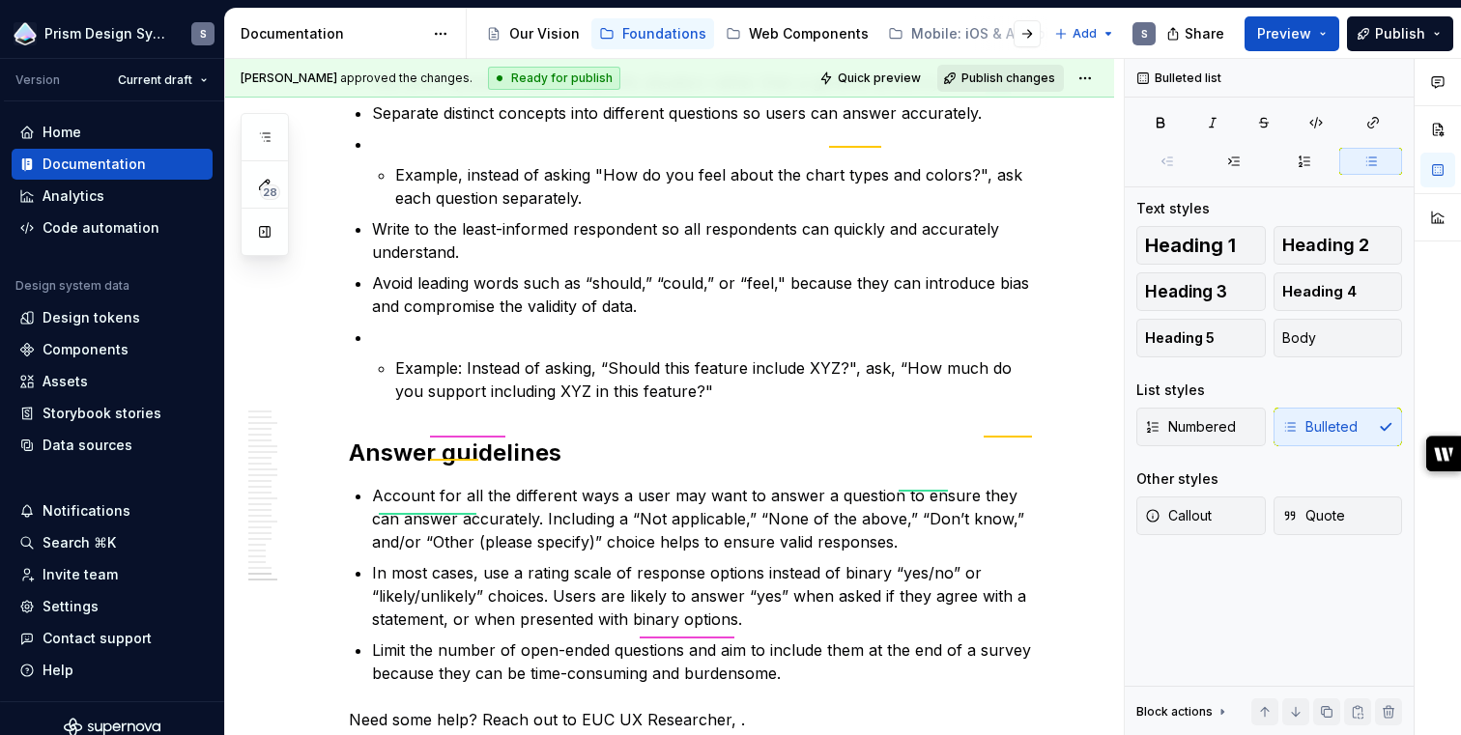
click at [1004, 90] on button "Publish changes" at bounding box center [1000, 78] width 127 height 27
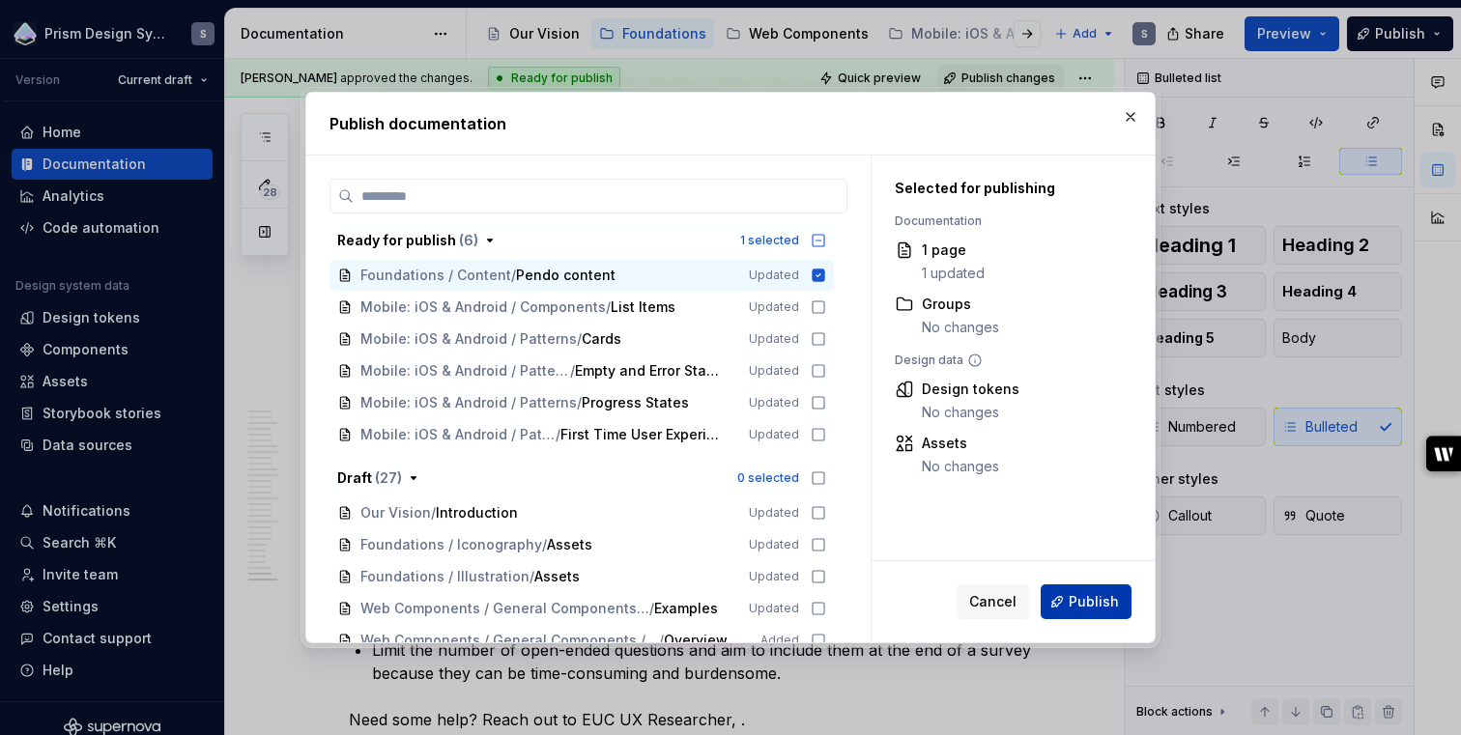
click at [1085, 606] on span "Publish" at bounding box center [1094, 601] width 50 height 19
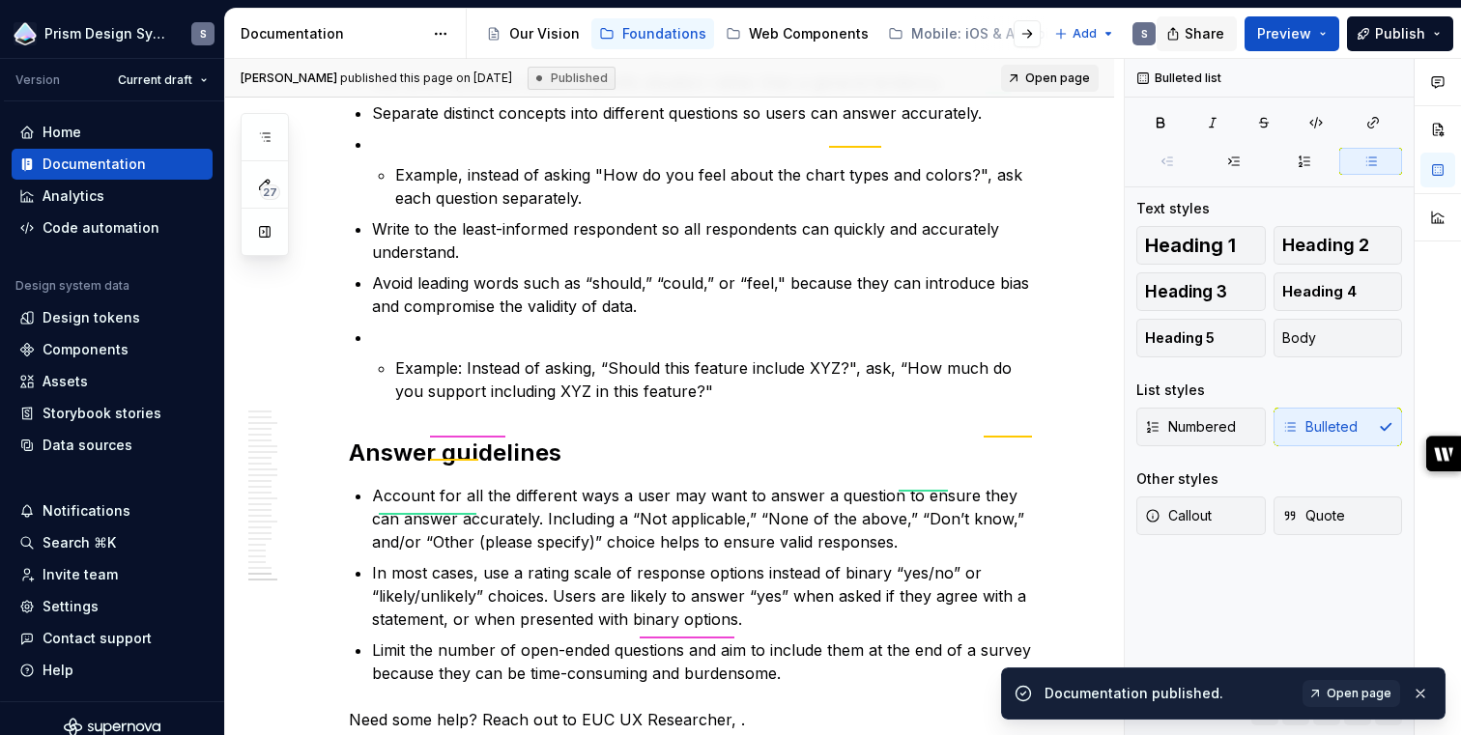
type textarea "*"
